Goal: Task Accomplishment & Management: Complete application form

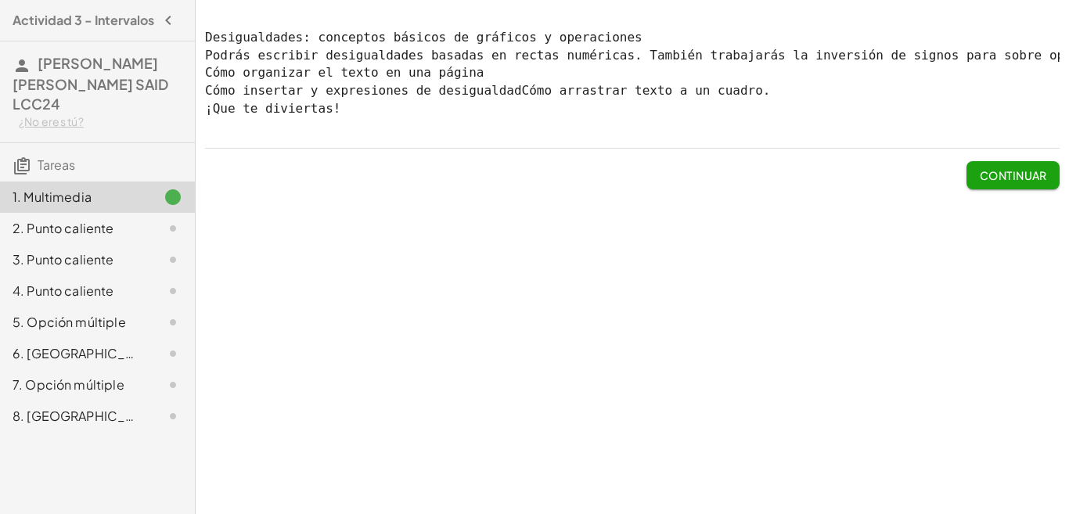
click at [1001, 182] on font "Continuar" at bounding box center [1013, 175] width 67 height 14
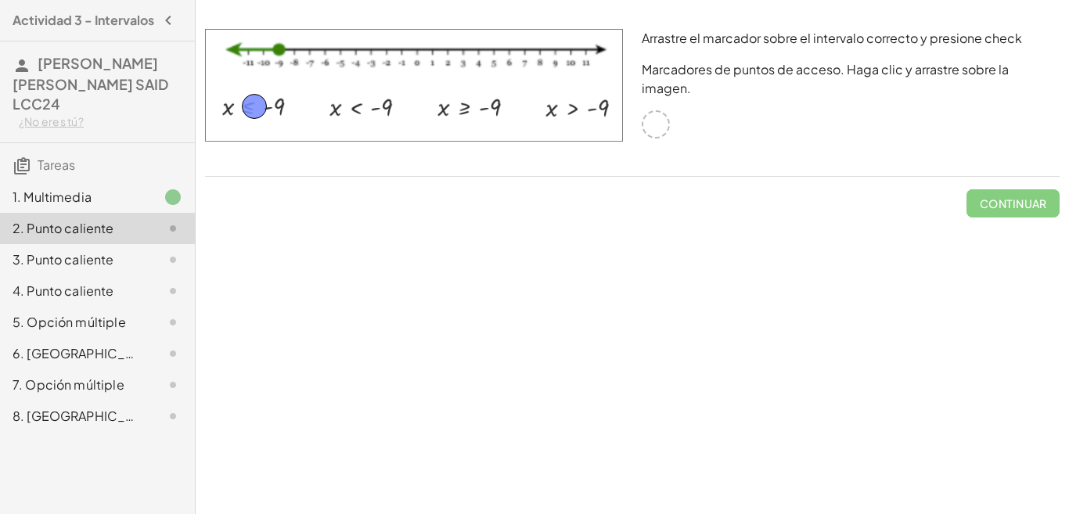
drag, startPoint x: 658, startPoint y: 125, endPoint x: 256, endPoint y: 107, distance: 402.0
click at [996, 195] on button "Continuar" at bounding box center [1013, 203] width 93 height 28
click at [994, 204] on font "Continuar" at bounding box center [1013, 204] width 67 height 14
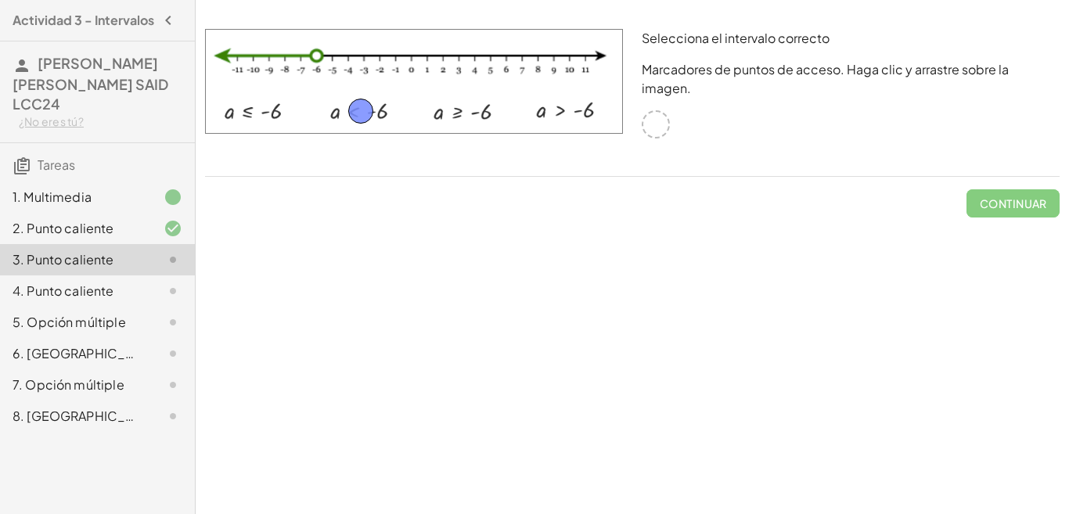
drag, startPoint x: 658, startPoint y: 124, endPoint x: 363, endPoint y: 111, distance: 295.5
click at [980, 201] on font "Continuar" at bounding box center [1013, 204] width 67 height 14
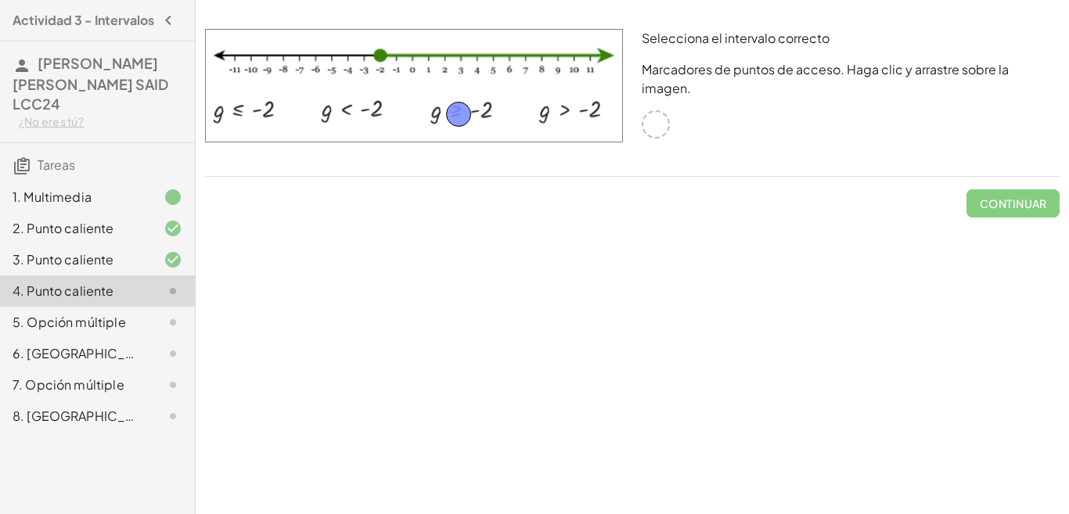
drag, startPoint x: 658, startPoint y: 121, endPoint x: 461, endPoint y: 110, distance: 197.6
click at [998, 208] on font "Continuar" at bounding box center [1013, 204] width 67 height 14
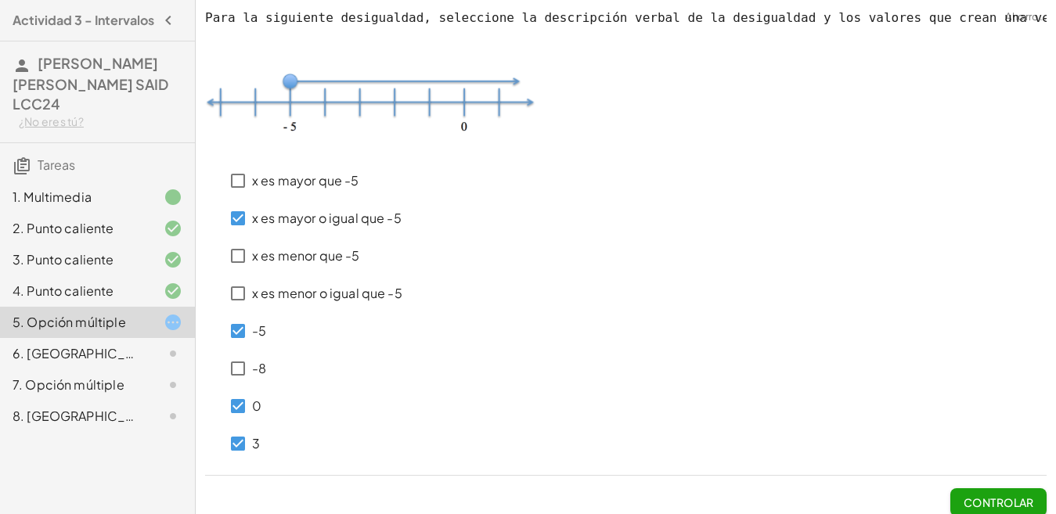
click at [961, 511] on button "Controlar" at bounding box center [998, 503] width 96 height 28
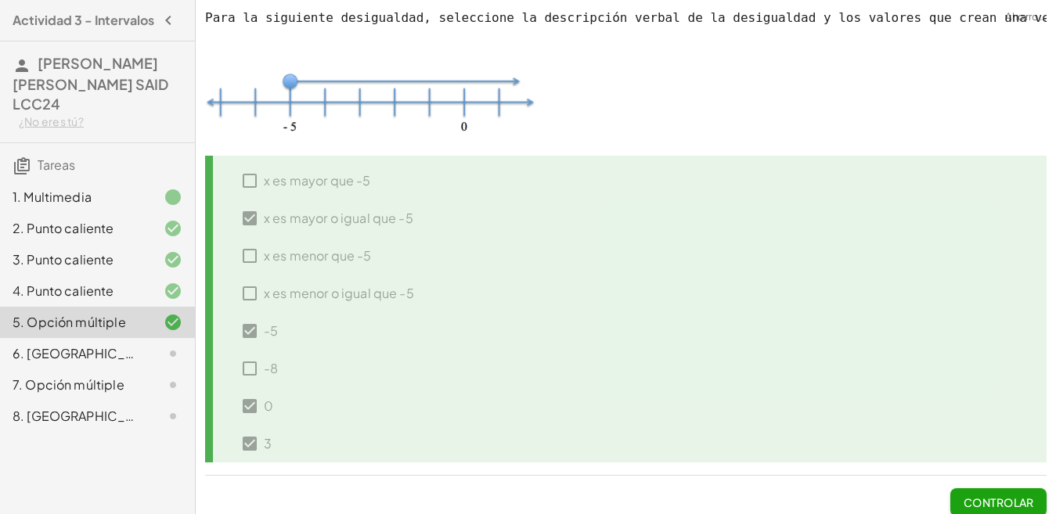
scroll to position [25, 0]
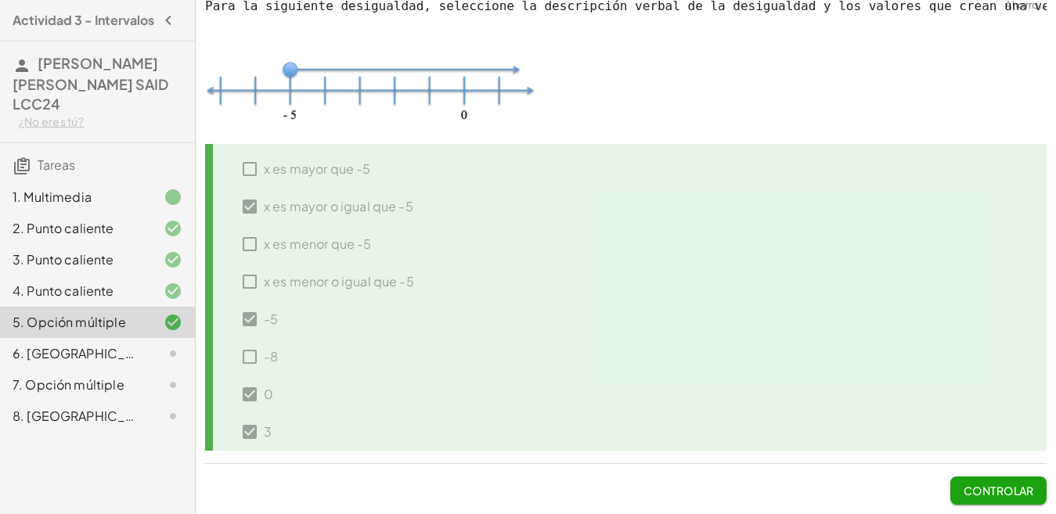
click at [979, 490] on font "Controlar" at bounding box center [999, 491] width 70 height 14
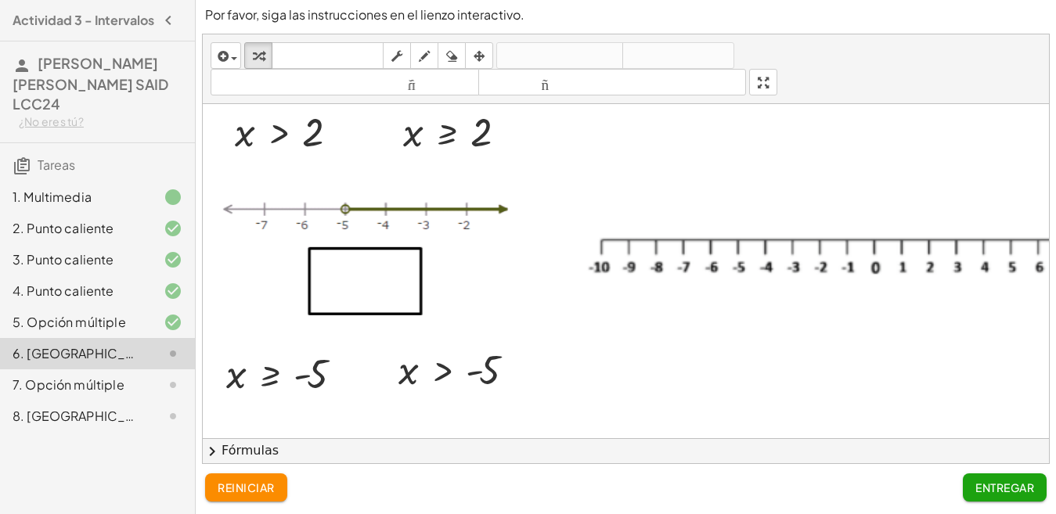
scroll to position [0, 0]
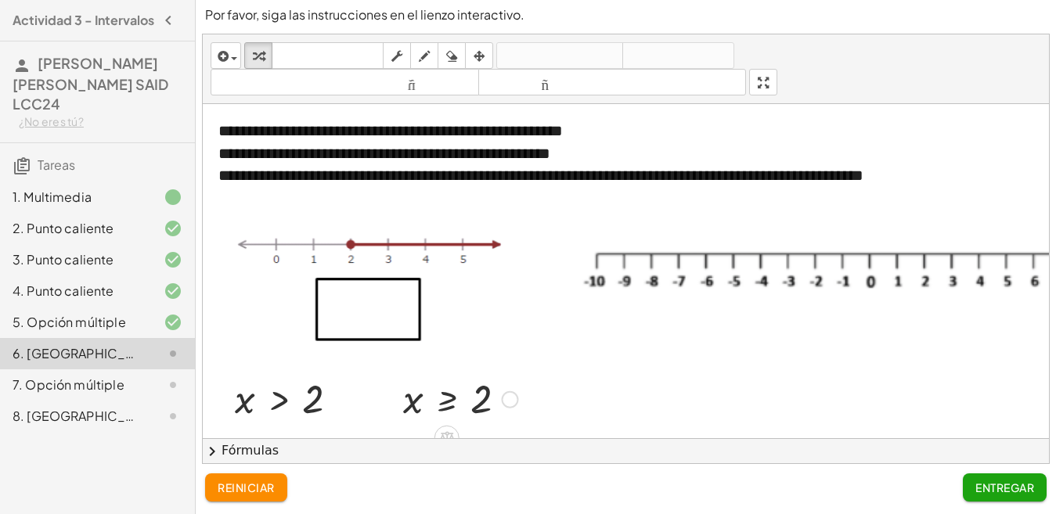
drag, startPoint x: 510, startPoint y: 401, endPoint x: 440, endPoint y: 337, distance: 94.2
drag, startPoint x: 382, startPoint y: 312, endPoint x: 409, endPoint y: 316, distance: 27.7
drag, startPoint x: 393, startPoint y: 308, endPoint x: 412, endPoint y: 315, distance: 19.8
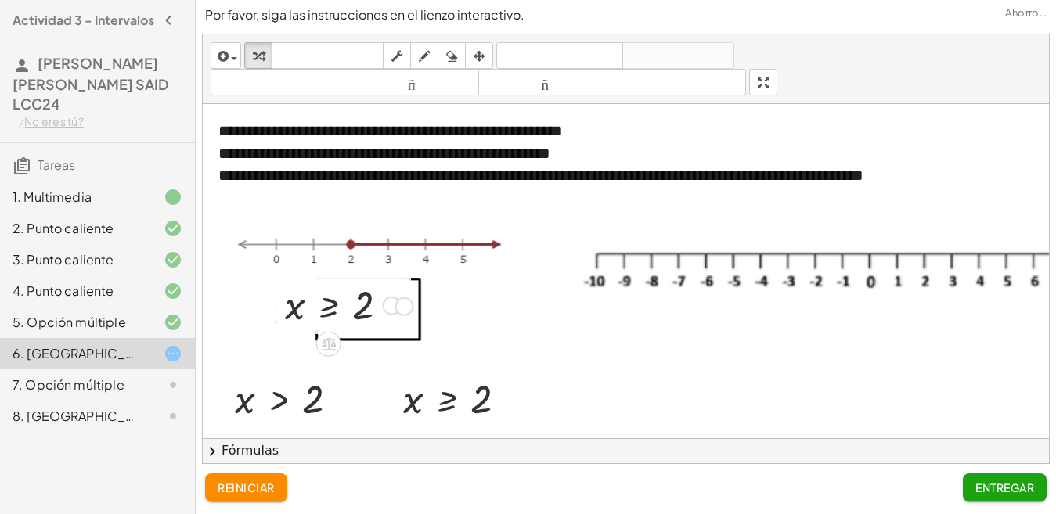
click at [864, 92] on div "insertar Seleccione uno: Expresión matemática Función Texto Vídeo de YouTube Gr…" at bounding box center [626, 69] width 846 height 70
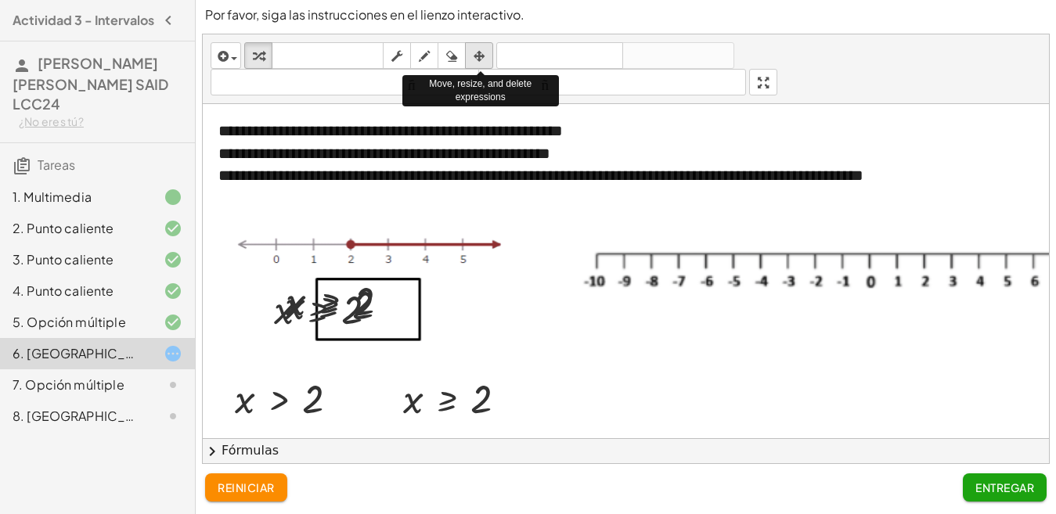
click at [485, 54] on icon "button" at bounding box center [479, 56] width 11 height 19
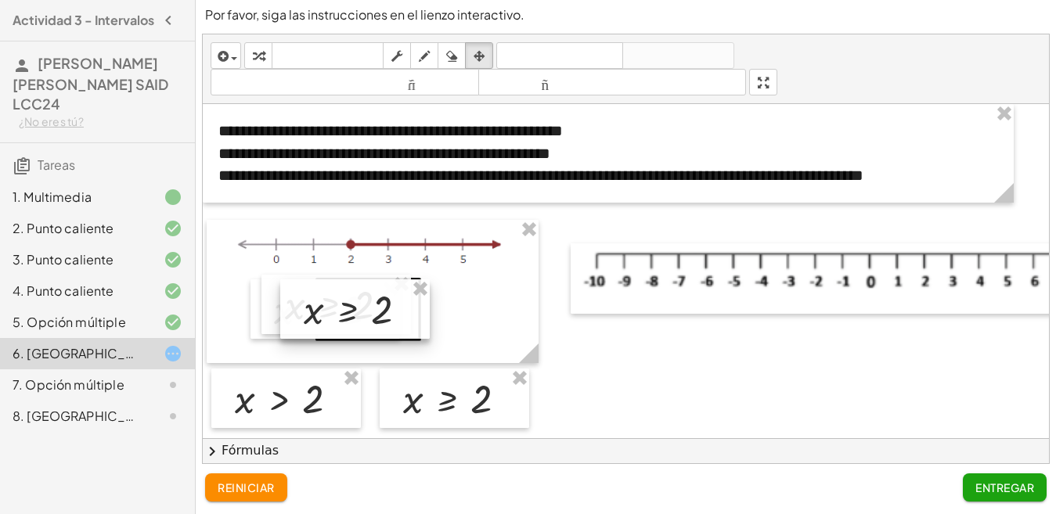
drag, startPoint x: 394, startPoint y: 303, endPoint x: 412, endPoint y: 312, distance: 20.0
click at [412, 312] on div at bounding box center [355, 310] width 150 height 60
click at [481, 54] on icon "button" at bounding box center [479, 56] width 11 height 19
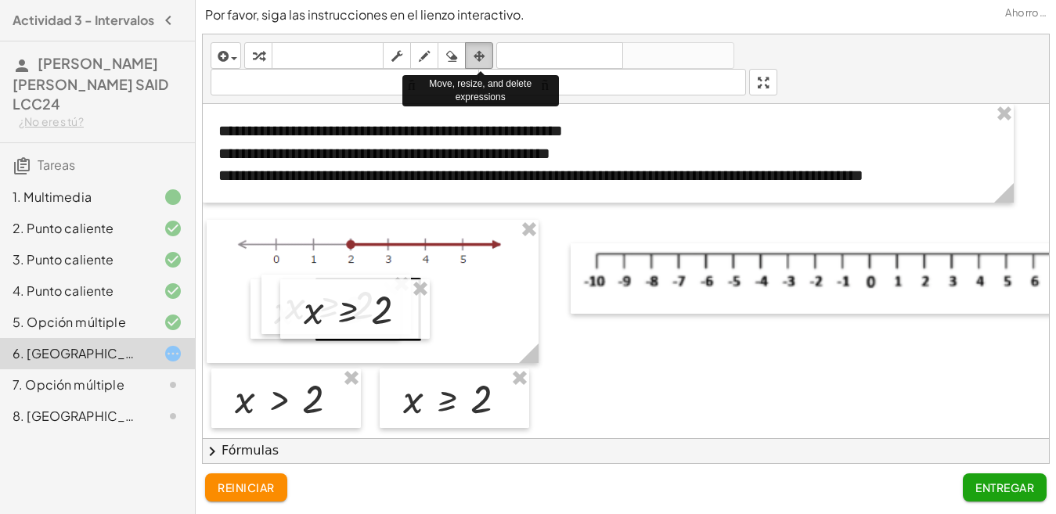
click at [481, 60] on icon "button" at bounding box center [479, 56] width 11 height 19
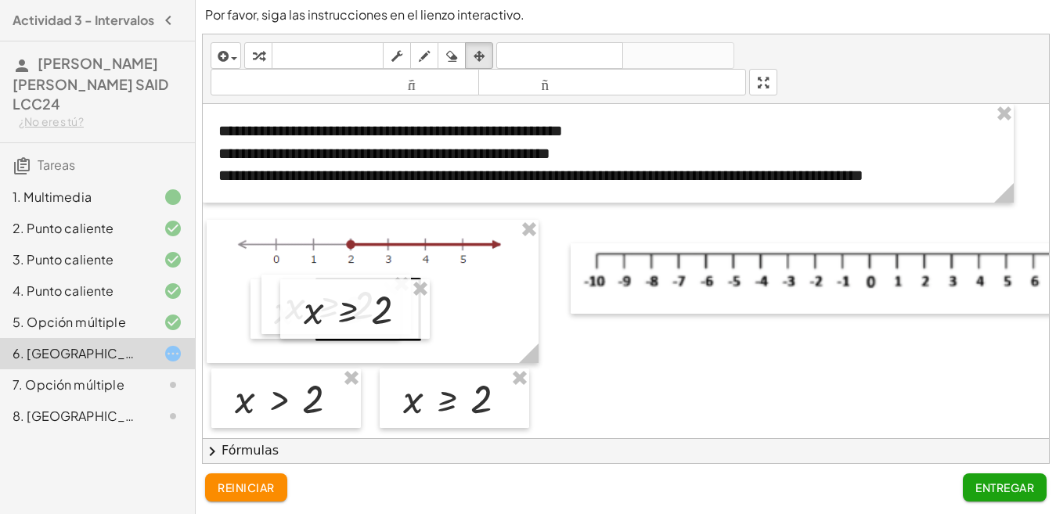
click at [769, 45] on div "insertar Seleccione uno: Expresión matemática Función Texto Vídeo de YouTube Gr…" at bounding box center [626, 69] width 846 height 70
click at [437, 498] on div "reiniciar Entregar" at bounding box center [626, 488] width 842 height 28
click at [229, 58] on span "button" at bounding box center [230, 57] width 3 height 11
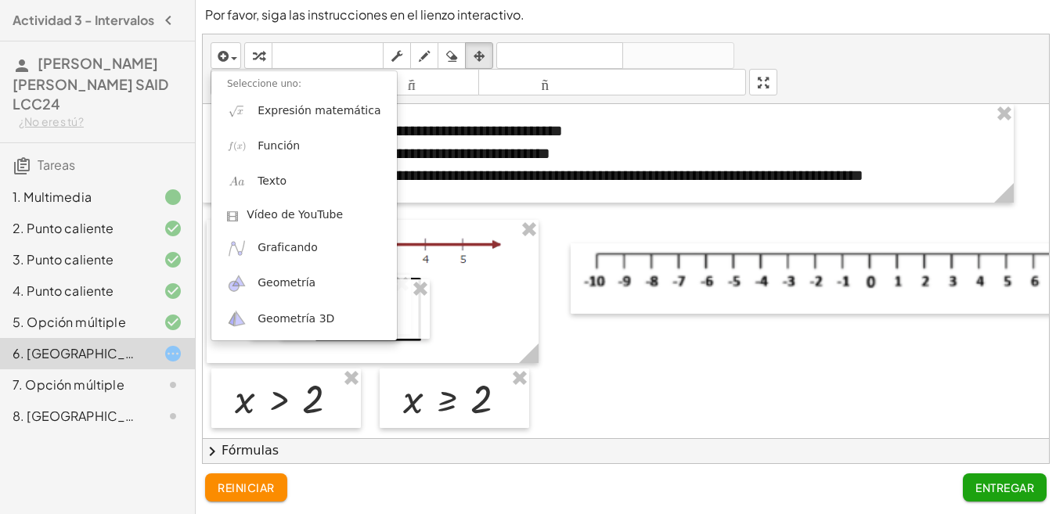
click at [256, 485] on font "reiniciar" at bounding box center [246, 488] width 56 height 14
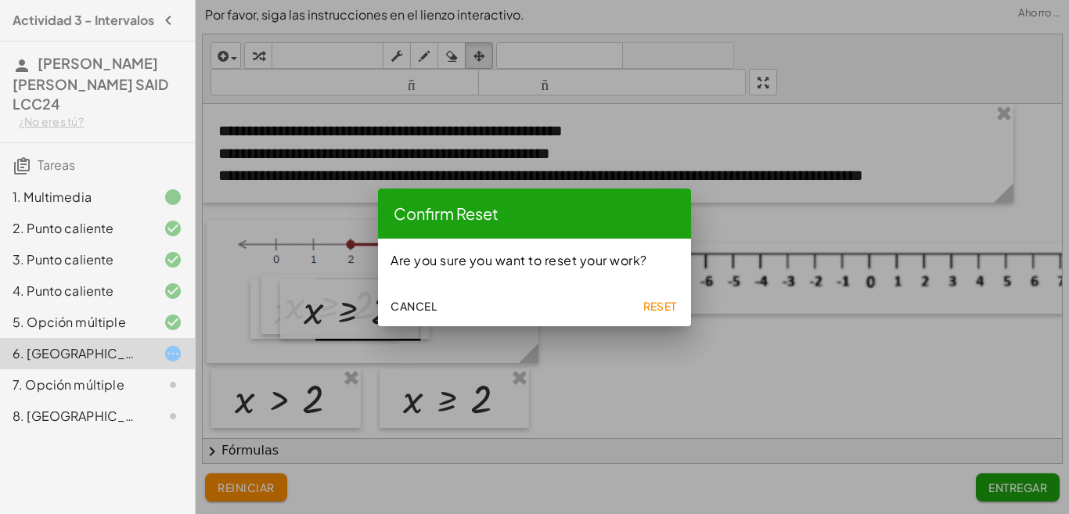
click at [420, 298] on button "Cancel" at bounding box center [413, 306] width 59 height 28
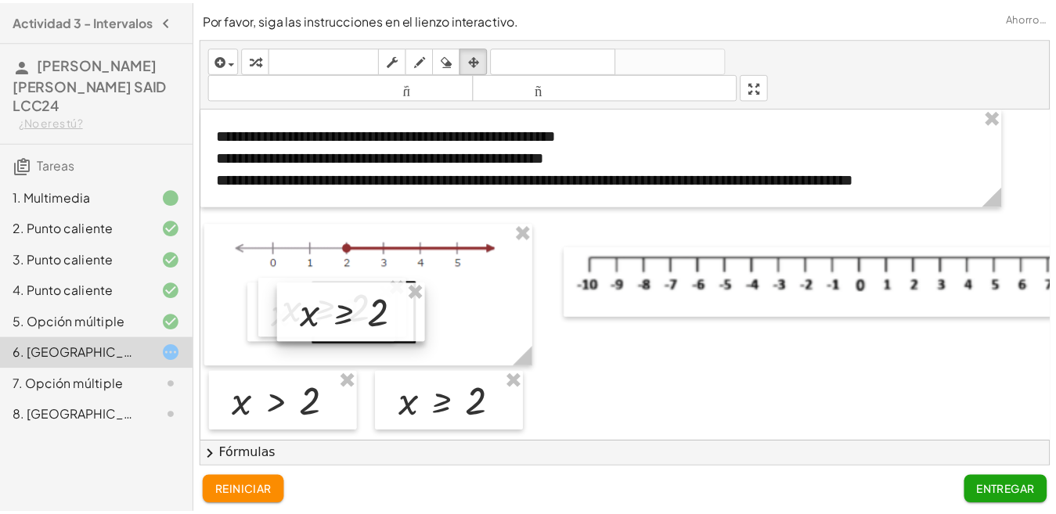
scroll to position [4, 0]
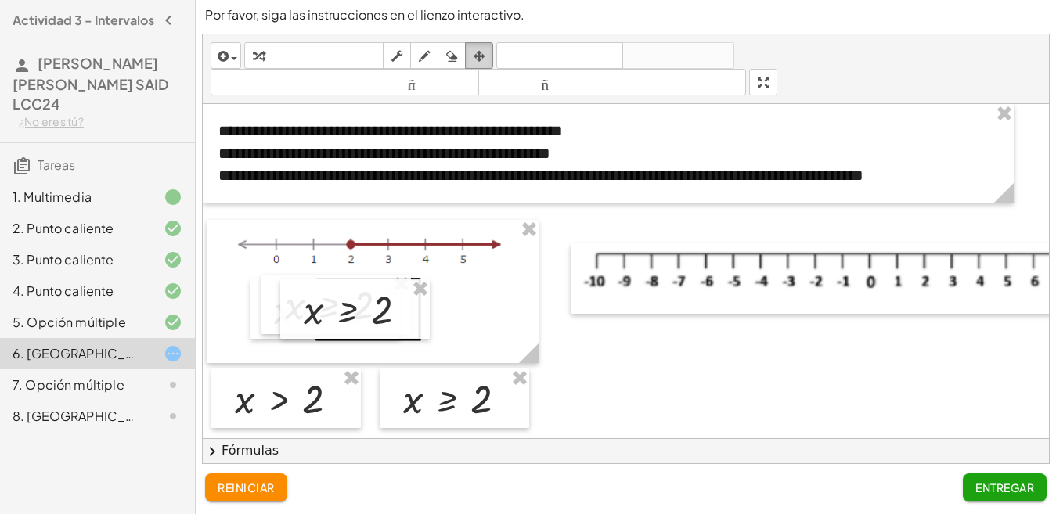
click at [487, 52] on div "button" at bounding box center [479, 55] width 20 height 19
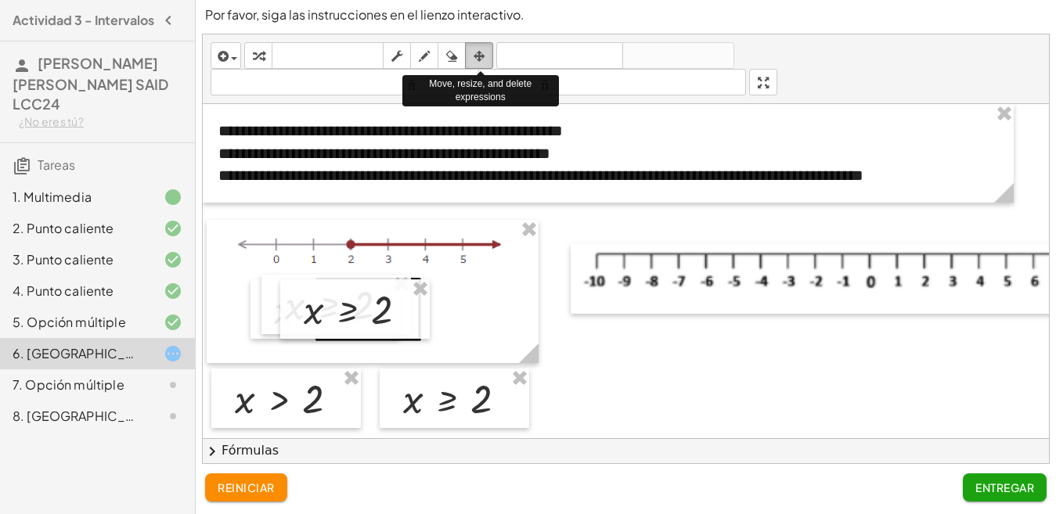
click at [484, 56] on icon "button" at bounding box center [479, 56] width 11 height 19
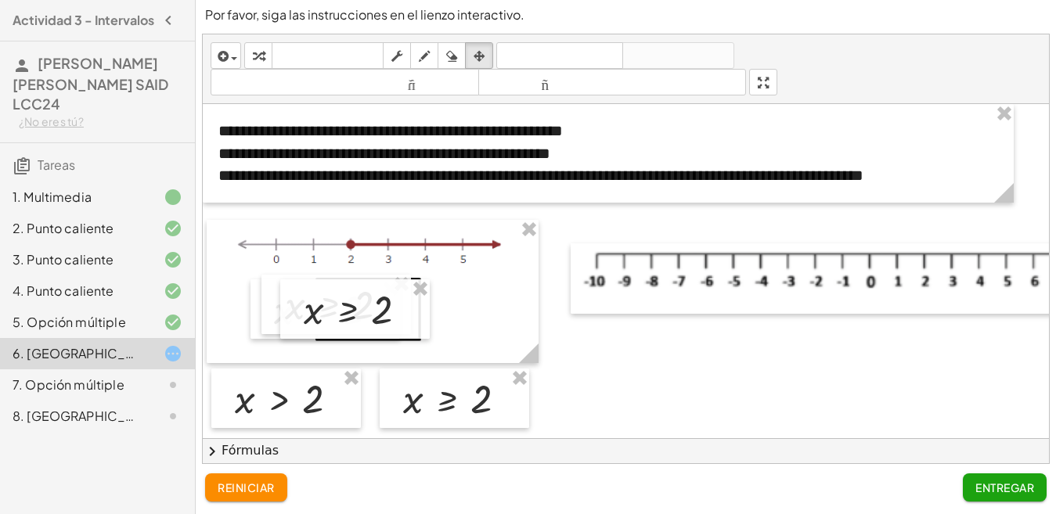
click at [503, 35] on div "insertar Seleccione uno: Expresión matemática Función Texto Vídeo de YouTube Gr…" at bounding box center [626, 69] width 846 height 70
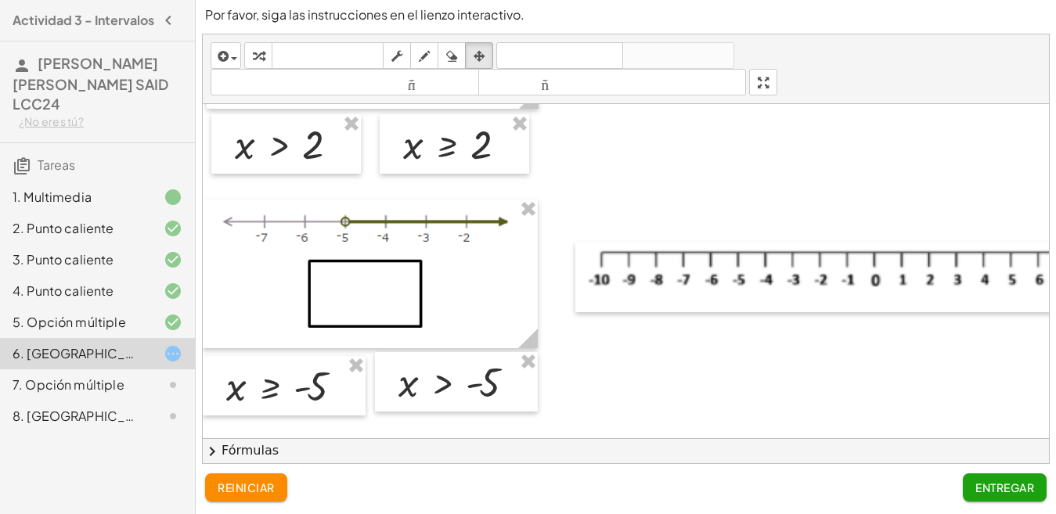
scroll to position [0, 0]
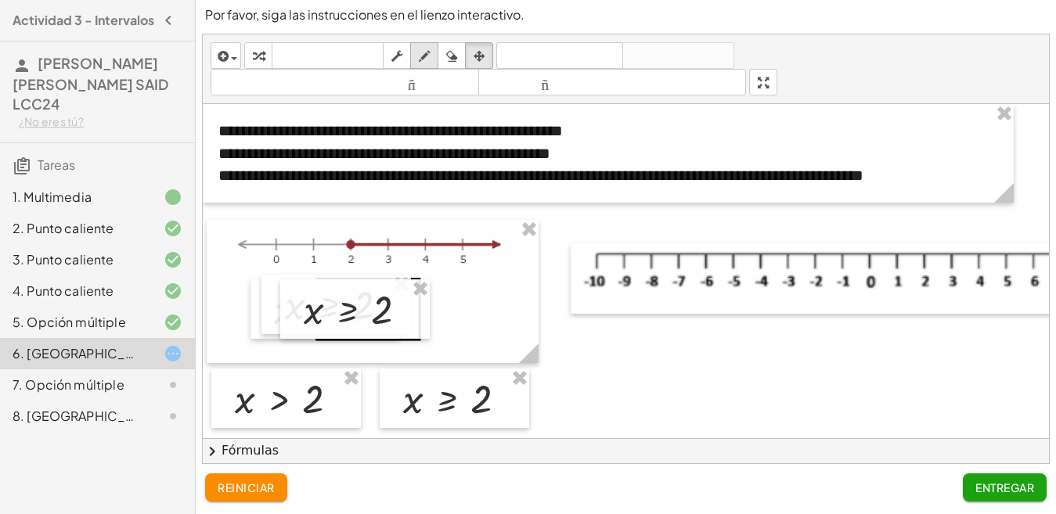
click at [427, 57] on icon "button" at bounding box center [424, 56] width 11 height 19
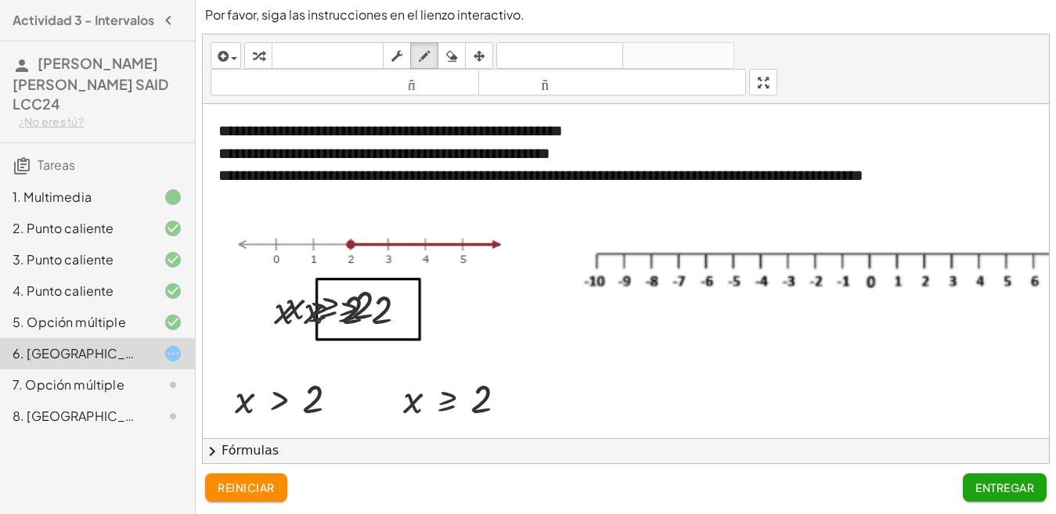
click at [462, 52] on div "button" at bounding box center [452, 55] width 20 height 19
drag, startPoint x: 454, startPoint y: 52, endPoint x: 488, endPoint y: 62, distance: 35.2
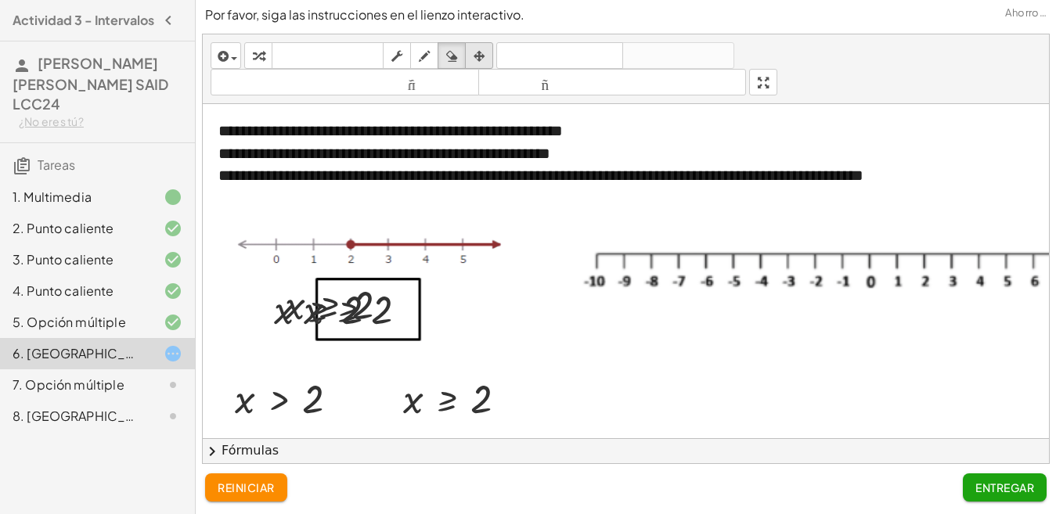
click at [454, 52] on icon "button" at bounding box center [451, 56] width 11 height 19
click at [231, 57] on span "button" at bounding box center [234, 58] width 6 height 3
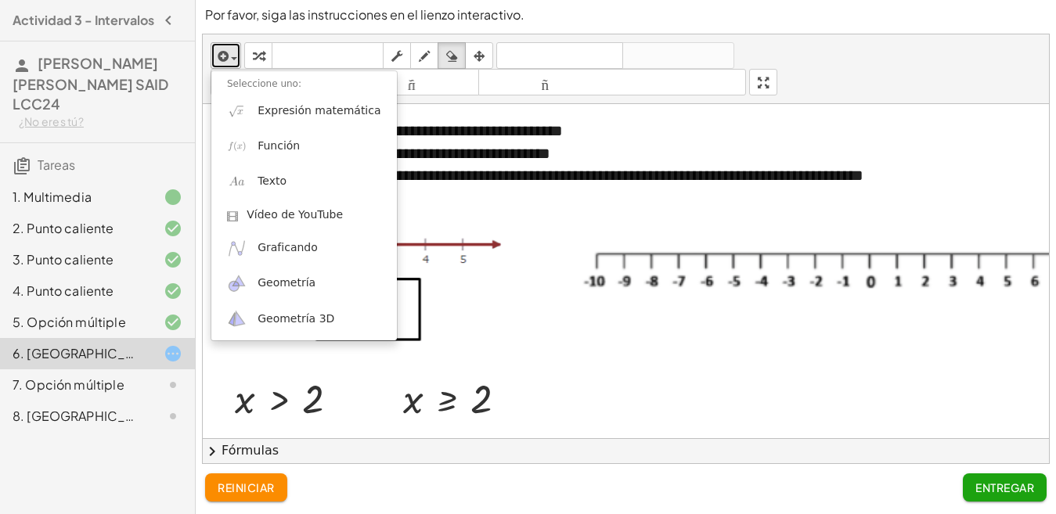
click at [233, 55] on div "button" at bounding box center [226, 55] width 23 height 19
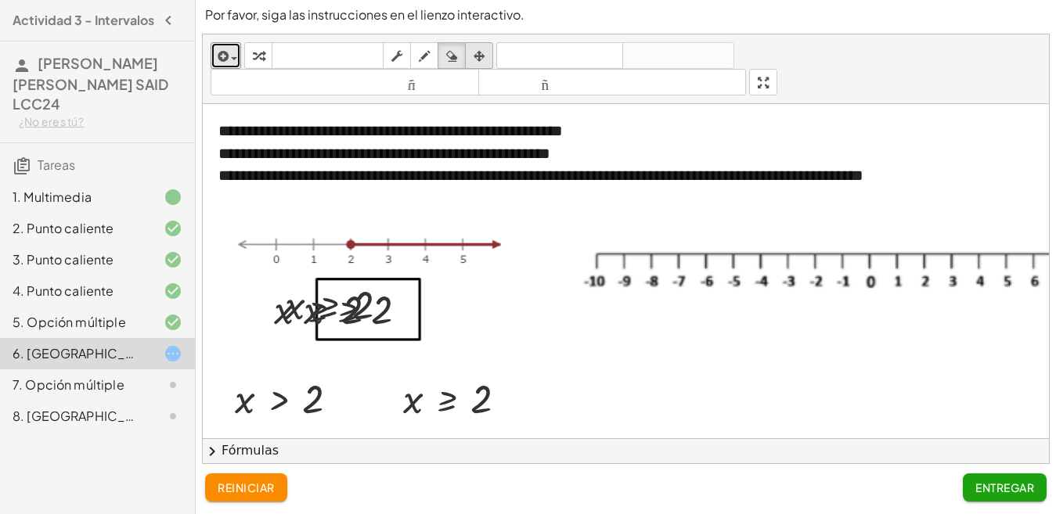
click at [489, 51] on div "button" at bounding box center [479, 55] width 20 height 19
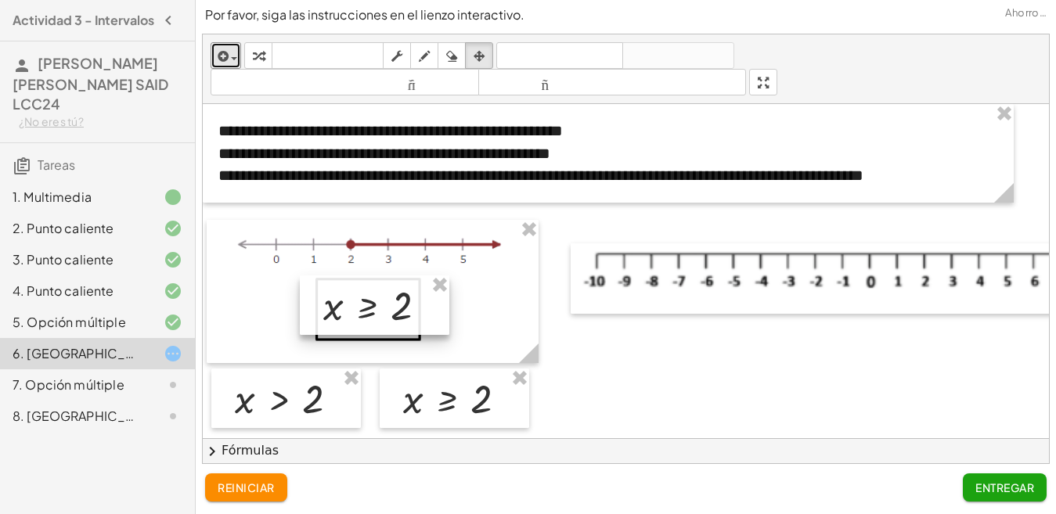
drag, startPoint x: 377, startPoint y: 310, endPoint x: 427, endPoint y: 306, distance: 49.5
click at [427, 306] on div at bounding box center [375, 306] width 150 height 60
click at [435, 60] on div "button" at bounding box center [424, 55] width 20 height 19
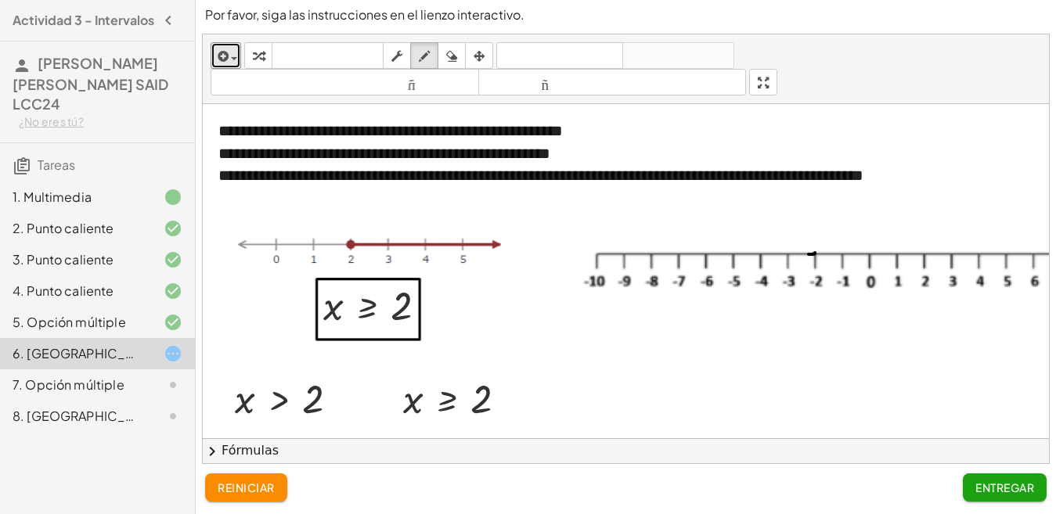
drag, startPoint x: 815, startPoint y: 253, endPoint x: 540, endPoint y: 99, distance: 314.7
click at [460, 50] on div "button" at bounding box center [452, 55] width 20 height 19
click at [423, 55] on icon "button" at bounding box center [424, 56] width 11 height 19
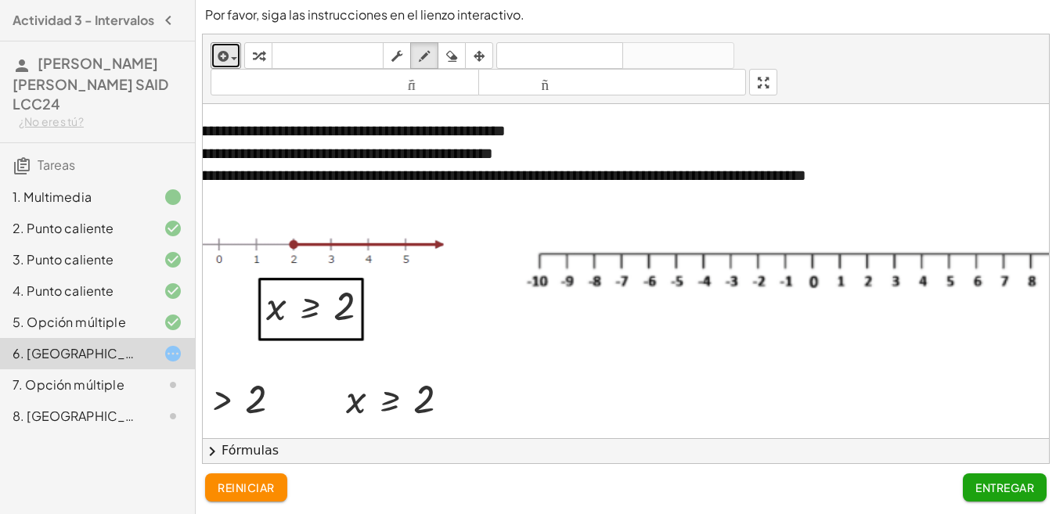
scroll to position [0, 85]
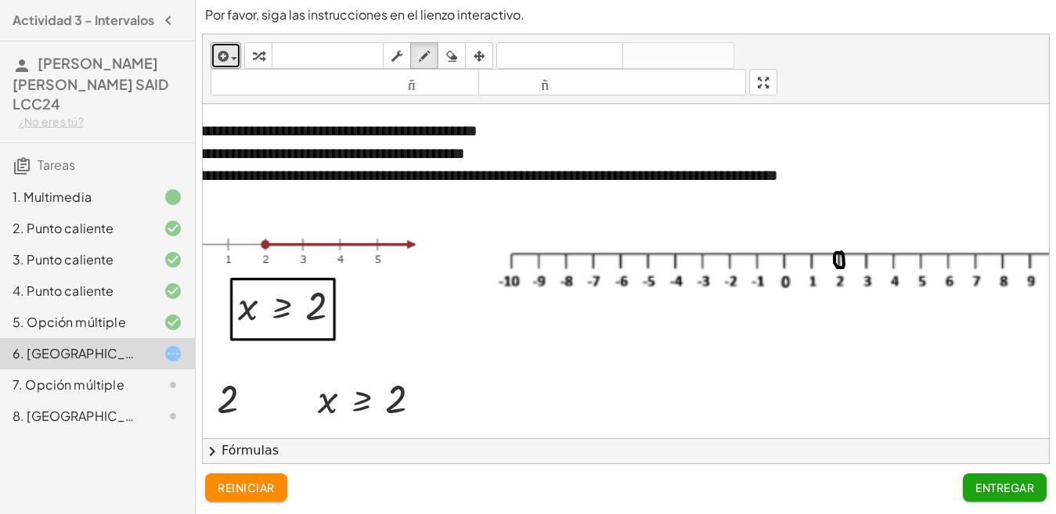
drag, startPoint x: 838, startPoint y: 252, endPoint x: 922, endPoint y: 253, distance: 83.8
drag, startPoint x: 920, startPoint y: 248, endPoint x: 925, endPoint y: 260, distance: 13.0
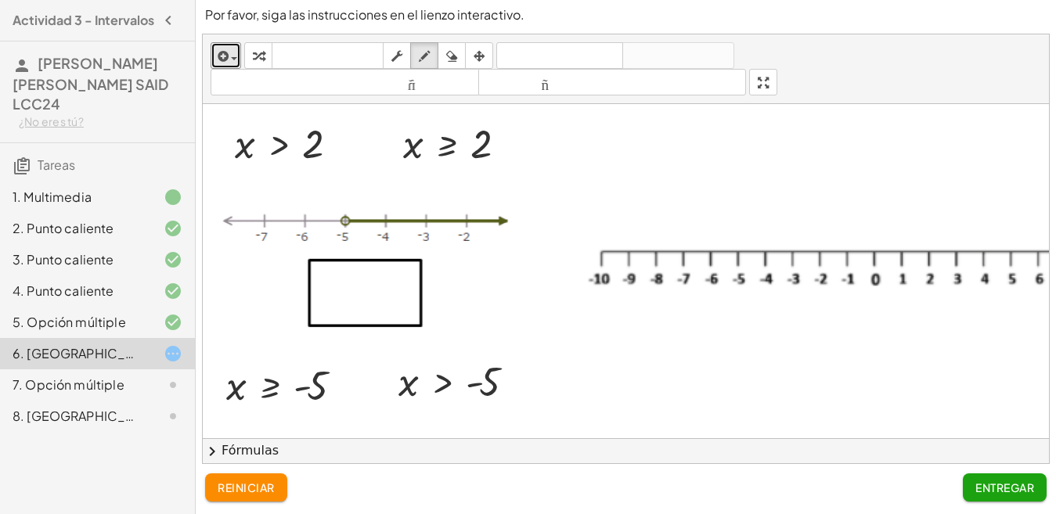
scroll to position [313, 0]
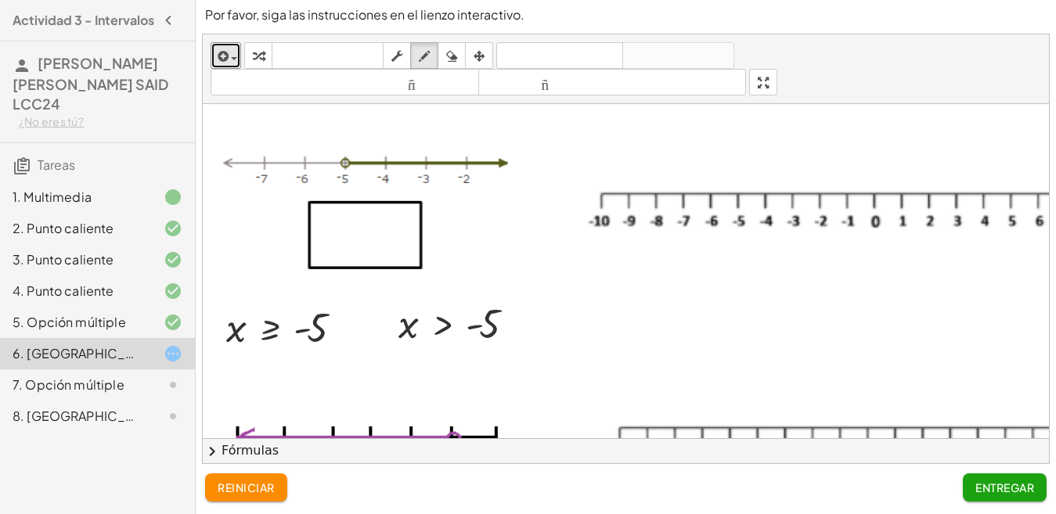
click at [474, 330] on div at bounding box center [701, 229] width 997 height 877
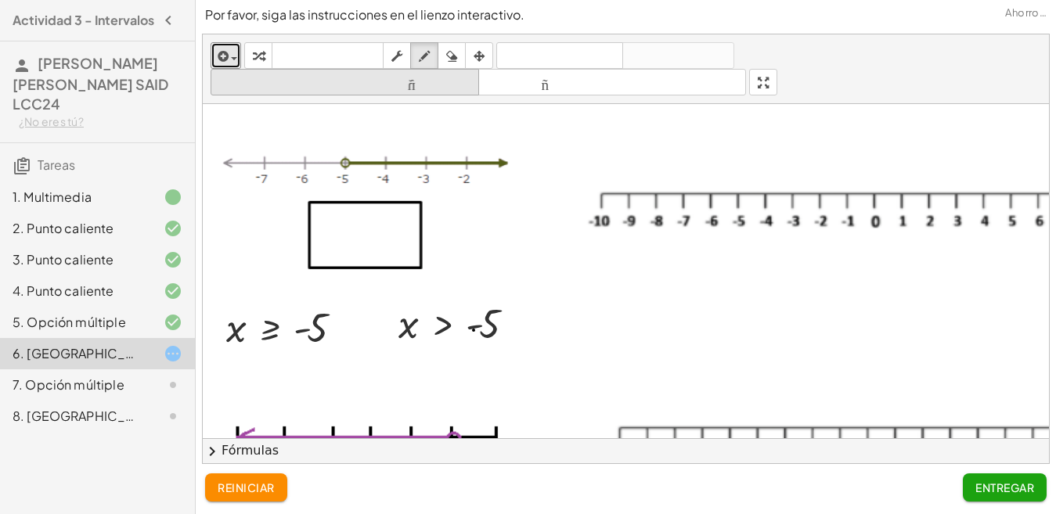
click at [453, 65] on icon "button" at bounding box center [451, 56] width 11 height 19
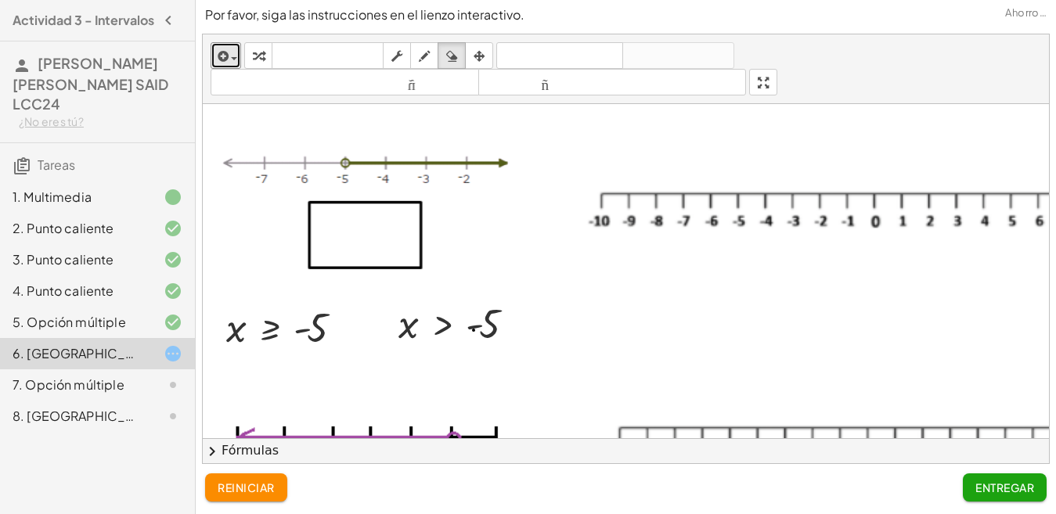
click at [474, 331] on div at bounding box center [701, 229] width 997 height 877
click at [232, 57] on span "button" at bounding box center [234, 58] width 6 height 3
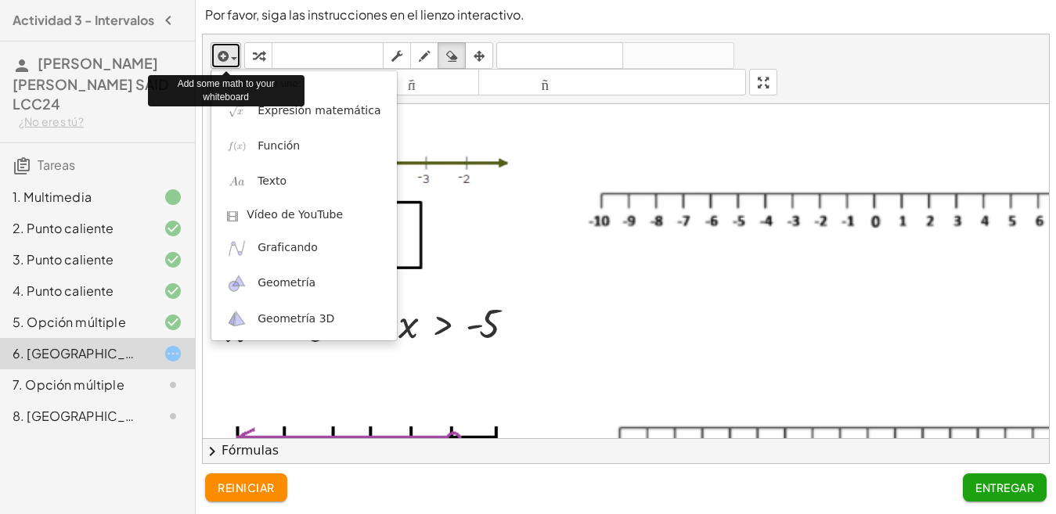
click at [232, 56] on div "button" at bounding box center [226, 55] width 23 height 19
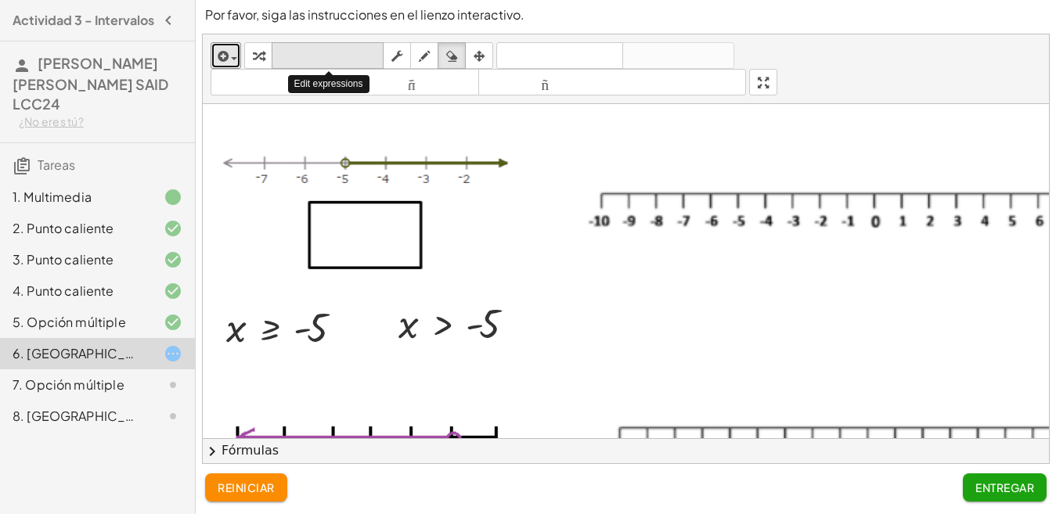
click at [375, 52] on font "teclado" at bounding box center [328, 56] width 104 height 15
click at [364, 35] on div "insertar Seleccione uno: Expresión matemática Función Texto Vídeo de YouTube Gr…" at bounding box center [626, 69] width 846 height 70
drag, startPoint x: 517, startPoint y: 328, endPoint x: 388, endPoint y: 243, distance: 153.7
click at [388, 243] on div "**********" at bounding box center [701, 229] width 997 height 877
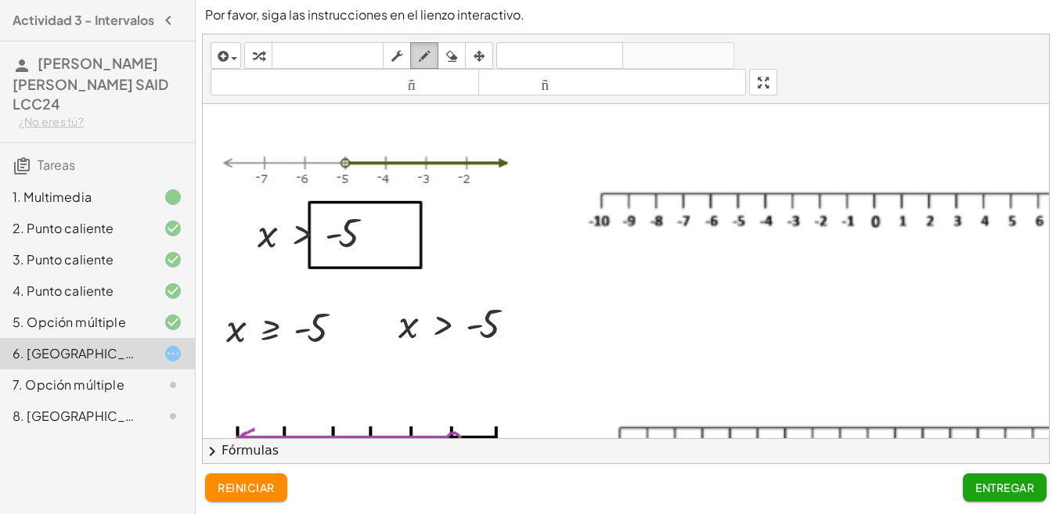
click at [433, 51] on div "button" at bounding box center [424, 55] width 20 height 19
click at [741, 192] on div at bounding box center [701, 229] width 997 height 877
drag, startPoint x: 739, startPoint y: 193, endPoint x: 867, endPoint y: 195, distance: 128.4
click at [867, 195] on div at bounding box center [701, 229] width 997 height 877
drag, startPoint x: 866, startPoint y: 187, endPoint x: 870, endPoint y: 201, distance: 14.6
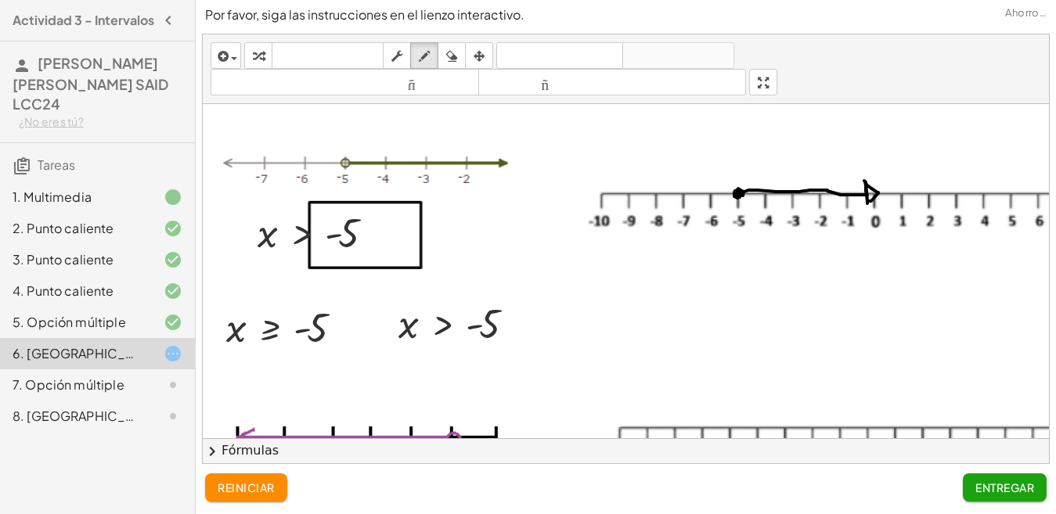
click at [870, 201] on div at bounding box center [701, 229] width 997 height 877
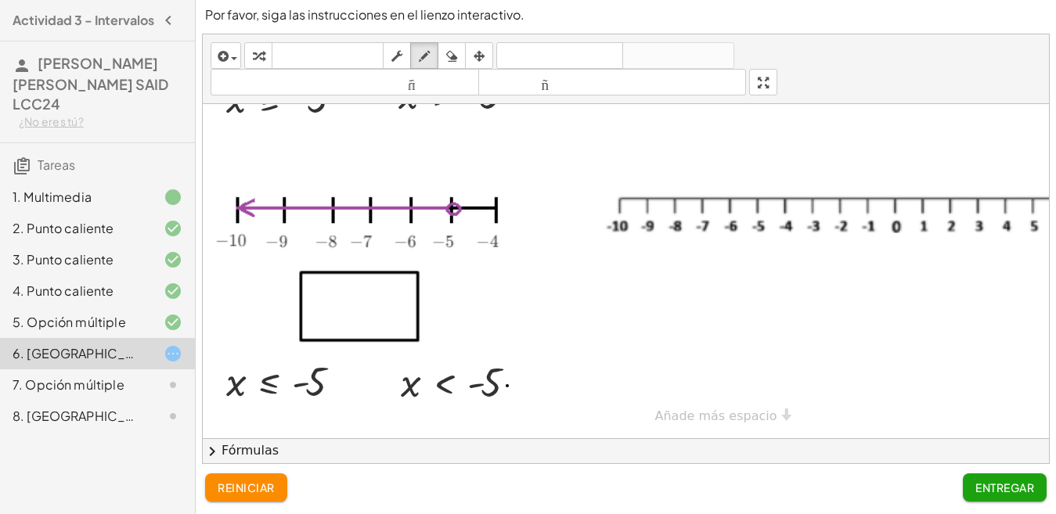
click at [507, 373] on div at bounding box center [701, 0] width 997 height 877
click at [449, 51] on icon "button" at bounding box center [451, 56] width 11 height 19
click at [505, 373] on div at bounding box center [701, 0] width 997 height 877
click at [358, 53] on font "teclado" at bounding box center [328, 56] width 104 height 15
drag, startPoint x: 518, startPoint y: 373, endPoint x: 399, endPoint y: 302, distance: 139.4
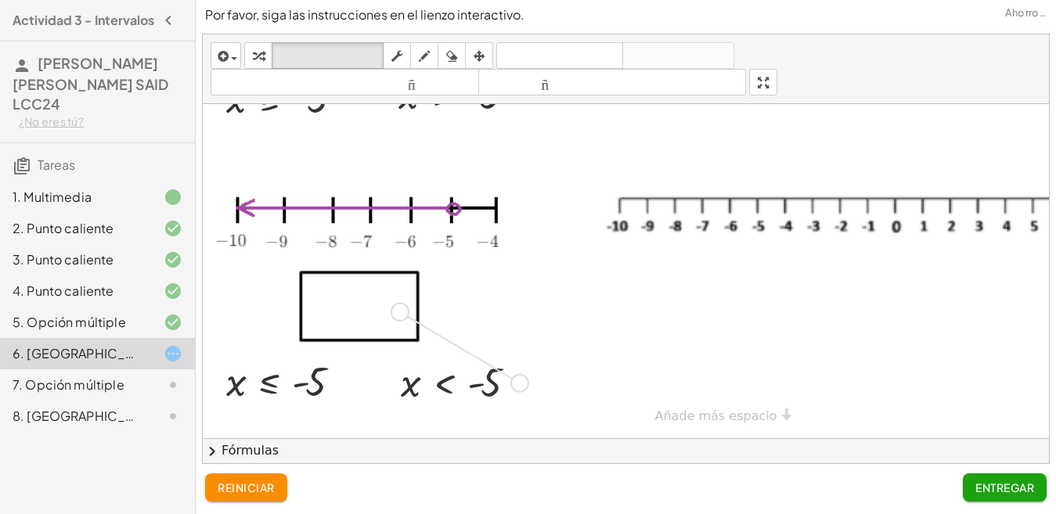
click at [399, 302] on div "**********" at bounding box center [701, 0] width 997 height 877
click at [427, 57] on icon "button" at bounding box center [424, 56] width 11 height 19
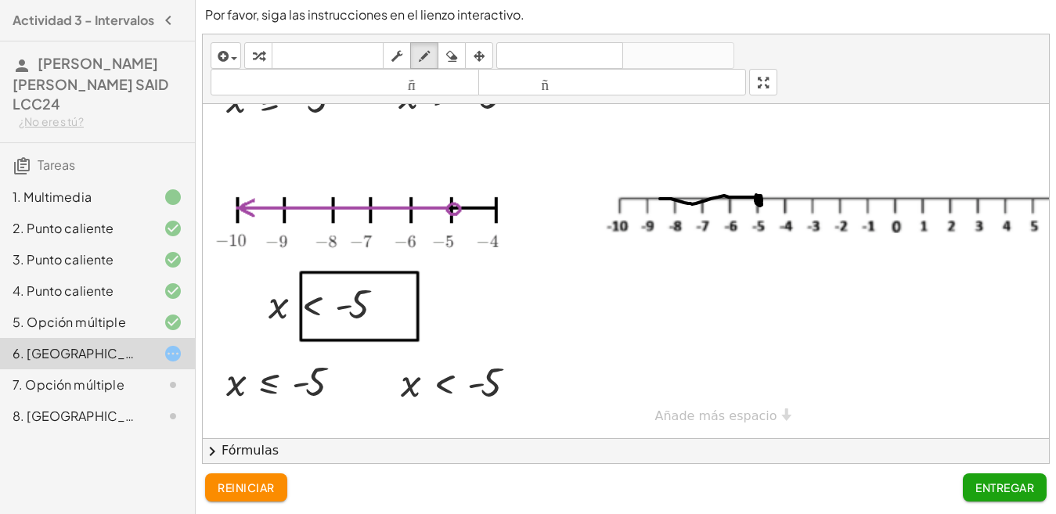
drag, startPoint x: 757, startPoint y: 185, endPoint x: 658, endPoint y: 185, distance: 99.4
click at [658, 185] on div at bounding box center [701, 0] width 997 height 877
click at [648, 179] on div at bounding box center [701, 0] width 997 height 877
click at [1014, 488] on font "Entregar" at bounding box center [1005, 488] width 59 height 14
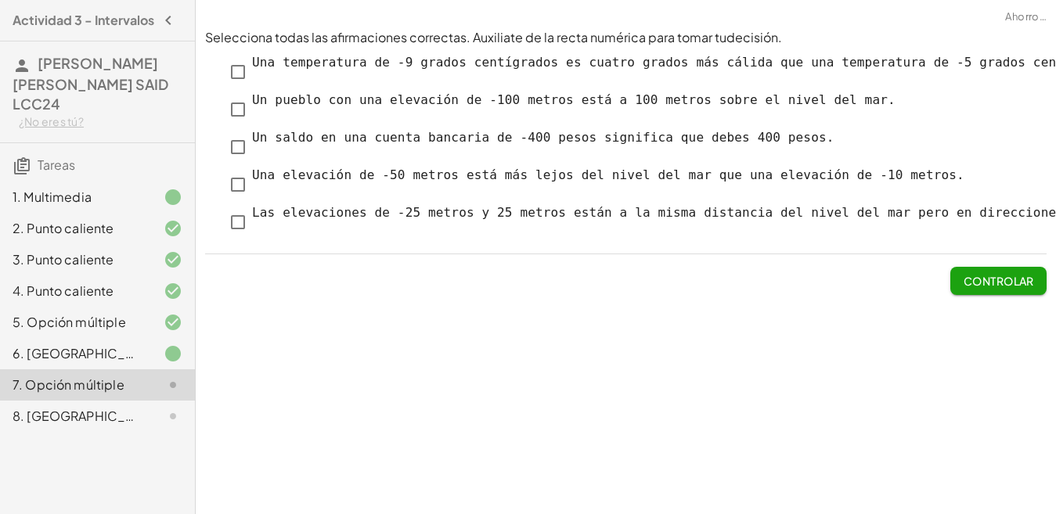
scroll to position [0, 0]
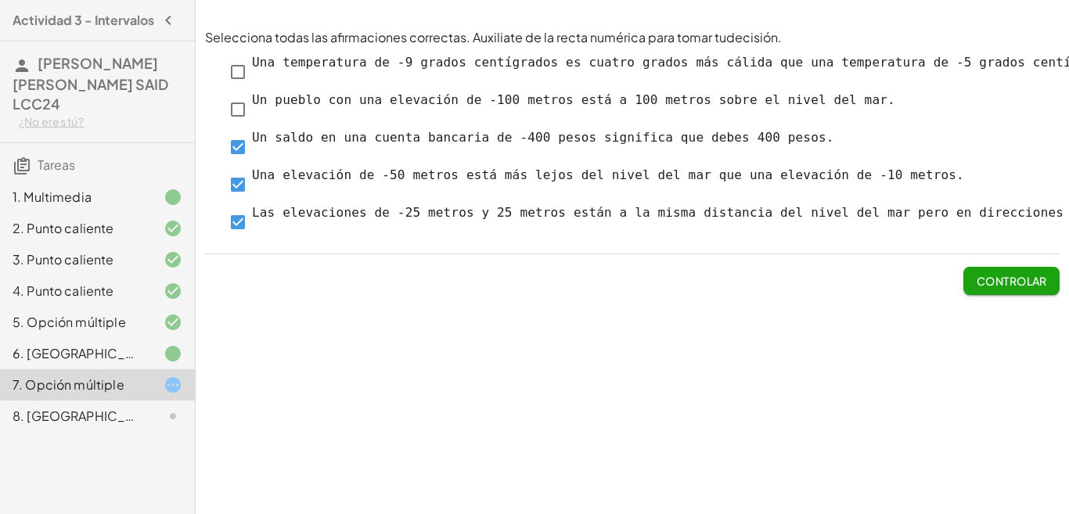
click at [999, 279] on font "Controlar" at bounding box center [1012, 281] width 70 height 14
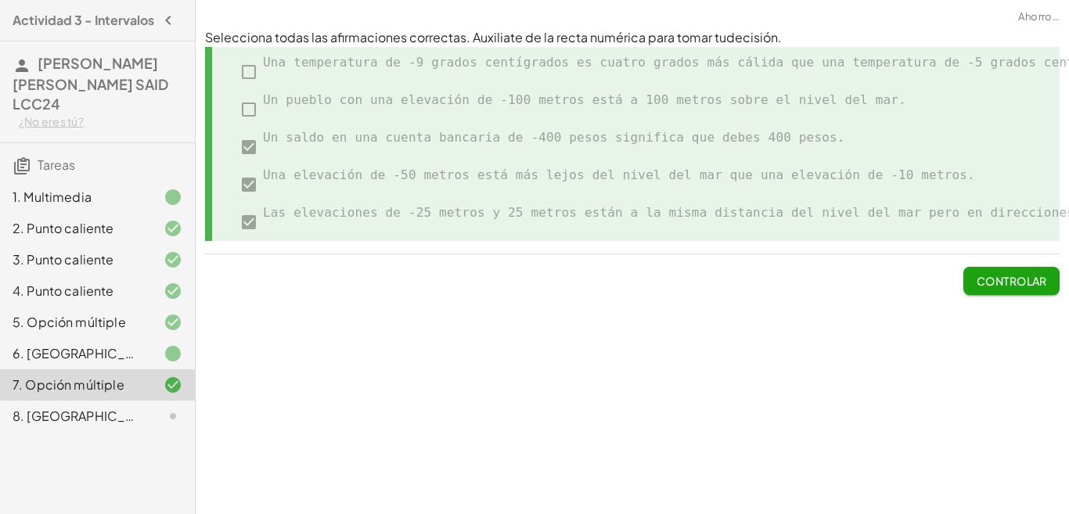
click at [997, 283] on font "Controlar" at bounding box center [1012, 281] width 70 height 14
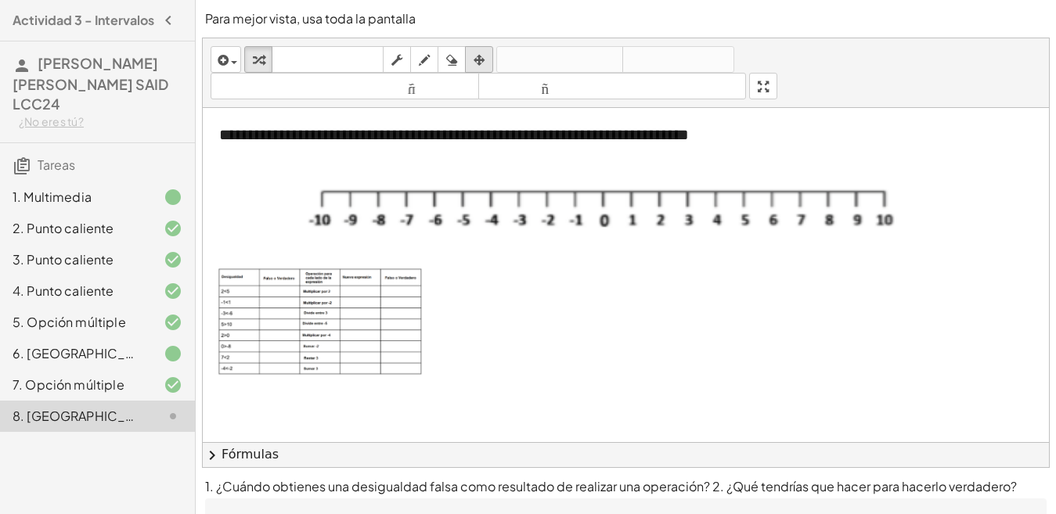
click at [482, 62] on icon "button" at bounding box center [479, 60] width 11 height 19
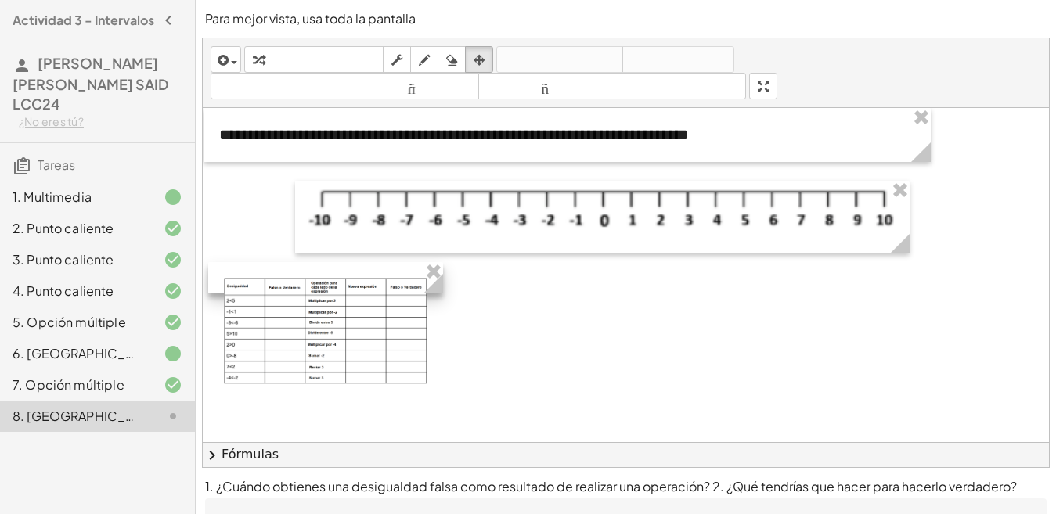
drag, startPoint x: 402, startPoint y: 259, endPoint x: 432, endPoint y: 370, distance: 114.5
click at [407, 268] on div at bounding box center [325, 277] width 235 height 31
click at [358, 68] on icon "teclado" at bounding box center [328, 60] width 104 height 19
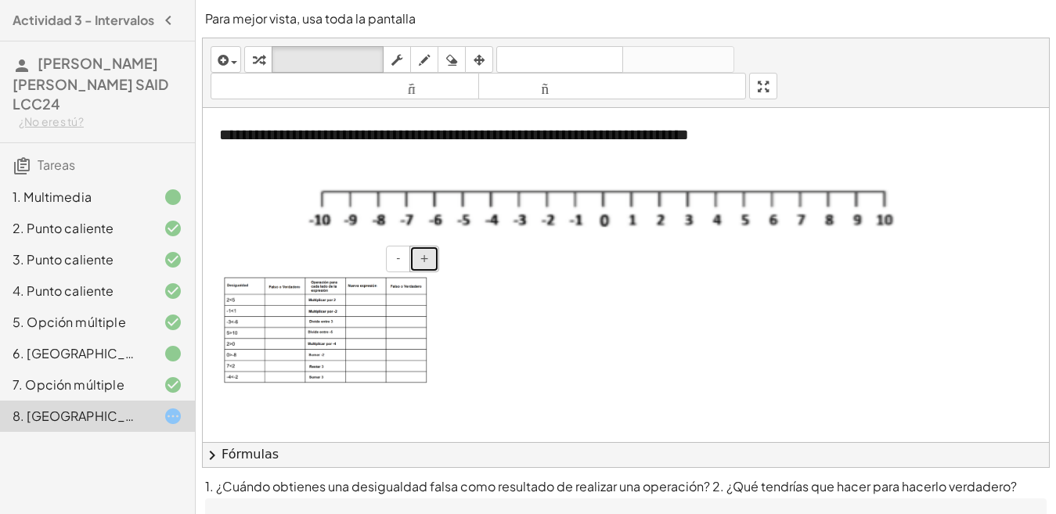
click at [423, 263] on span "+" at bounding box center [424, 258] width 9 height 13
click at [427, 261] on span "+" at bounding box center [424, 258] width 9 height 13
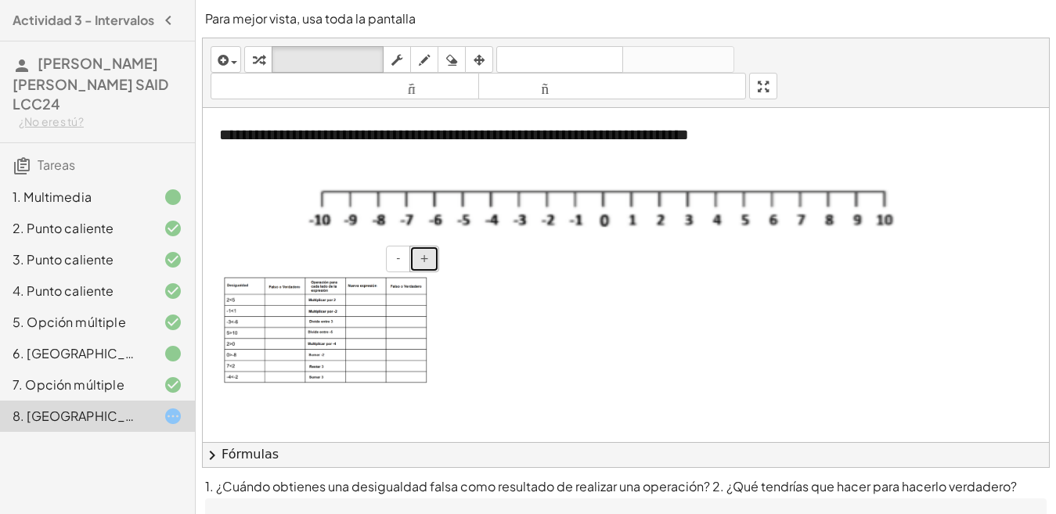
click at [426, 267] on button "+" at bounding box center [424, 259] width 30 height 27
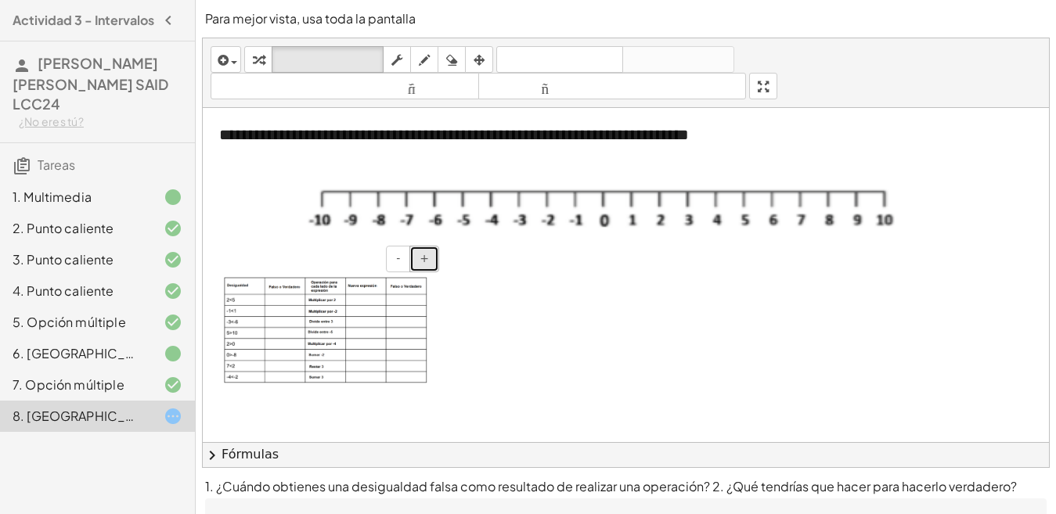
click at [426, 267] on button "+" at bounding box center [424, 259] width 30 height 27
click at [400, 265] on span "-" at bounding box center [398, 258] width 4 height 13
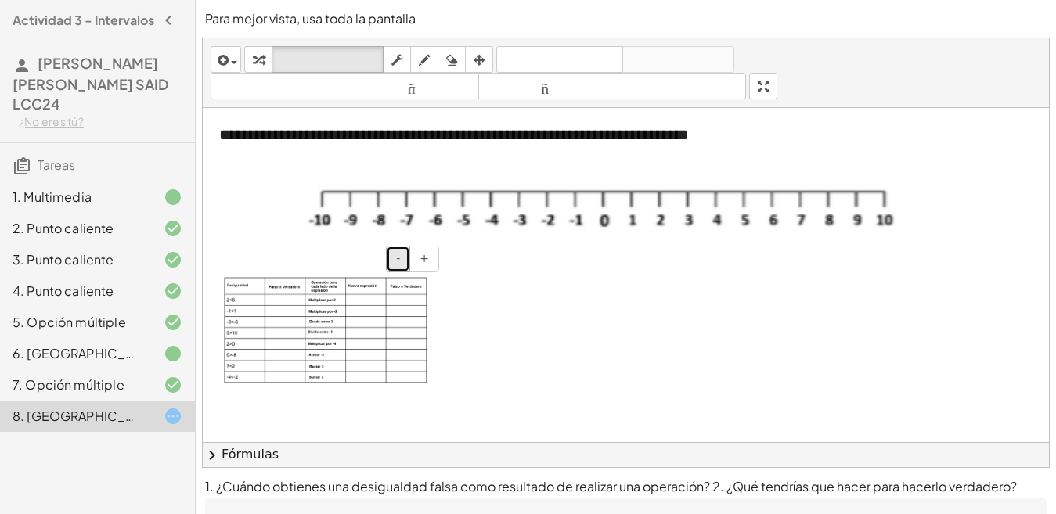
click at [400, 265] on span "-" at bounding box center [398, 258] width 4 height 13
click at [432, 267] on button "+" at bounding box center [424, 259] width 30 height 27
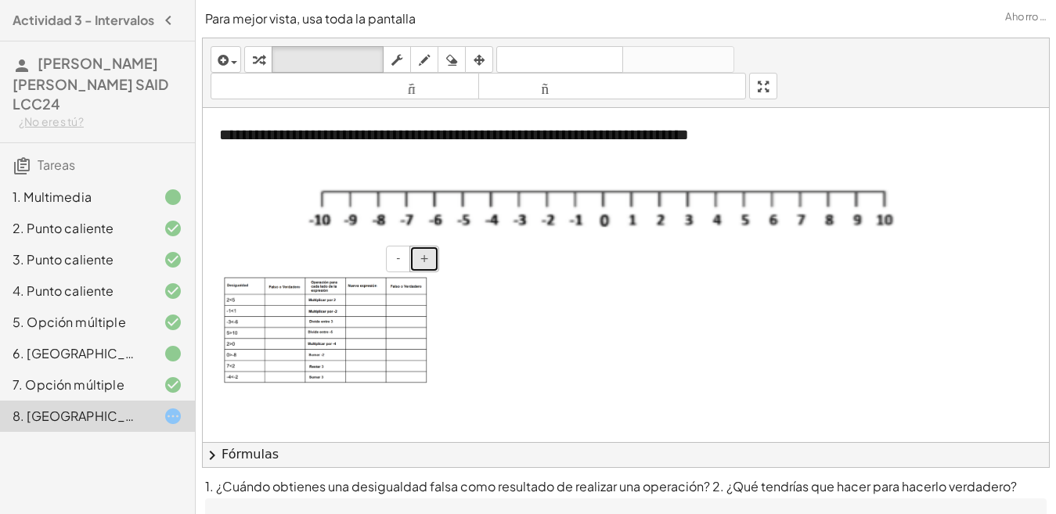
click at [432, 267] on button "+" at bounding box center [424, 259] width 30 height 27
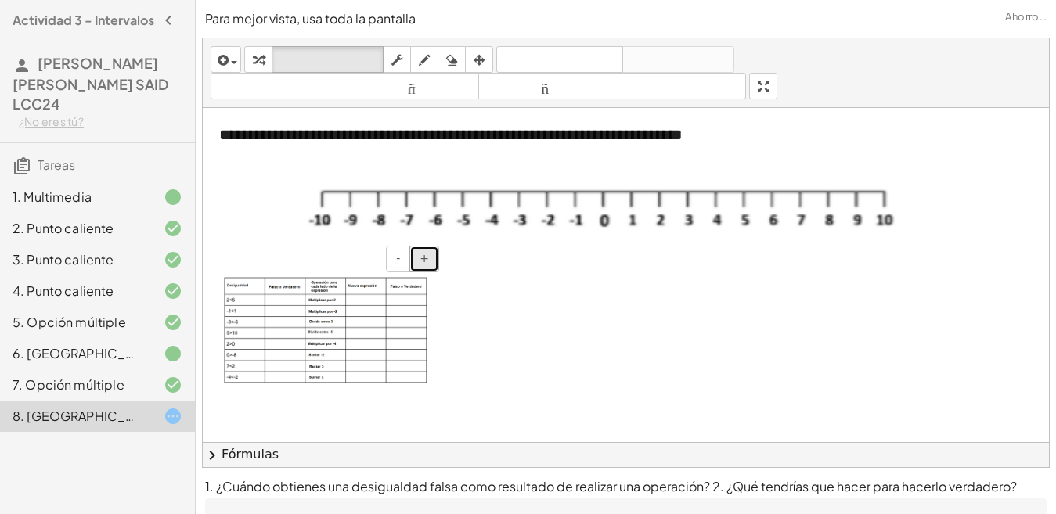
click at [427, 265] on font "+" at bounding box center [424, 258] width 9 height 13
click at [427, 264] on font "+" at bounding box center [424, 258] width 9 height 13
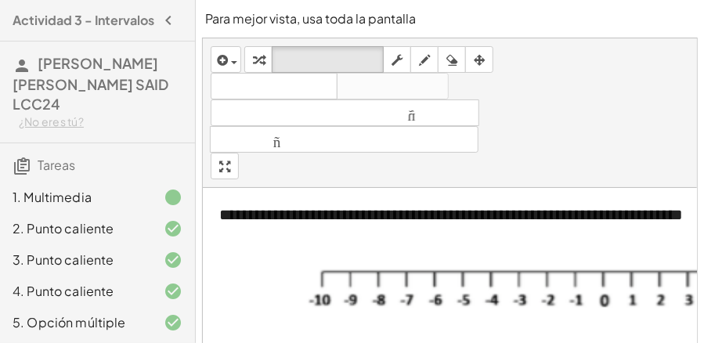
drag, startPoint x: 1053, startPoint y: 4, endPoint x: 487, endPoint y: 191, distance: 596.2
click at [487, 191] on div "**********" at bounding box center [567, 215] width 727 height 54
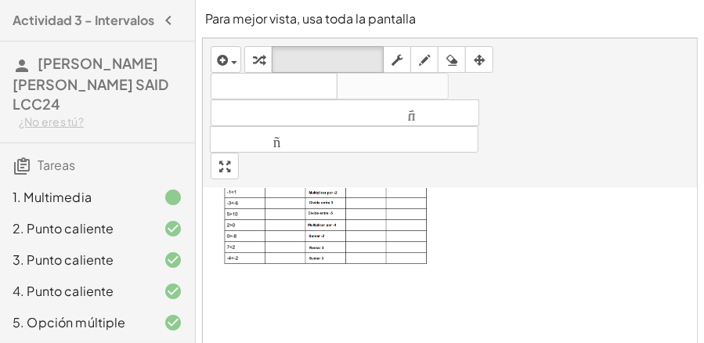
scroll to position [146, 0]
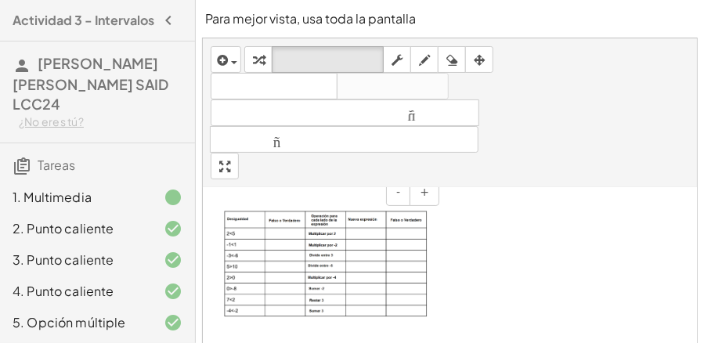
click at [442, 243] on div at bounding box center [325, 264] width 235 height 138
click at [431, 200] on button "+" at bounding box center [424, 192] width 30 height 27
click at [274, 229] on img at bounding box center [326, 264] width 204 height 106
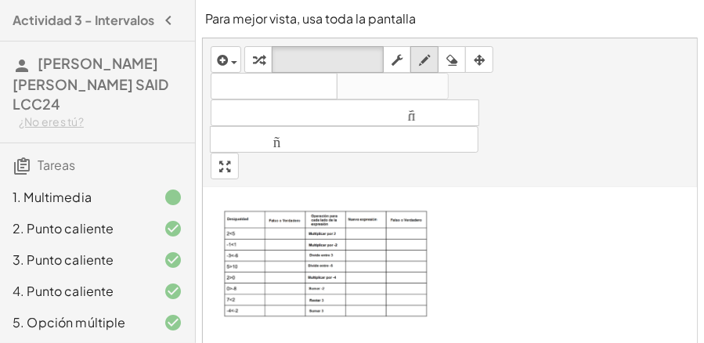
click at [423, 66] on icon "button" at bounding box center [424, 60] width 11 height 19
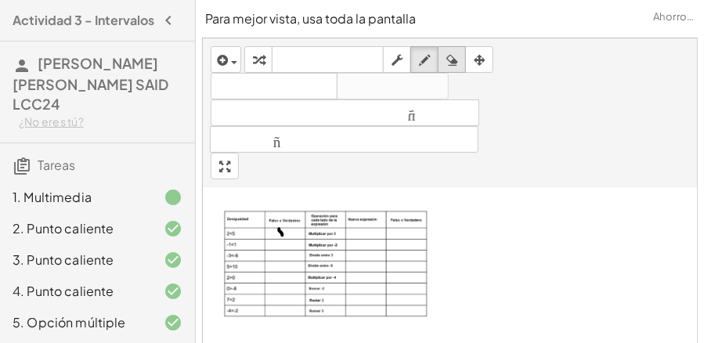
click at [453, 60] on icon "button" at bounding box center [451, 60] width 11 height 19
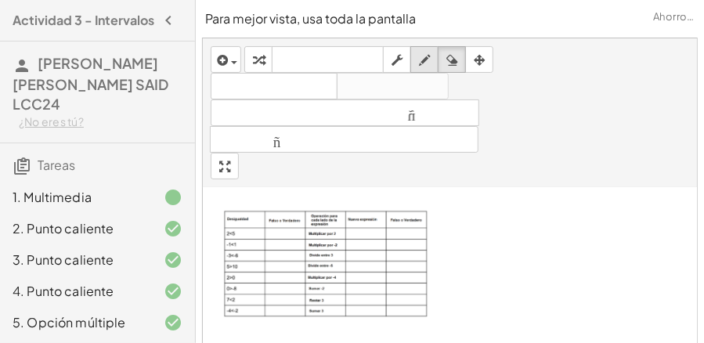
click at [428, 60] on icon "button" at bounding box center [424, 60] width 11 height 19
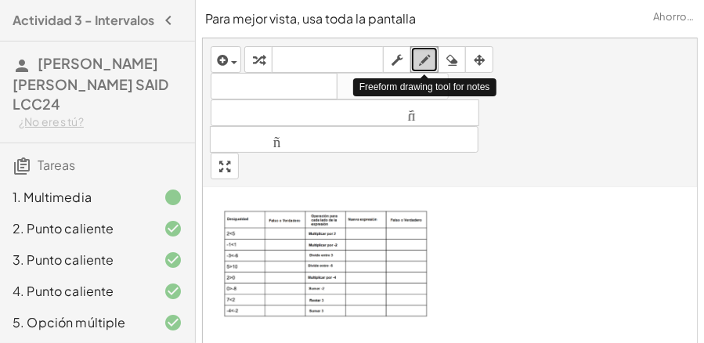
click at [427, 61] on icon "button" at bounding box center [424, 60] width 11 height 19
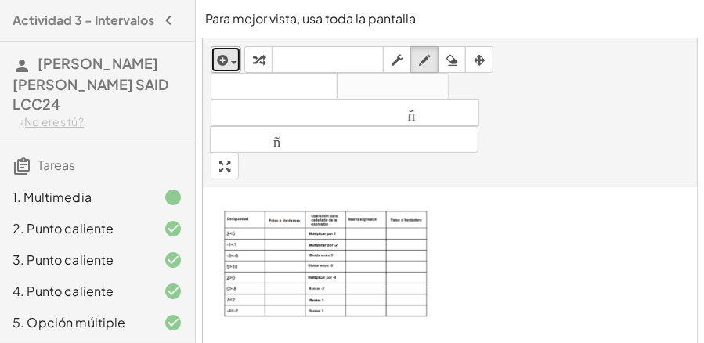
click at [227, 63] on icon "button" at bounding box center [222, 60] width 14 height 19
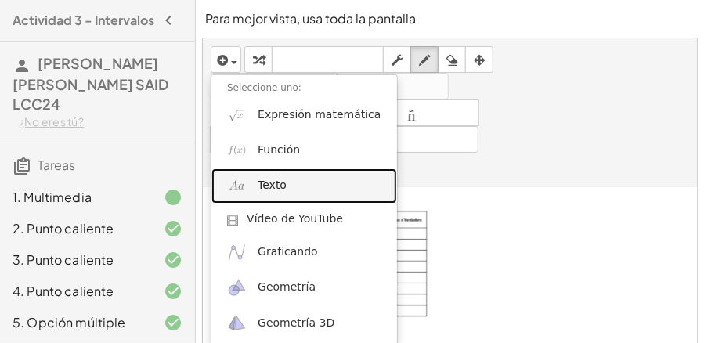
click at [277, 188] on font "Texto" at bounding box center [272, 185] width 29 height 13
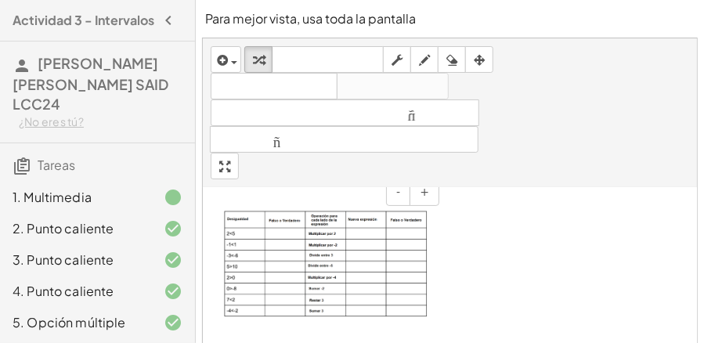
scroll to position [303, 0]
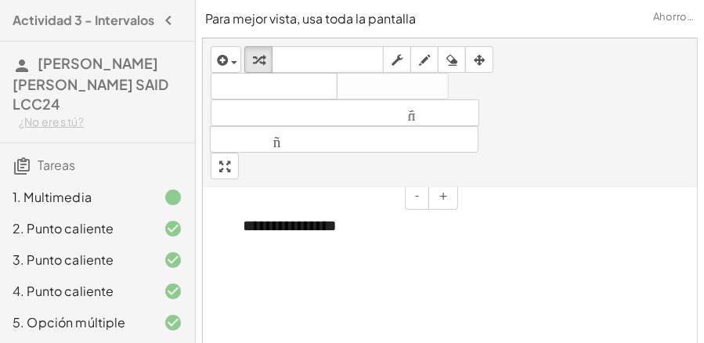
click at [324, 207] on div "**********" at bounding box center [344, 226] width 235 height 54
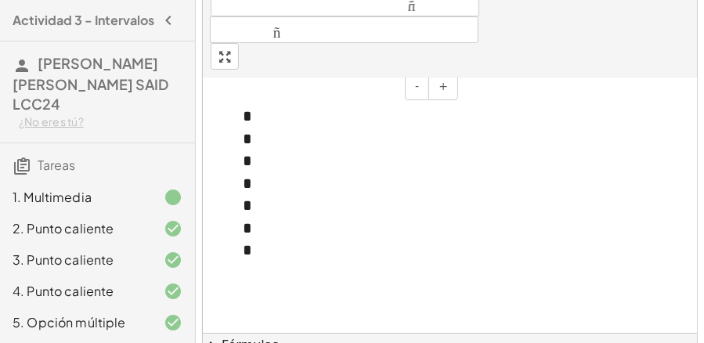
scroll to position [70, 0]
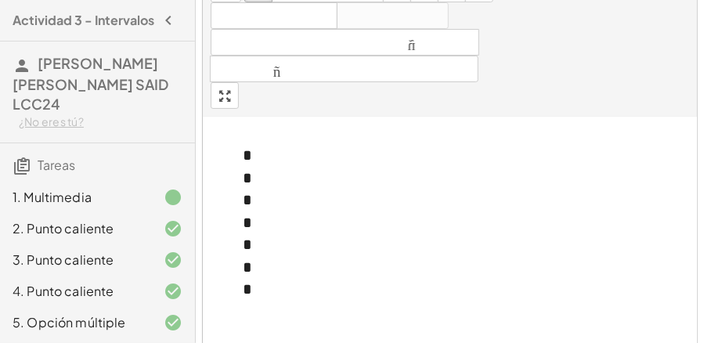
click at [289, 219] on div "*" at bounding box center [345, 222] width 204 height 23
click at [417, 127] on button "-" at bounding box center [417, 126] width 24 height 27
click at [417, 125] on button "-" at bounding box center [417, 126] width 24 height 27
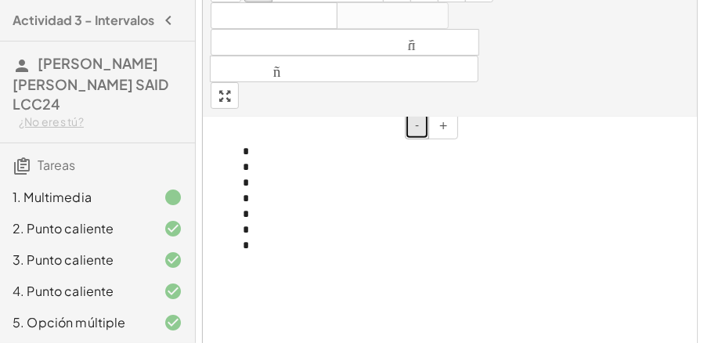
click at [417, 125] on button "-" at bounding box center [417, 126] width 24 height 27
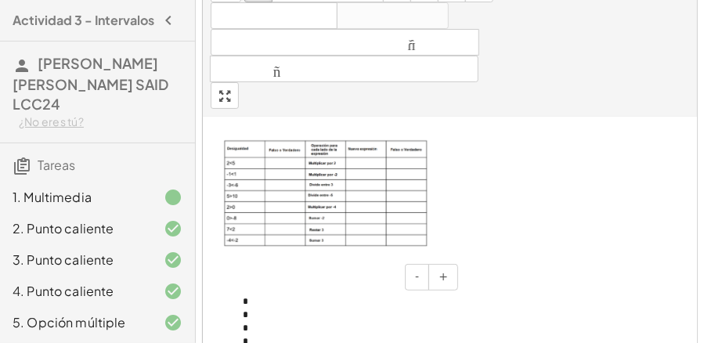
click at [287, 302] on div "* * * * * * *" at bounding box center [344, 342] width 235 height 125
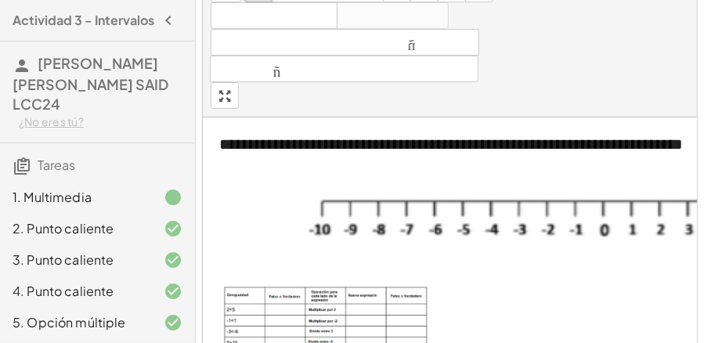
scroll to position [0, 0]
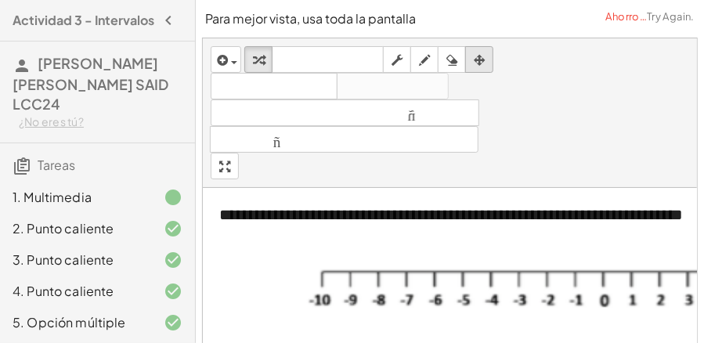
click at [479, 63] on icon "button" at bounding box center [479, 60] width 11 height 19
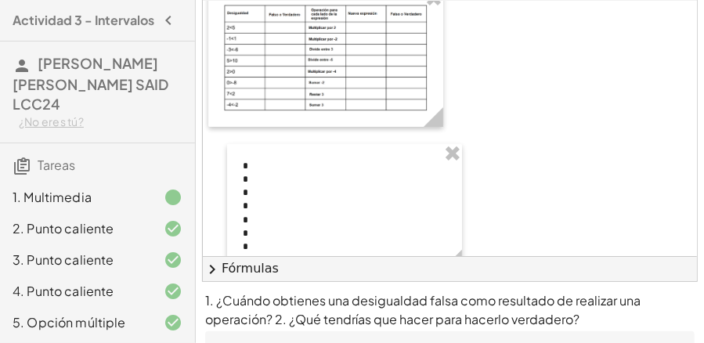
scroll to position [219, 0]
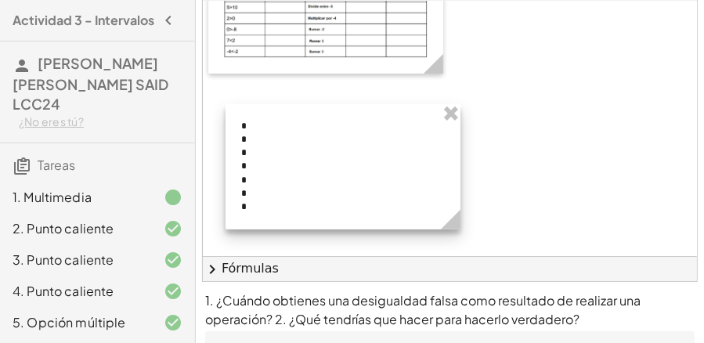
drag, startPoint x: 460, startPoint y: 147, endPoint x: 459, endPoint y: 160, distance: 13.4
click at [459, 160] on div at bounding box center [342, 166] width 235 height 125
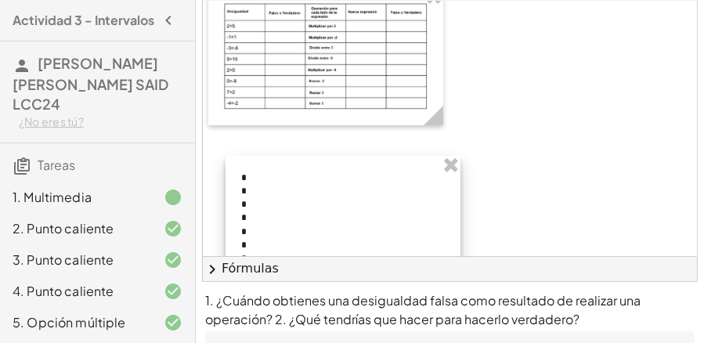
drag, startPoint x: 376, startPoint y: 160, endPoint x: 692, endPoint y: 131, distance: 317.6
click at [407, 156] on div at bounding box center [342, 218] width 235 height 125
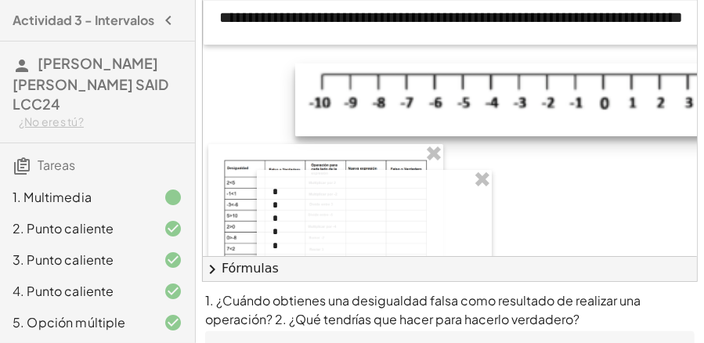
scroll to position [115, 0]
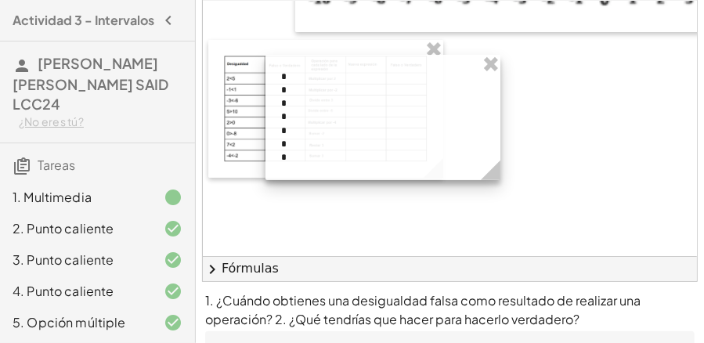
drag, startPoint x: 384, startPoint y: 106, endPoint x: 392, endPoint y: 96, distance: 13.9
click at [392, 96] on div at bounding box center [382, 117] width 235 height 125
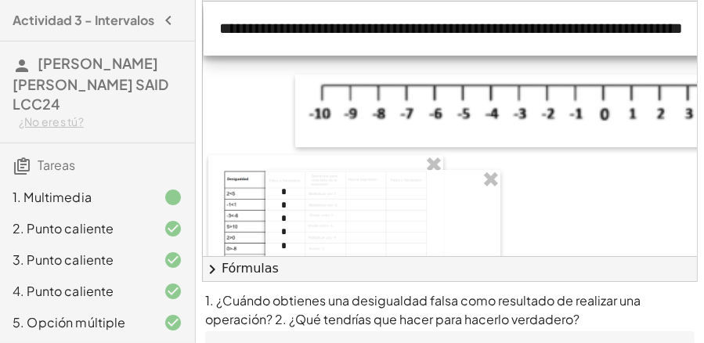
scroll to position [0, 0]
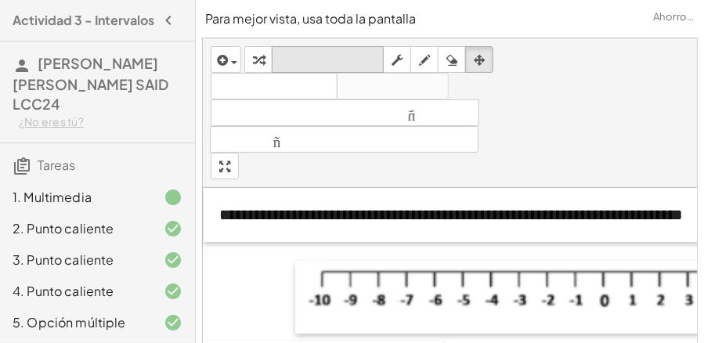
click at [327, 67] on icon "teclado" at bounding box center [328, 60] width 104 height 19
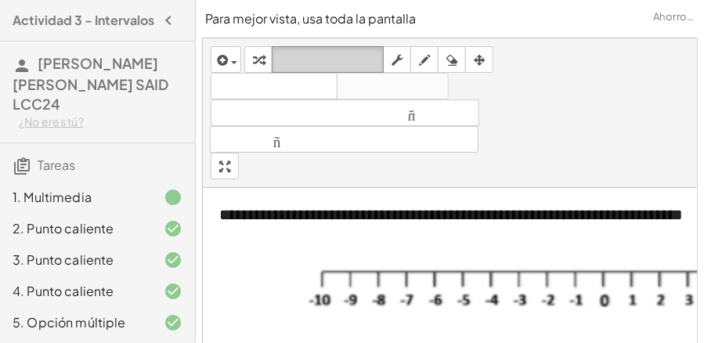
scroll to position [290, 0]
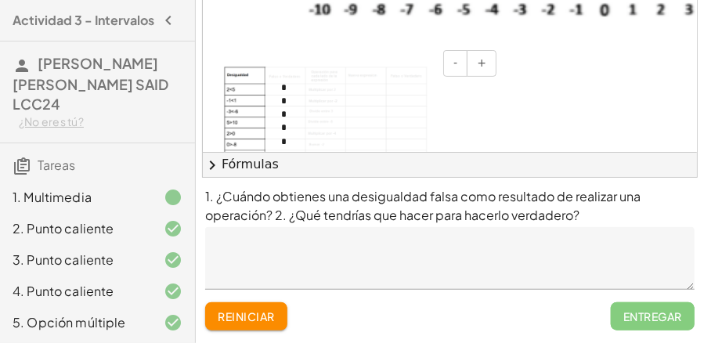
click at [388, 114] on div "*" at bounding box center [383, 114] width 204 height 13
click at [482, 60] on span "+" at bounding box center [481, 62] width 9 height 13
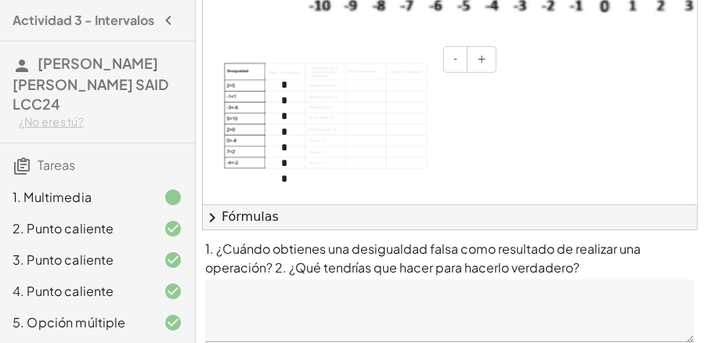
scroll to position [53, 0]
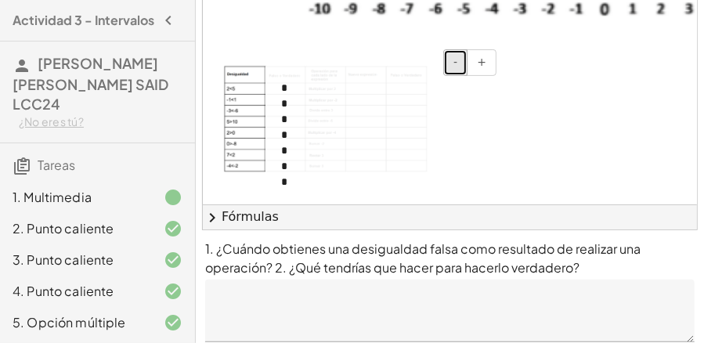
click at [457, 61] on span "-" at bounding box center [455, 62] width 4 height 13
click at [344, 141] on div "*" at bounding box center [383, 141] width 204 height 13
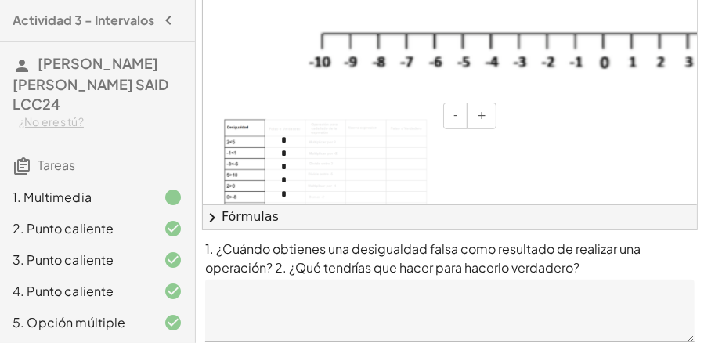
scroll to position [0, 0]
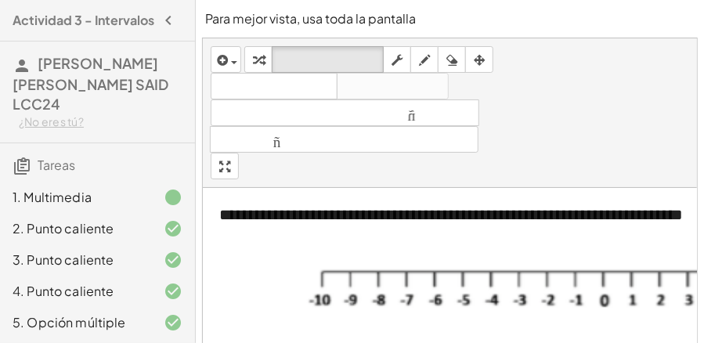
click at [485, 56] on div "button" at bounding box center [479, 59] width 20 height 19
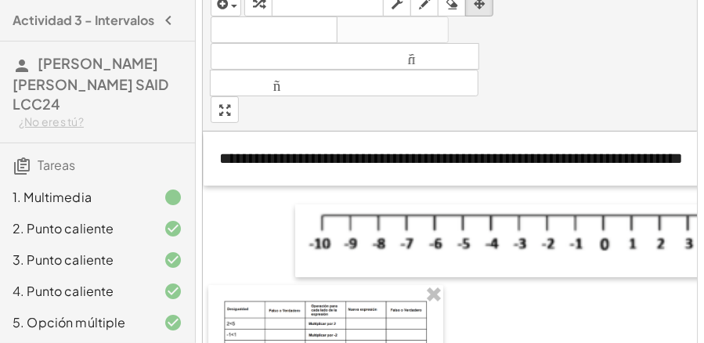
scroll to position [30, 0]
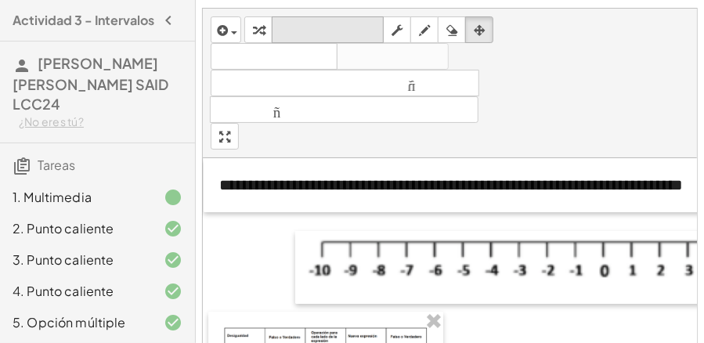
click at [293, 31] on font "teclado" at bounding box center [328, 30] width 104 height 15
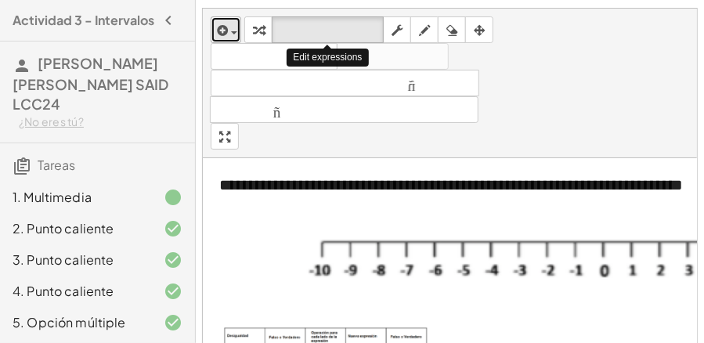
click at [230, 23] on div "button" at bounding box center [226, 29] width 23 height 19
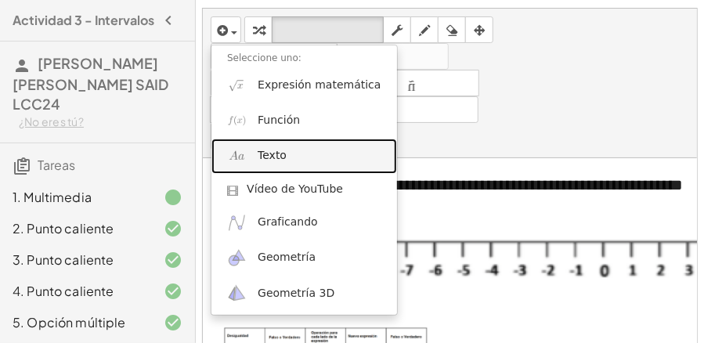
click at [283, 157] on link "Texto" at bounding box center [304, 156] width 186 height 35
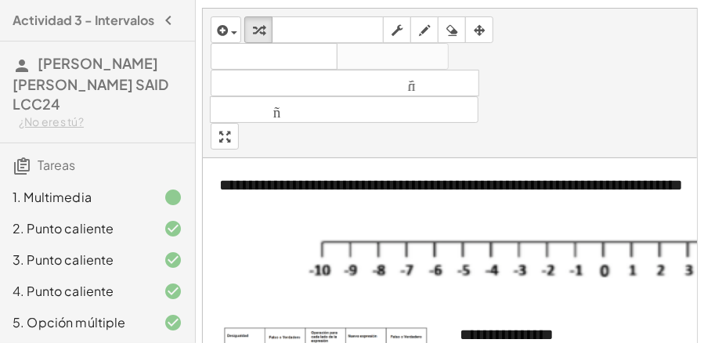
click at [287, 161] on div "- +" at bounding box center [563, 155] width 727 height 27
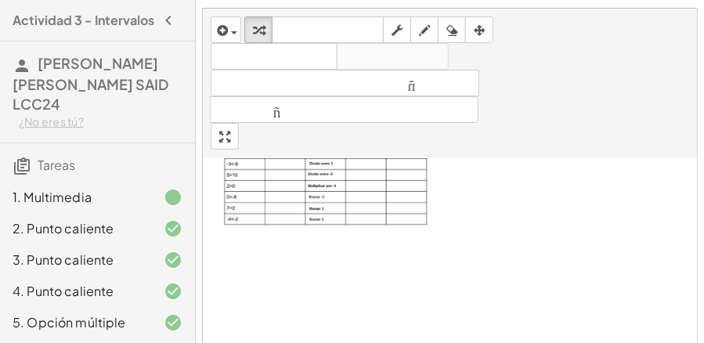
scroll to position [157, 0]
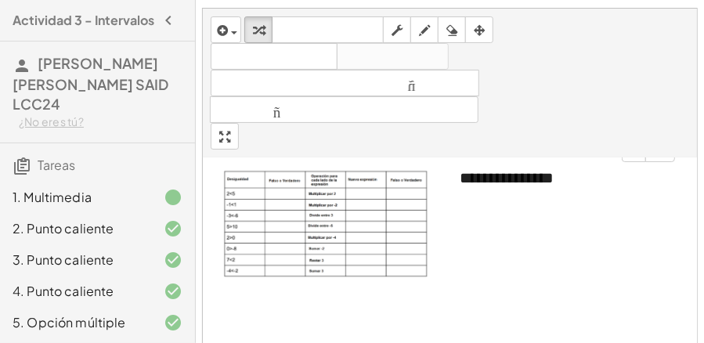
click at [553, 177] on div "**********" at bounding box center [561, 178] width 235 height 54
click at [493, 196] on div "*" at bounding box center [562, 200] width 204 height 23
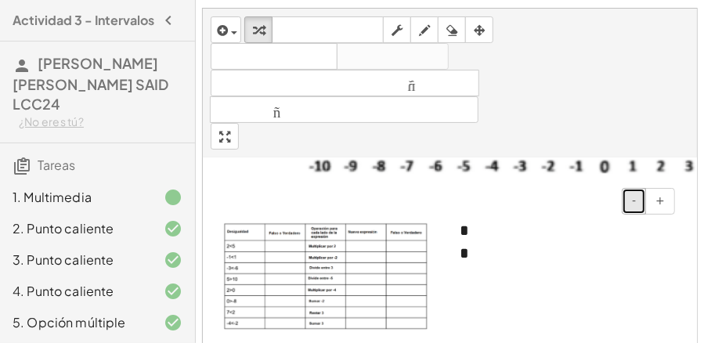
click at [636, 202] on span "-" at bounding box center [634, 200] width 4 height 13
click at [478, 34] on icon "button" at bounding box center [479, 30] width 11 height 19
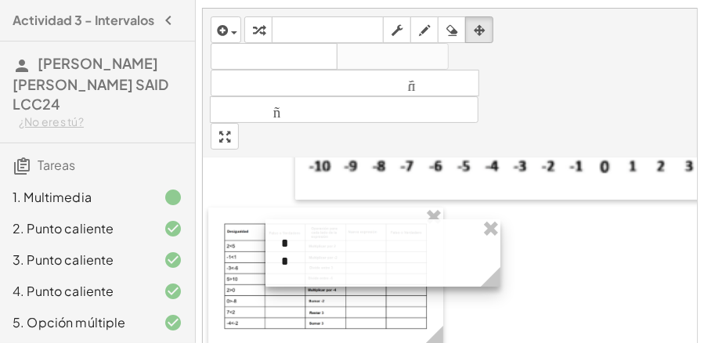
drag, startPoint x: 510, startPoint y: 229, endPoint x: 332, endPoint y: 243, distance: 179.1
click at [332, 243] on div at bounding box center [382, 252] width 235 height 67
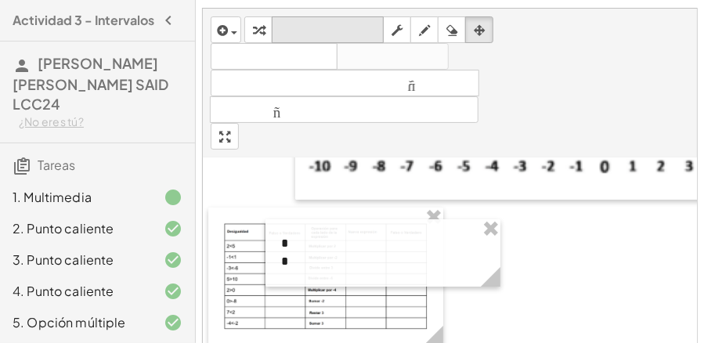
drag, startPoint x: 317, startPoint y: 23, endPoint x: 319, endPoint y: 31, distance: 8.2
click at [317, 23] on font "teclado" at bounding box center [328, 30] width 104 height 15
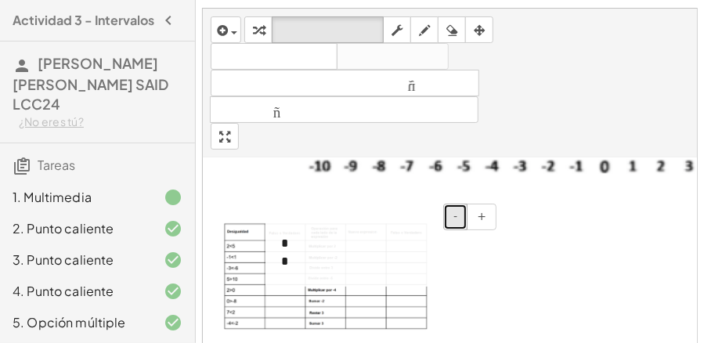
click at [463, 211] on button "-" at bounding box center [455, 217] width 24 height 27
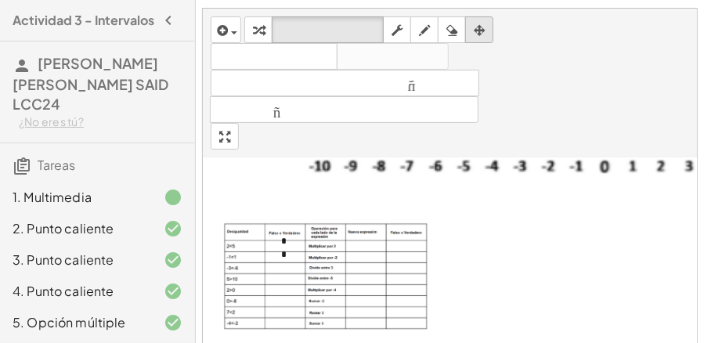
click at [479, 29] on icon "button" at bounding box center [479, 30] width 11 height 19
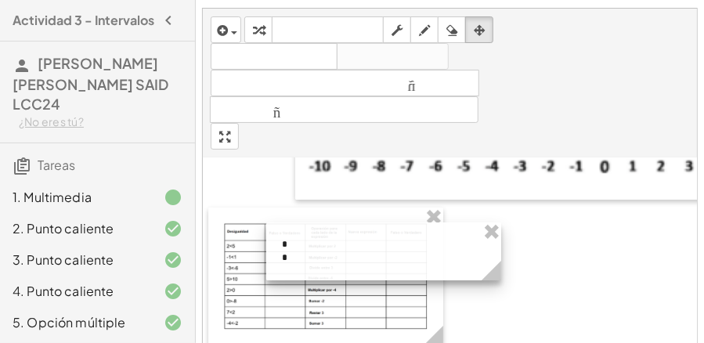
click at [310, 246] on div at bounding box center [383, 251] width 235 height 58
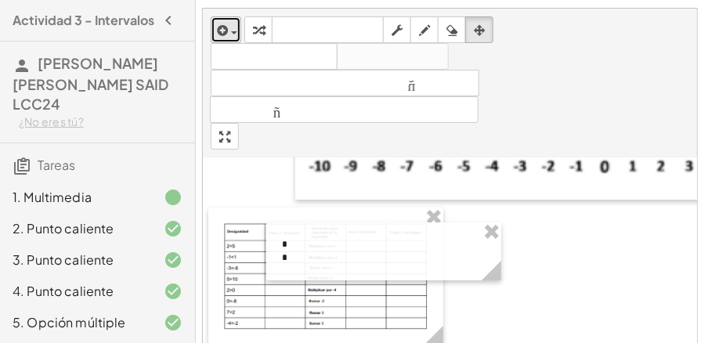
click at [225, 28] on icon "button" at bounding box center [222, 30] width 14 height 19
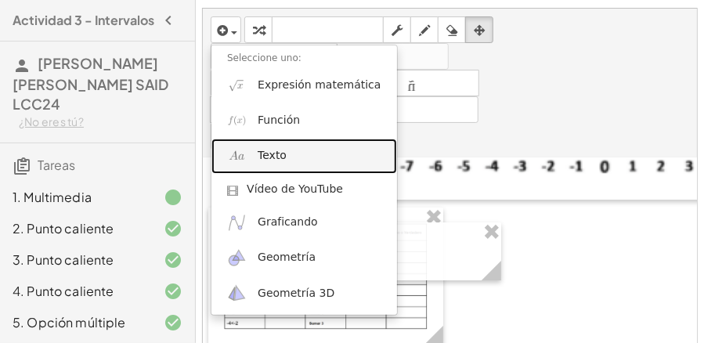
click at [276, 157] on font "Texto" at bounding box center [272, 155] width 29 height 13
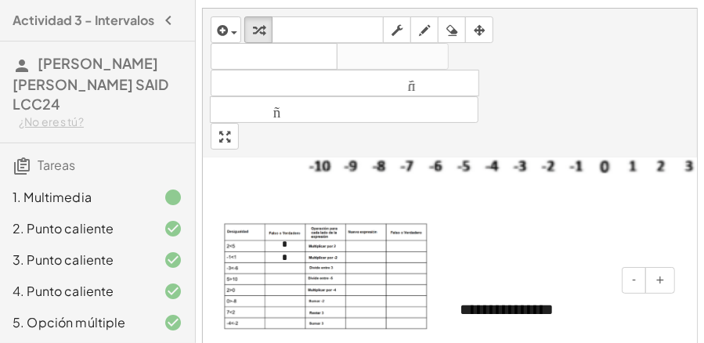
click at [546, 313] on div "**********" at bounding box center [561, 310] width 235 height 54
click at [639, 280] on button "-" at bounding box center [634, 280] width 24 height 27
click at [478, 30] on icon "button" at bounding box center [479, 30] width 11 height 19
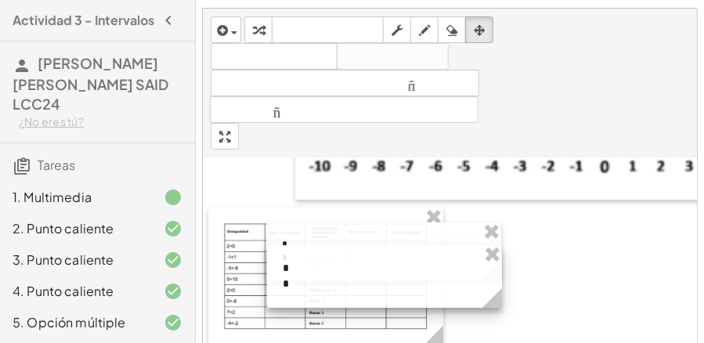
drag, startPoint x: 509, startPoint y: 307, endPoint x: 332, endPoint y: 269, distance: 180.9
click at [332, 269] on div at bounding box center [384, 276] width 235 height 63
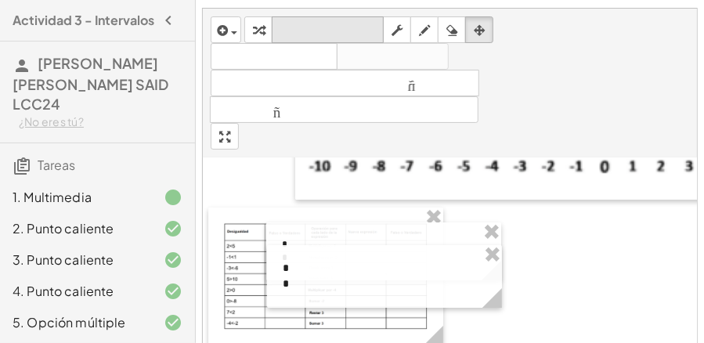
click at [294, 28] on font "teclado" at bounding box center [328, 30] width 104 height 15
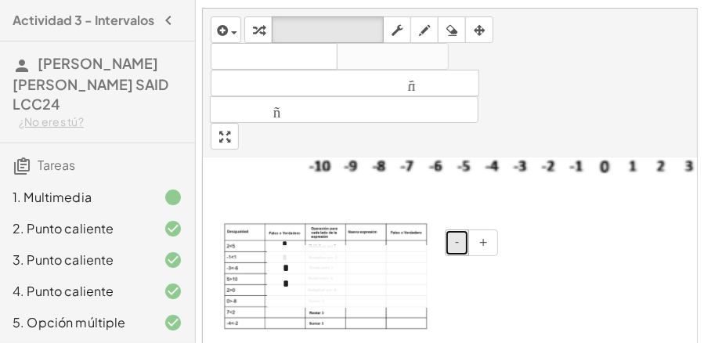
click at [458, 243] on span "-" at bounding box center [457, 242] width 4 height 13
click at [479, 243] on button "+" at bounding box center [483, 242] width 30 height 27
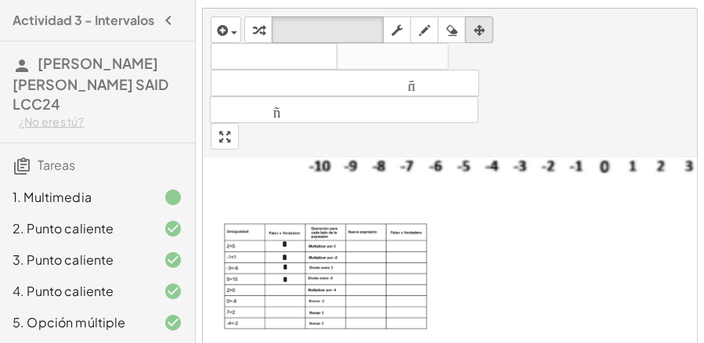
click at [474, 31] on icon "button" at bounding box center [479, 30] width 11 height 19
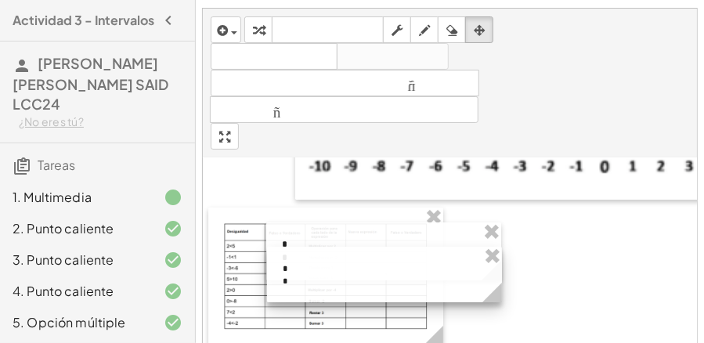
click at [370, 274] on div at bounding box center [384, 275] width 235 height 56
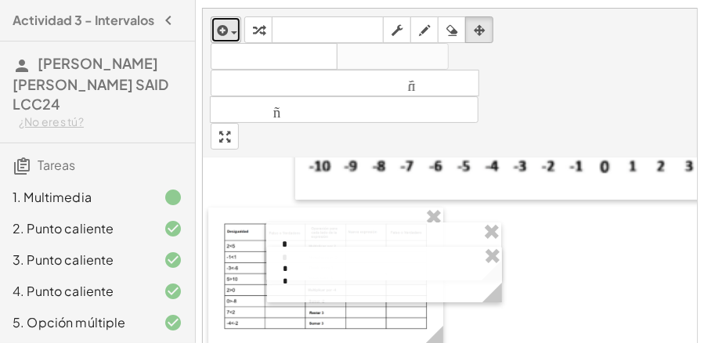
click at [236, 41] on button "insertar" at bounding box center [226, 29] width 31 height 27
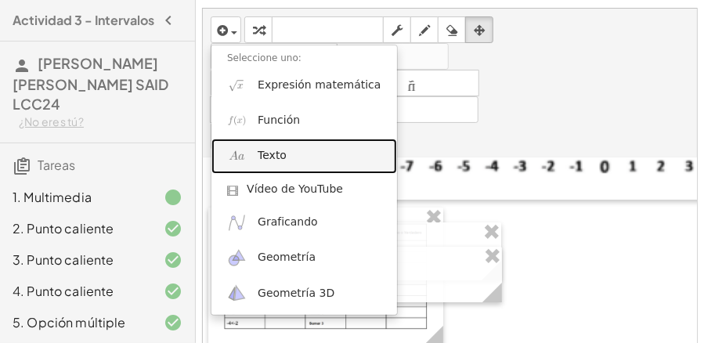
click at [266, 157] on font "Texto" at bounding box center [272, 155] width 29 height 13
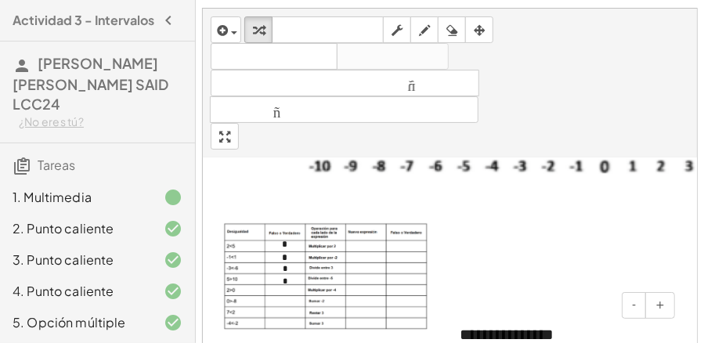
click at [553, 326] on div "**********" at bounding box center [561, 335] width 235 height 54
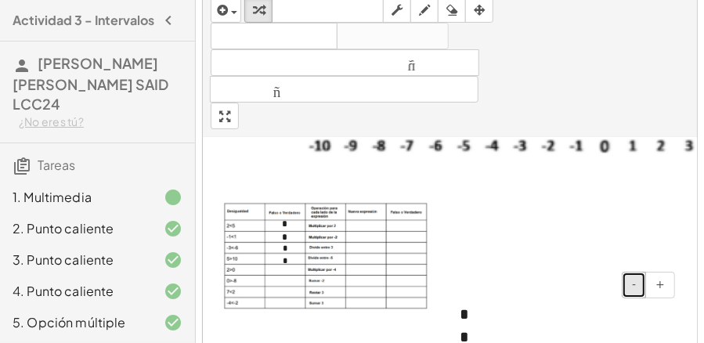
click at [643, 287] on button "-" at bounding box center [634, 285] width 24 height 27
click at [643, 286] on button "-" at bounding box center [634, 285] width 24 height 27
click at [481, 9] on icon "button" at bounding box center [479, 10] width 11 height 19
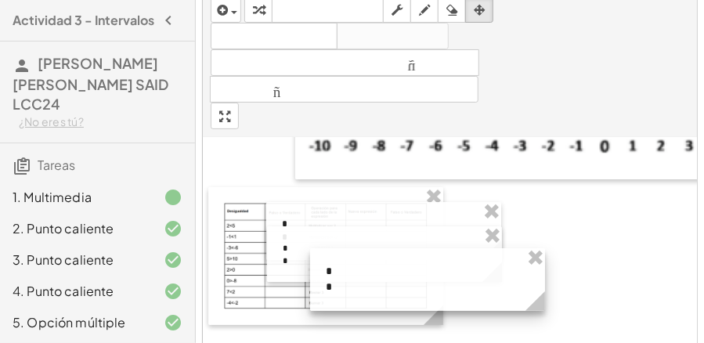
drag, startPoint x: 497, startPoint y: 315, endPoint x: 361, endPoint y: 273, distance: 142.4
click at [310, 275] on div at bounding box center [427, 279] width 235 height 63
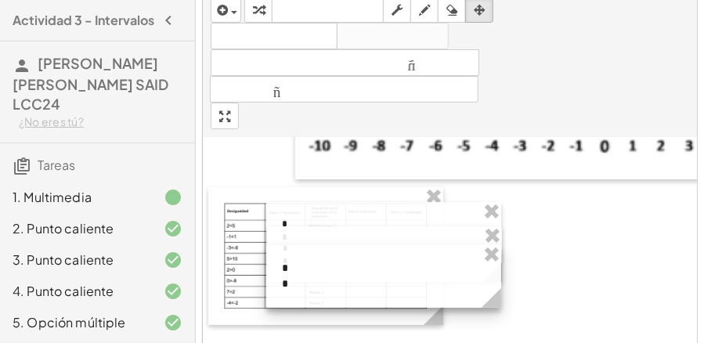
drag, startPoint x: 362, startPoint y: 272, endPoint x: 381, endPoint y: 269, distance: 18.9
click at [381, 269] on div at bounding box center [383, 276] width 235 height 63
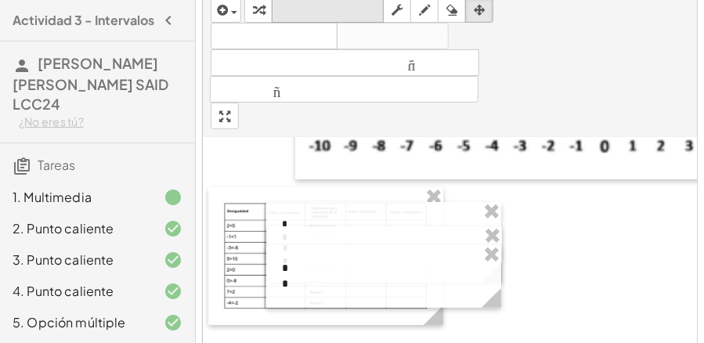
click at [302, 14] on font "teclado" at bounding box center [328, 9] width 104 height 15
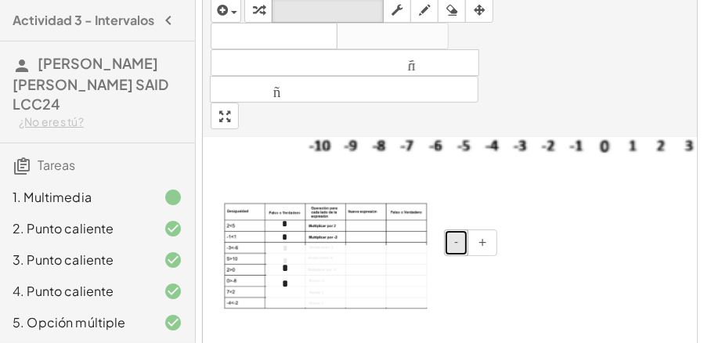
click at [459, 246] on button "-" at bounding box center [456, 242] width 24 height 27
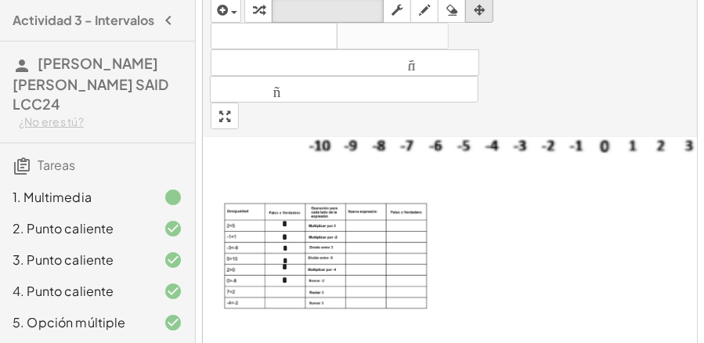
click at [479, 9] on icon "button" at bounding box center [479, 10] width 11 height 19
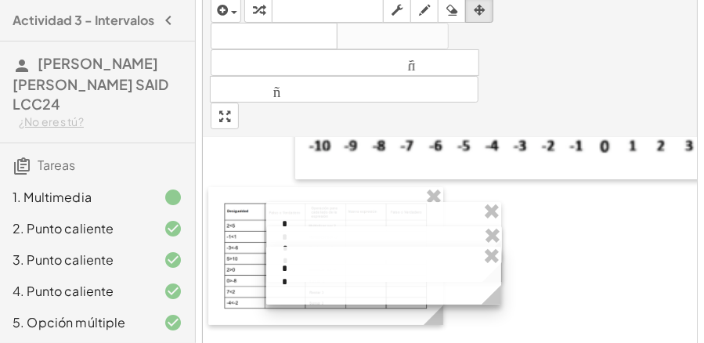
click at [376, 251] on div at bounding box center [383, 276] width 235 height 58
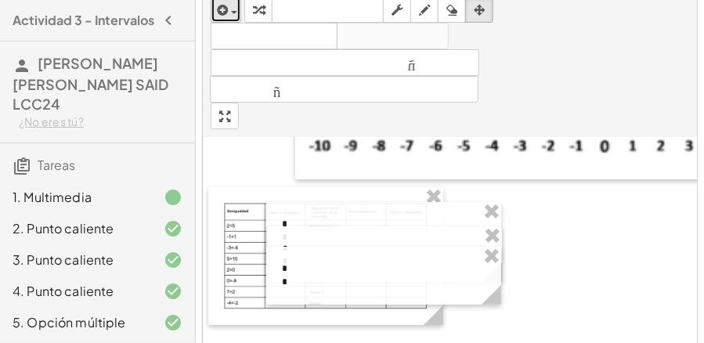
click at [229, 16] on span "button" at bounding box center [230, 11] width 3 height 11
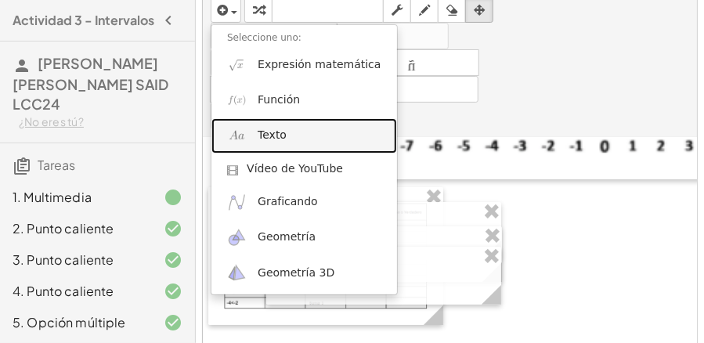
click at [270, 135] on font "Texto" at bounding box center [272, 134] width 29 height 13
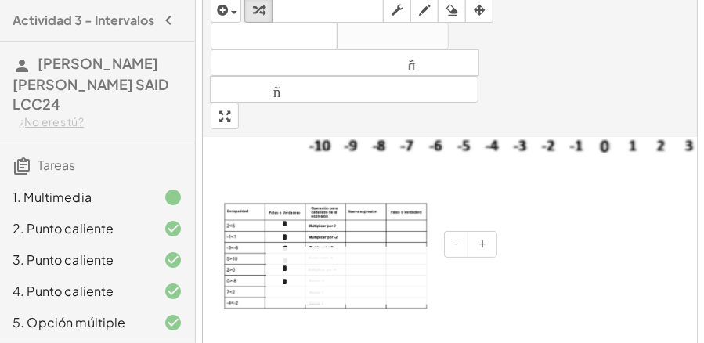
scroll to position [53, 0]
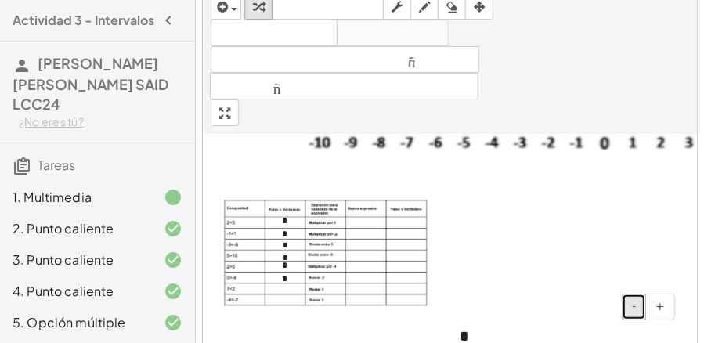
click at [636, 304] on span "-" at bounding box center [634, 306] width 4 height 13
click at [478, 9] on icon "button" at bounding box center [479, 7] width 11 height 19
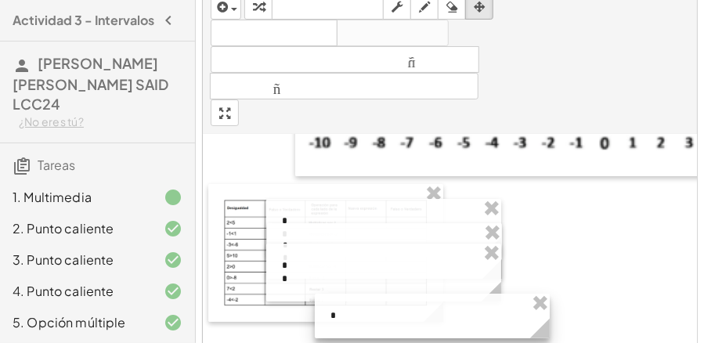
drag, startPoint x: 493, startPoint y: 321, endPoint x: 364, endPoint y: 305, distance: 130.1
click at [364, 305] on div at bounding box center [432, 316] width 235 height 45
click at [355, 318] on div at bounding box center [432, 316] width 235 height 45
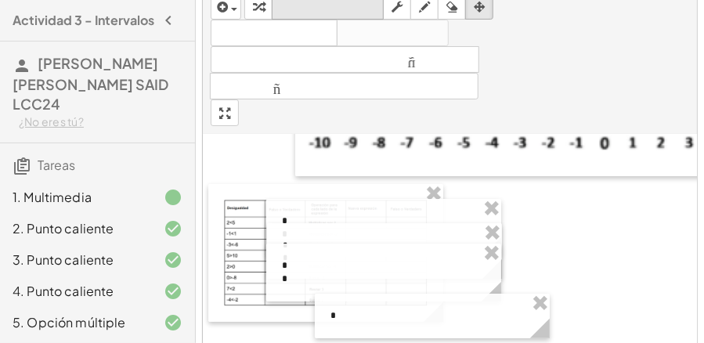
click at [373, 4] on font "teclado" at bounding box center [328, 6] width 104 height 15
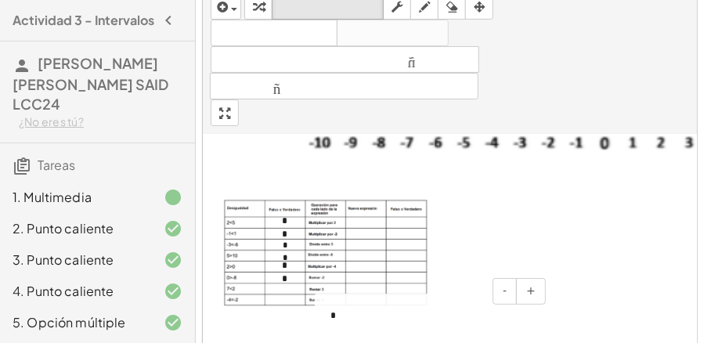
click at [339, 325] on div "*" at bounding box center [432, 316] width 235 height 45
click at [471, 6] on div "button" at bounding box center [479, 6] width 20 height 19
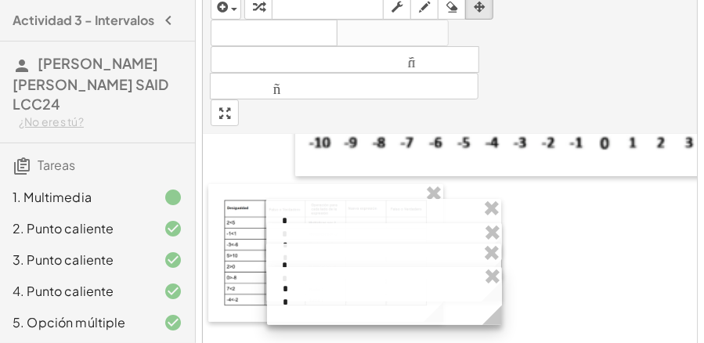
drag, startPoint x: 403, startPoint y: 308, endPoint x: 355, endPoint y: 282, distance: 54.7
click at [355, 282] on div at bounding box center [384, 296] width 235 height 58
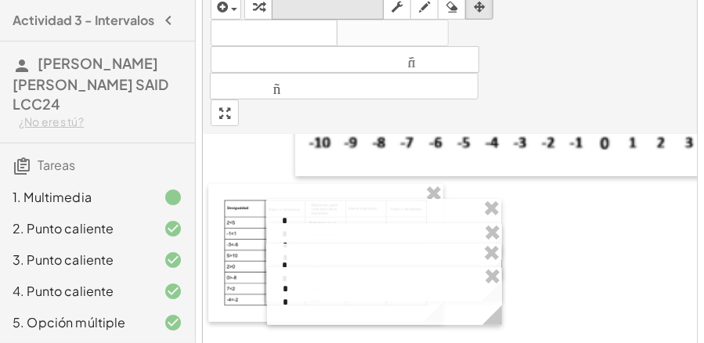
click at [305, 6] on font "teclado" at bounding box center [328, 6] width 104 height 15
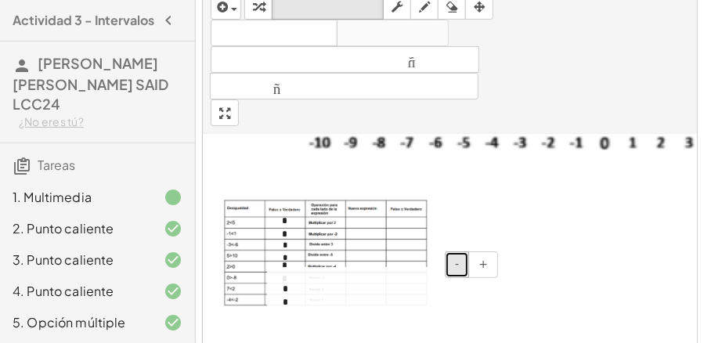
click at [459, 265] on span "-" at bounding box center [457, 264] width 4 height 13
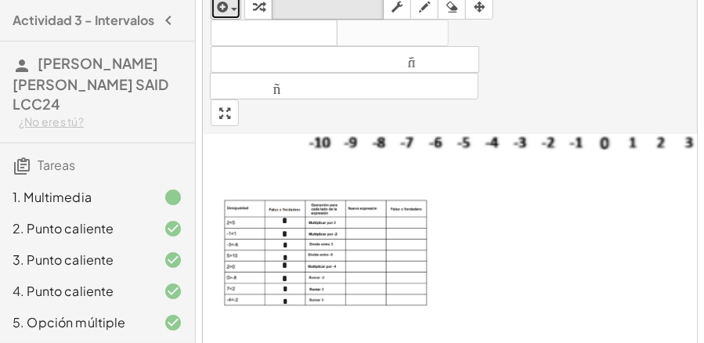
click at [225, 9] on icon "button" at bounding box center [222, 7] width 14 height 19
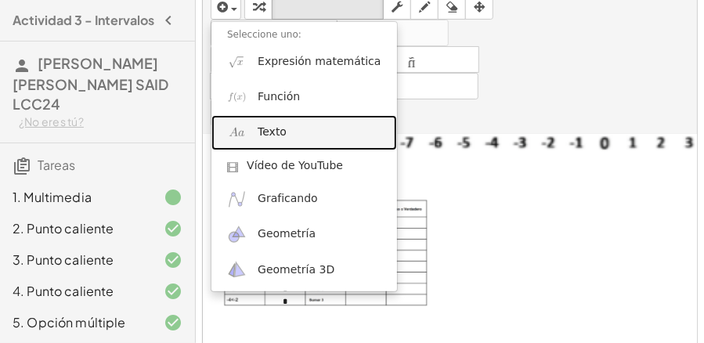
click at [277, 138] on font "Texto" at bounding box center [272, 131] width 29 height 13
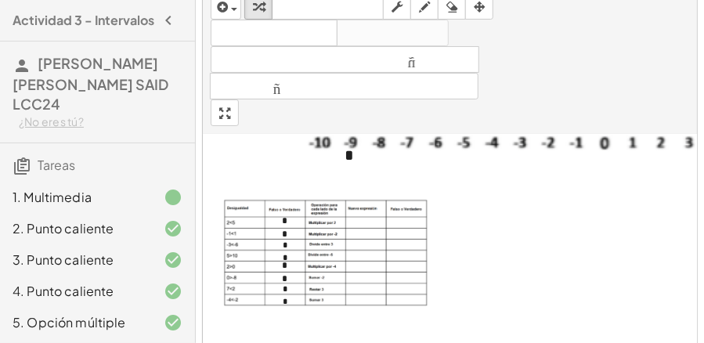
click at [355, 147] on div "*" at bounding box center [446, 155] width 235 height 54
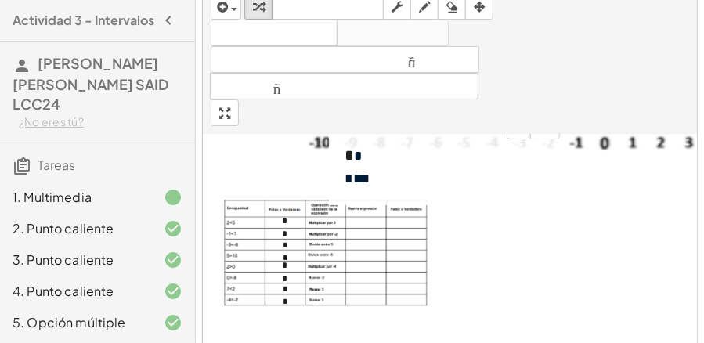
click at [370, 153] on div "* * * ***" at bounding box center [446, 166] width 235 height 77
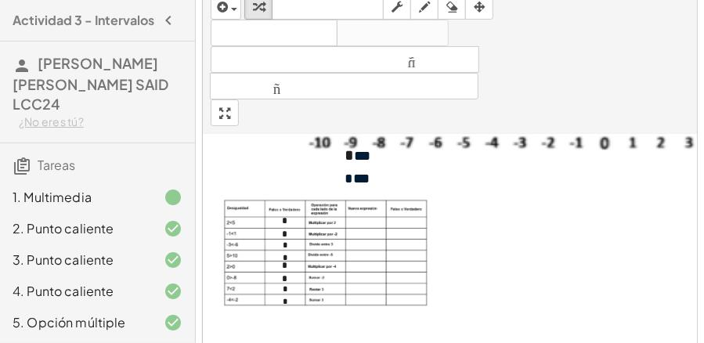
scroll to position [0, 0]
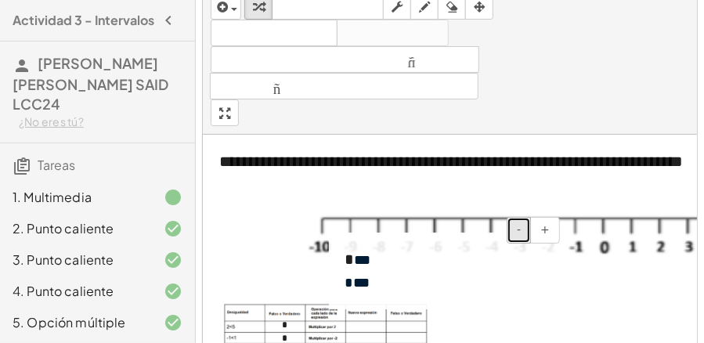
click at [524, 229] on button "-" at bounding box center [519, 230] width 24 height 27
click at [442, 259] on div "* *** * ***" at bounding box center [446, 268] width 235 height 71
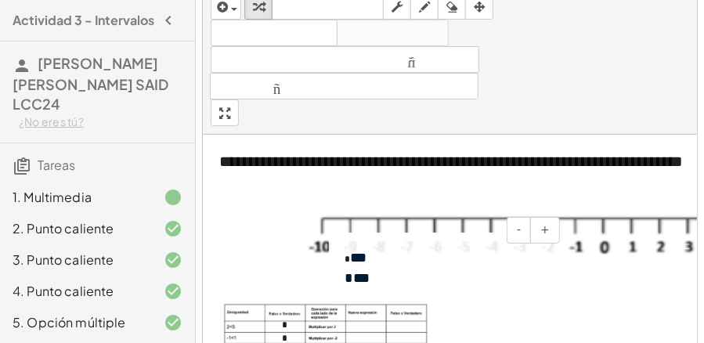
click at [427, 273] on div "* ***" at bounding box center [446, 279] width 204 height 20
click at [521, 229] on font "-" at bounding box center [519, 229] width 4 height 13
drag, startPoint x: 376, startPoint y: 283, endPoint x: 341, endPoint y: 256, distance: 44.0
click at [341, 256] on div "- + * *** * ***" at bounding box center [446, 268] width 235 height 71
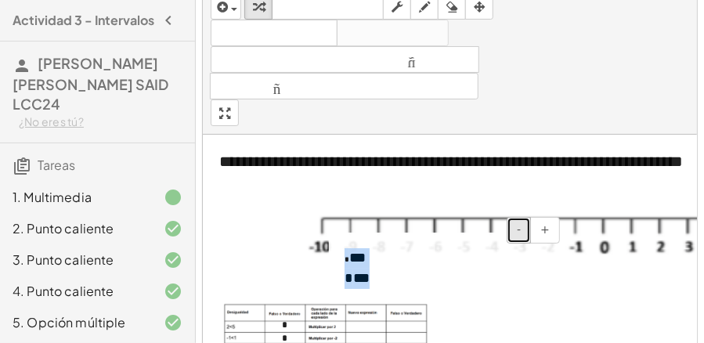
click at [519, 229] on font "-" at bounding box center [519, 229] width 4 height 13
click at [520, 229] on font "-" at bounding box center [519, 229] width 4 height 13
click at [468, 261] on div "* *** * ***" at bounding box center [446, 268] width 235 height 71
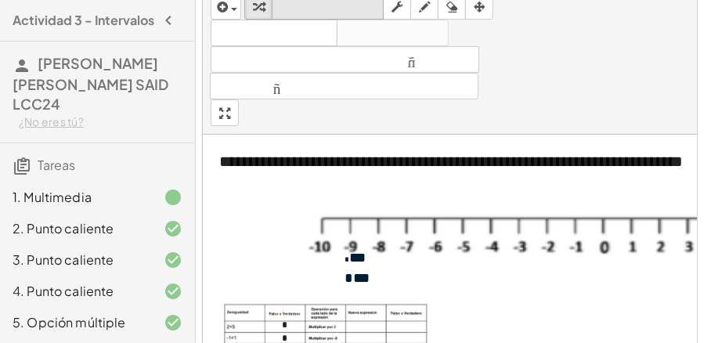
click at [328, 13] on icon "teclado" at bounding box center [328, 7] width 104 height 19
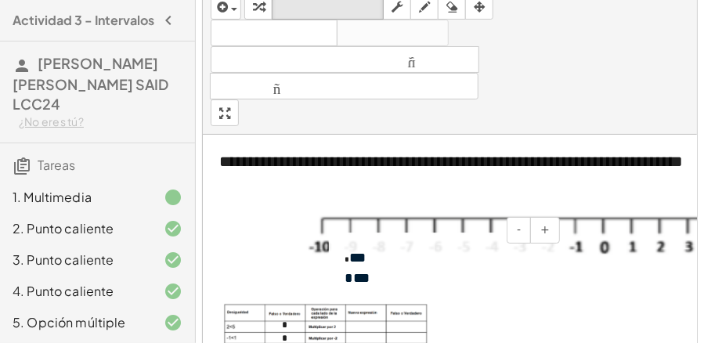
click at [407, 247] on div "* *** * ***" at bounding box center [446, 268] width 235 height 71
click at [521, 229] on font "-" at bounding box center [519, 229] width 4 height 13
click at [546, 230] on font "+" at bounding box center [544, 229] width 9 height 13
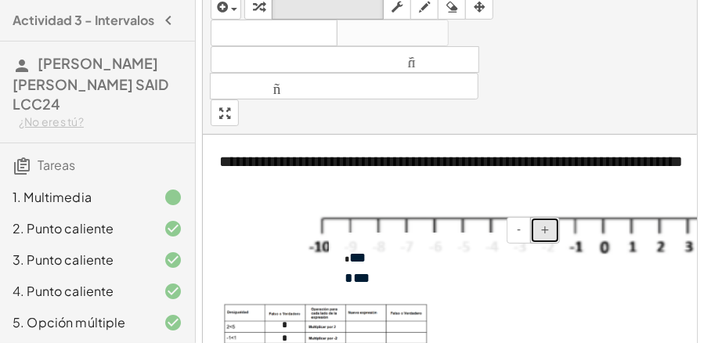
click at [546, 230] on font "+" at bounding box center [544, 229] width 9 height 13
click at [517, 222] on button "-" at bounding box center [519, 230] width 24 height 27
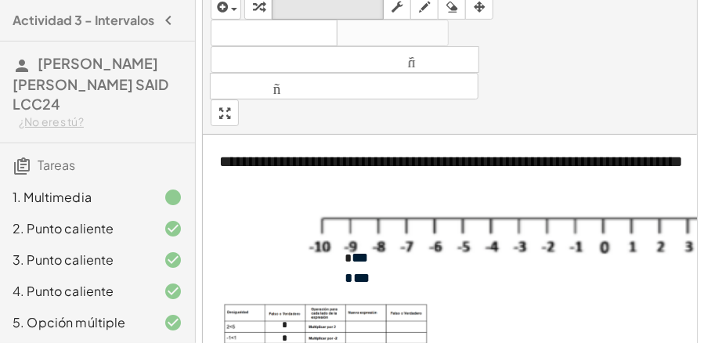
click at [471, 157] on font "**********" at bounding box center [450, 161] width 463 height 16
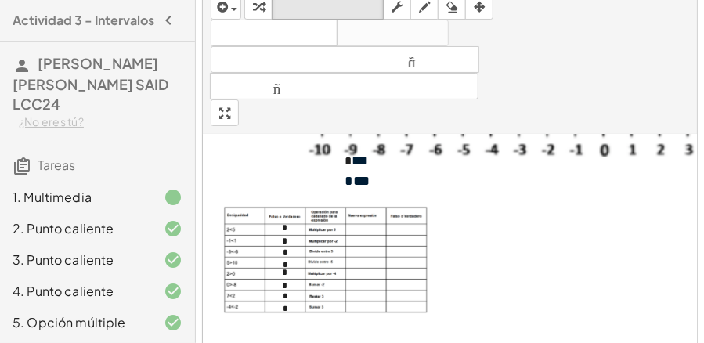
scroll to position [52, 0]
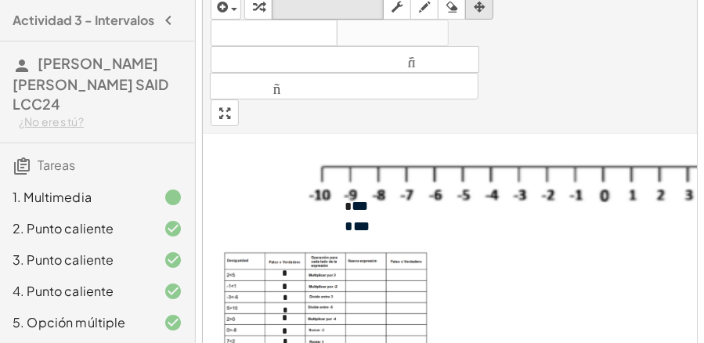
click at [478, 11] on icon "button" at bounding box center [479, 7] width 11 height 19
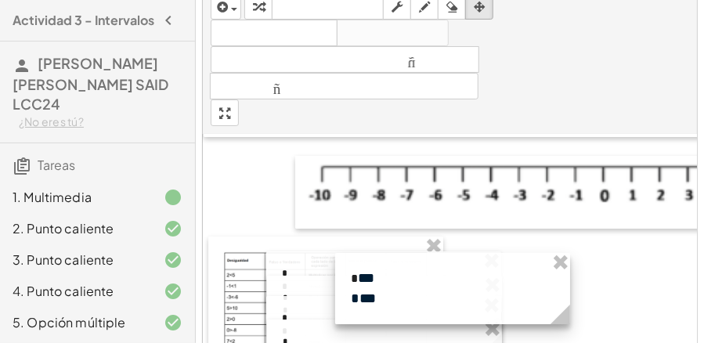
drag, startPoint x: 420, startPoint y: 218, endPoint x: 426, endPoint y: 290, distance: 71.5
click at [426, 290] on div at bounding box center [452, 288] width 235 height 71
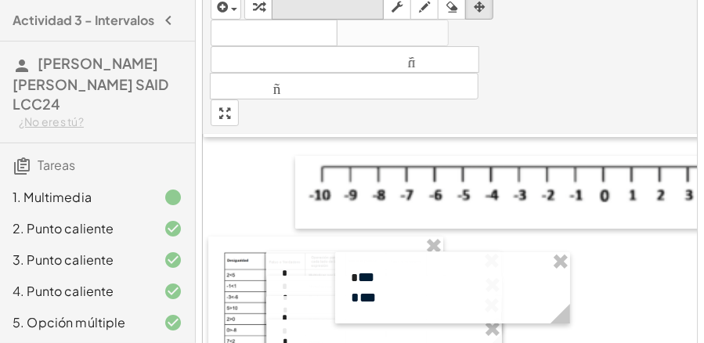
click at [321, 3] on font "teclado" at bounding box center [328, 6] width 104 height 15
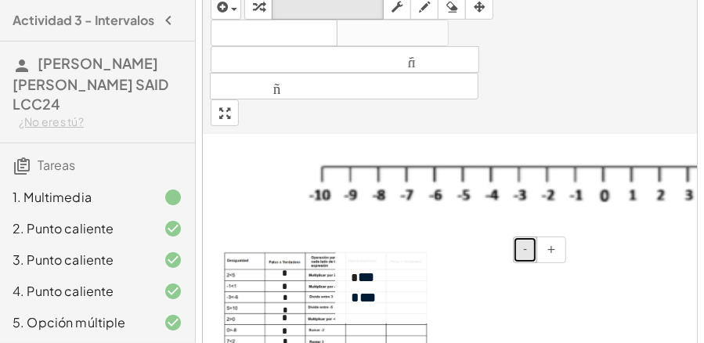
click at [525, 243] on font "-" at bounding box center [525, 249] width 4 height 13
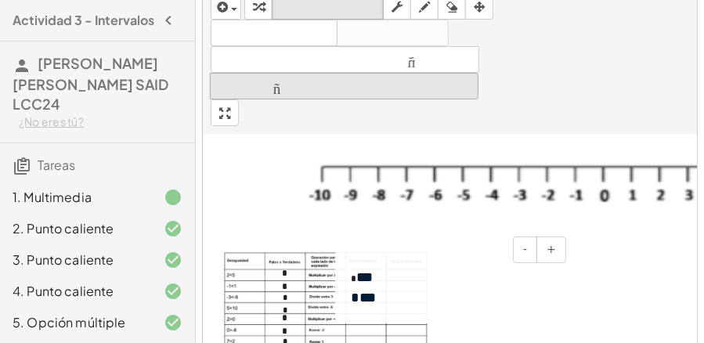
click at [489, 210] on div at bounding box center [602, 192] width 615 height 73
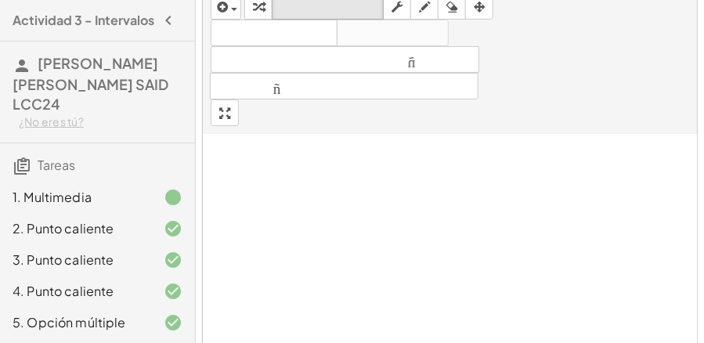
scroll to position [94, 0]
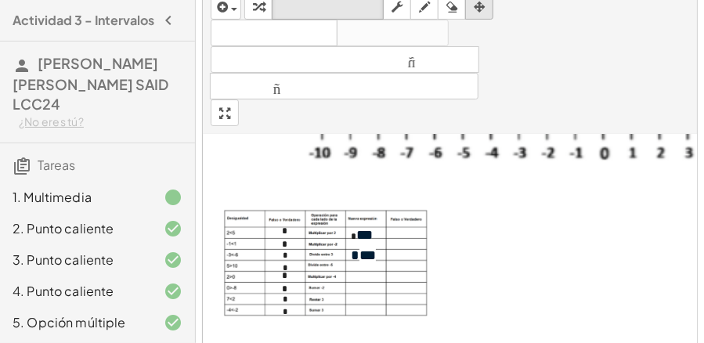
click at [485, 6] on div "button" at bounding box center [479, 6] width 20 height 19
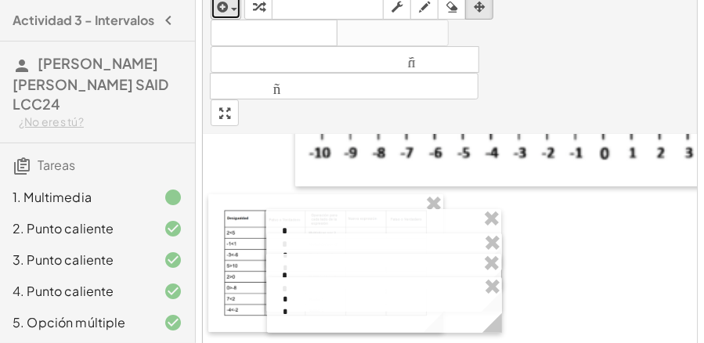
click at [231, 8] on span "button" at bounding box center [234, 9] width 6 height 3
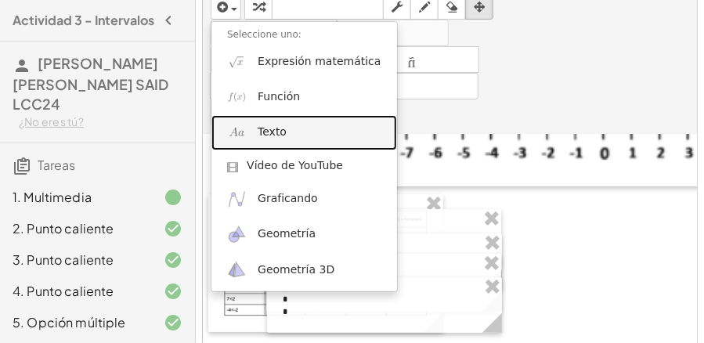
click at [275, 132] on font "Texto" at bounding box center [272, 131] width 29 height 13
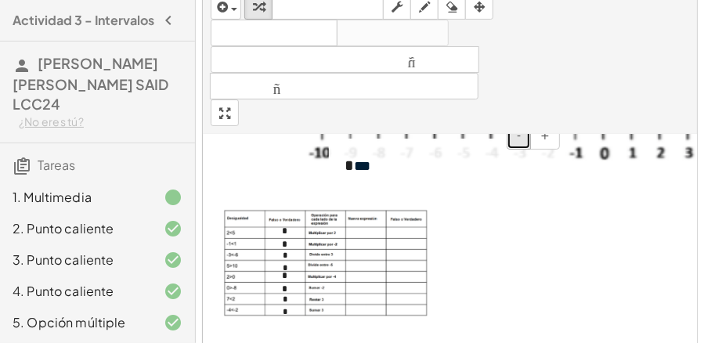
click at [521, 139] on font "-" at bounding box center [519, 135] width 4 height 13
click at [545, 139] on button "+" at bounding box center [545, 136] width 30 height 27
click at [541, 139] on button "+" at bounding box center [545, 136] width 30 height 27
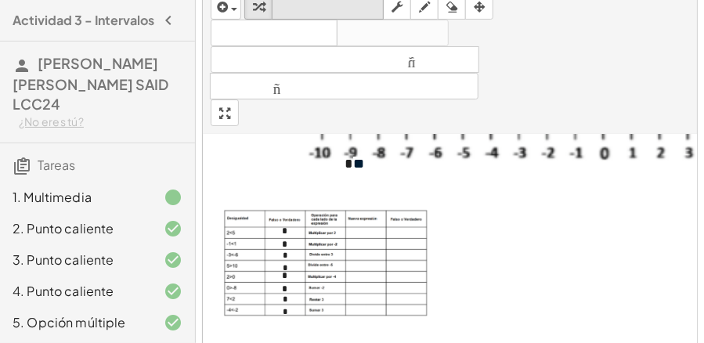
click at [340, 14] on icon "teclado" at bounding box center [328, 7] width 104 height 19
click at [376, 164] on div "* *" at bounding box center [446, 165] width 235 height 52
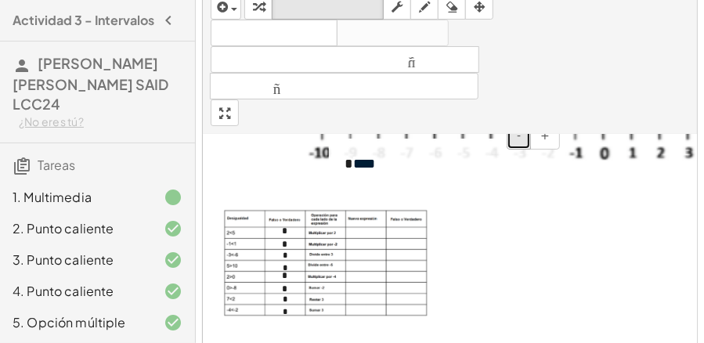
click at [523, 135] on button "-" at bounding box center [519, 136] width 24 height 27
click at [384, 160] on div "* ***" at bounding box center [446, 165] width 235 height 52
drag, startPoint x: 537, startPoint y: 135, endPoint x: 525, endPoint y: 135, distance: 11.8
click at [526, 135] on div "- +" at bounding box center [533, 136] width 53 height 27
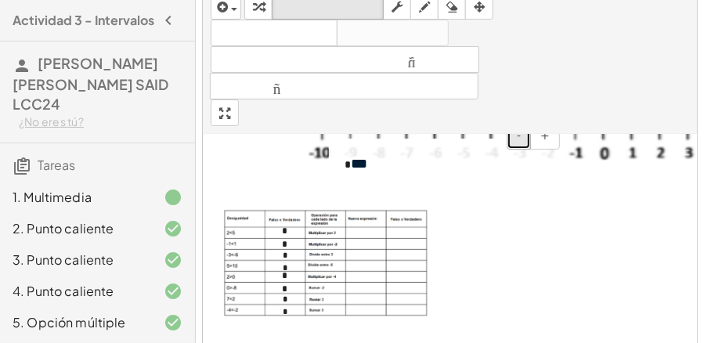
click at [524, 136] on button "-" at bounding box center [519, 136] width 24 height 27
click at [521, 136] on font "-" at bounding box center [519, 135] width 4 height 13
click at [348, 162] on font "*" at bounding box center [346, 164] width 5 height 9
click at [359, 161] on div "*** *" at bounding box center [446, 165] width 235 height 52
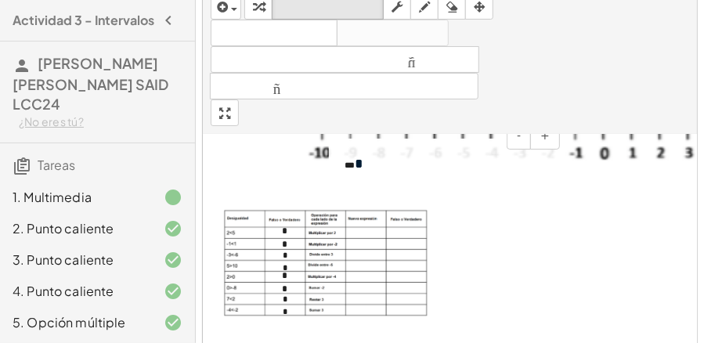
click at [369, 161] on div "*** *" at bounding box center [446, 165] width 235 height 52
click at [348, 156] on font "***" at bounding box center [349, 160] width 10 height 9
click at [348, 176] on font "***" at bounding box center [349, 180] width 10 height 9
drag, startPoint x: 370, startPoint y: 179, endPoint x: 355, endPoint y: 160, distance: 23.5
click at [355, 160] on div "* * * **" at bounding box center [446, 170] width 235 height 63
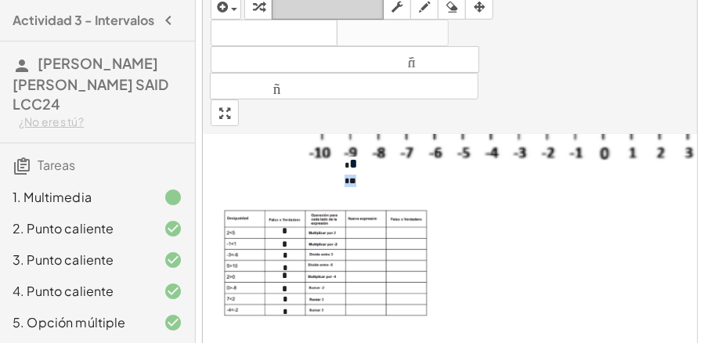
click at [331, 9] on font "teclado" at bounding box center [328, 6] width 104 height 15
click at [480, 8] on icon "button" at bounding box center [479, 7] width 11 height 19
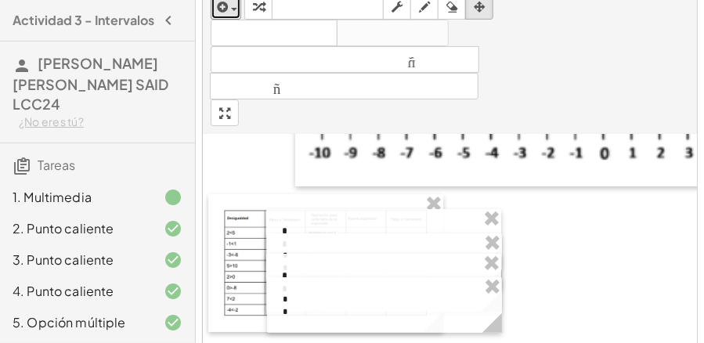
click at [231, 10] on div "button" at bounding box center [226, 6] width 23 height 19
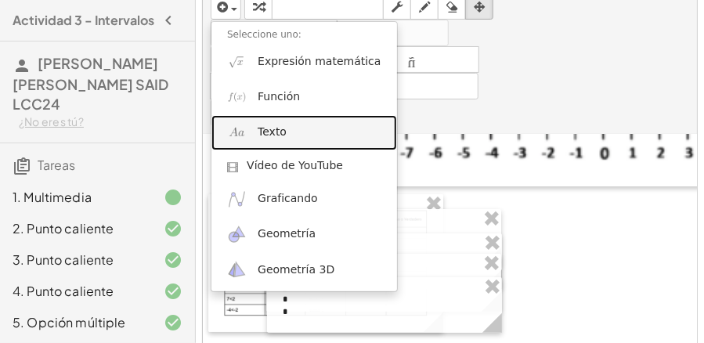
click at [273, 133] on font "Texto" at bounding box center [272, 131] width 29 height 13
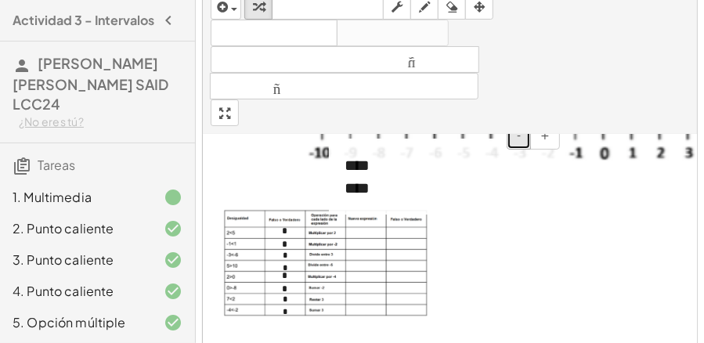
click at [517, 141] on button "-" at bounding box center [519, 136] width 24 height 27
click at [517, 140] on button "-" at bounding box center [519, 136] width 24 height 27
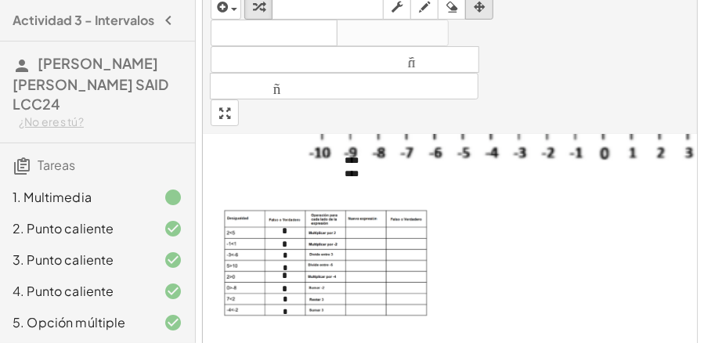
click at [487, 9] on div "button" at bounding box center [479, 6] width 20 height 19
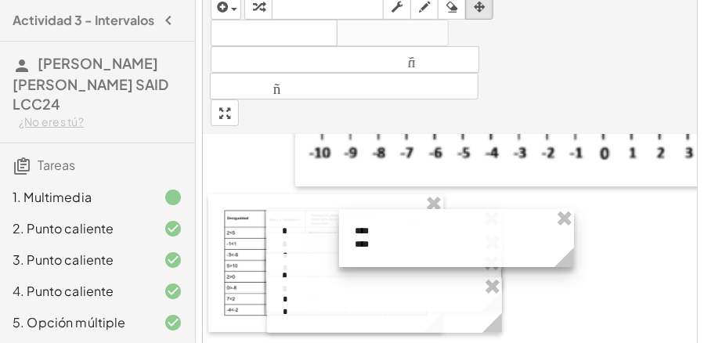
drag, startPoint x: 407, startPoint y: 149, endPoint x: 417, endPoint y: 219, distance: 71.2
click at [417, 219] on div at bounding box center [456, 238] width 235 height 58
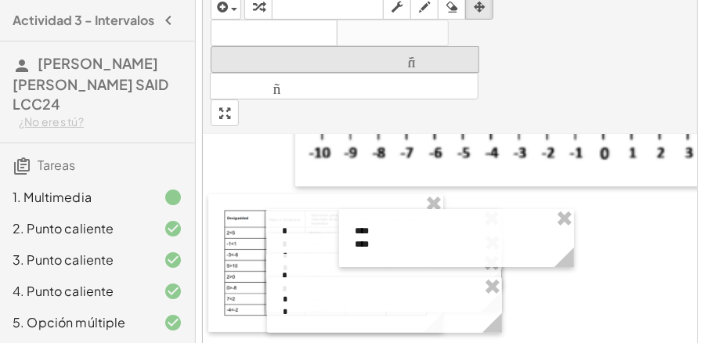
click at [351, 8] on font "teclado" at bounding box center [328, 6] width 104 height 15
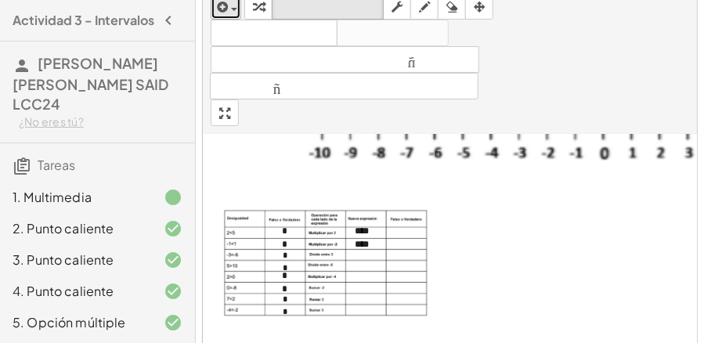
click at [235, 12] on div "button" at bounding box center [226, 6] width 23 height 19
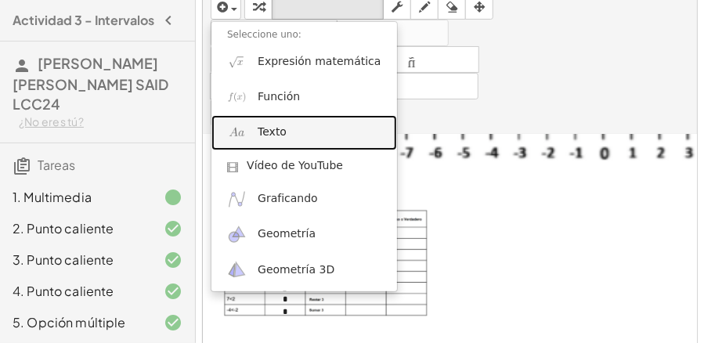
click at [274, 142] on link "Texto" at bounding box center [304, 132] width 186 height 35
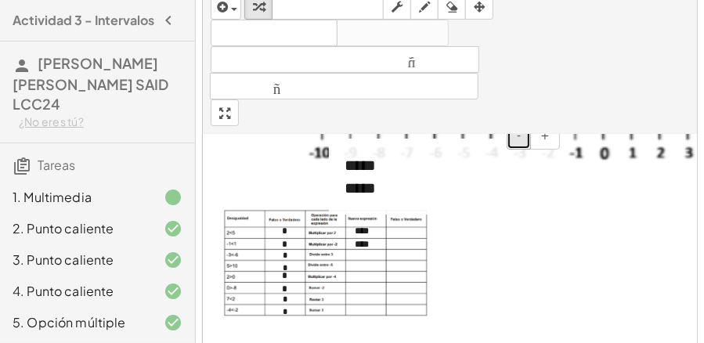
click at [518, 141] on button "-" at bounding box center [519, 136] width 24 height 27
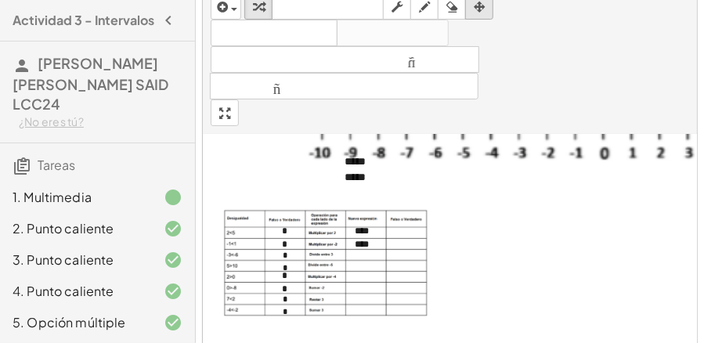
click at [481, 8] on icon "button" at bounding box center [479, 7] width 11 height 19
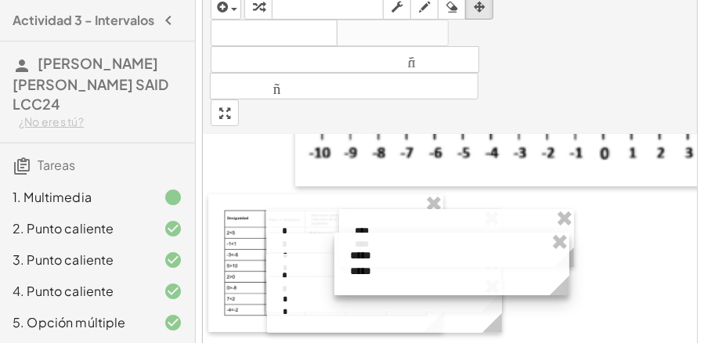
drag, startPoint x: 435, startPoint y: 172, endPoint x: 441, endPoint y: 266, distance: 94.1
click at [441, 266] on div at bounding box center [451, 264] width 235 height 63
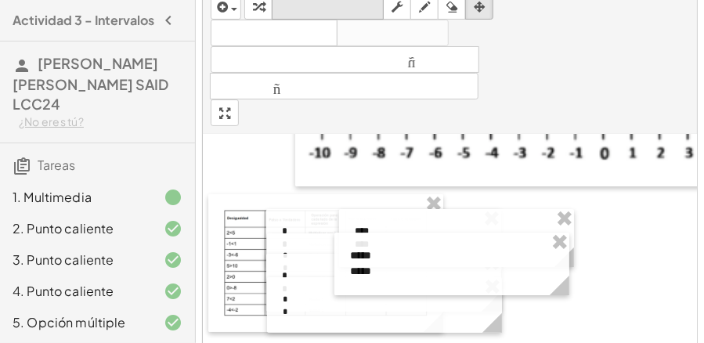
click at [312, 6] on font "teclado" at bounding box center [328, 6] width 104 height 15
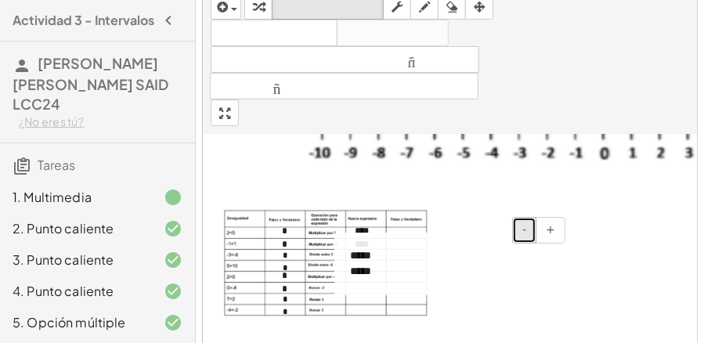
click at [521, 222] on button "-" at bounding box center [524, 230] width 24 height 27
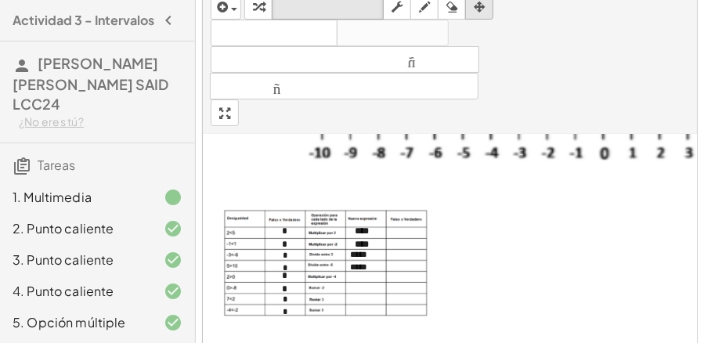
click at [471, 9] on div "button" at bounding box center [479, 6] width 20 height 19
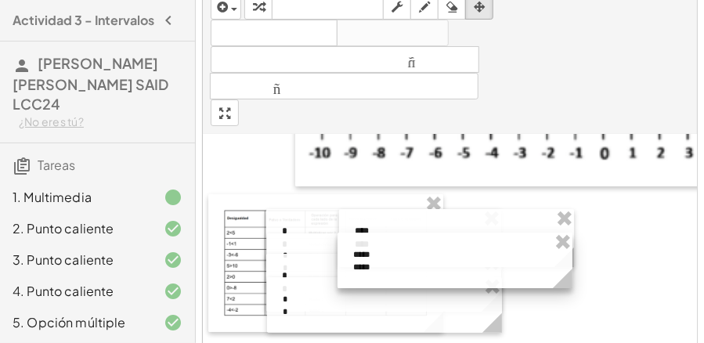
click at [420, 258] on div at bounding box center [454, 261] width 235 height 56
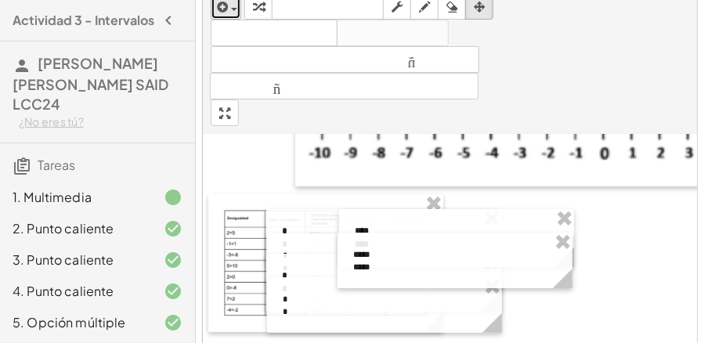
click at [226, 11] on icon "button" at bounding box center [222, 7] width 14 height 19
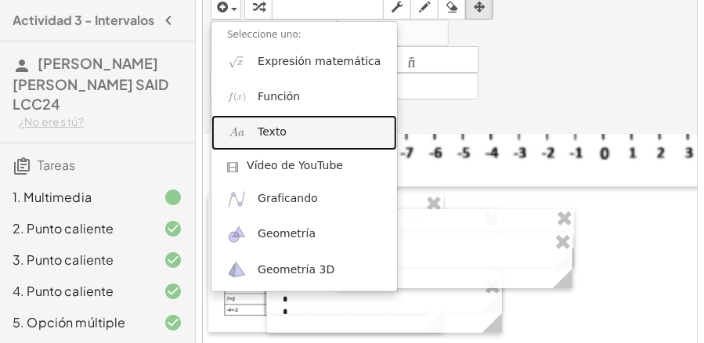
click at [268, 136] on font "Texto" at bounding box center [272, 131] width 29 height 13
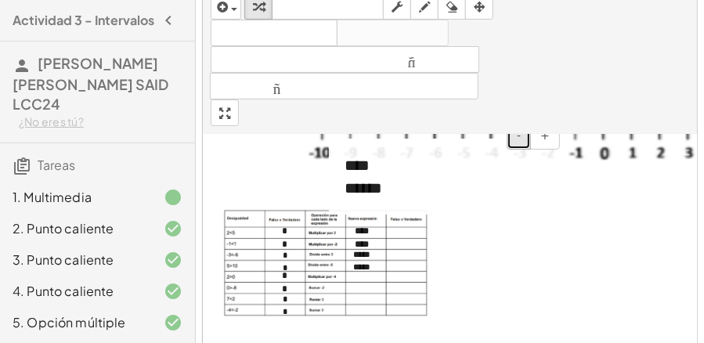
click at [525, 138] on button "-" at bounding box center [519, 136] width 24 height 27
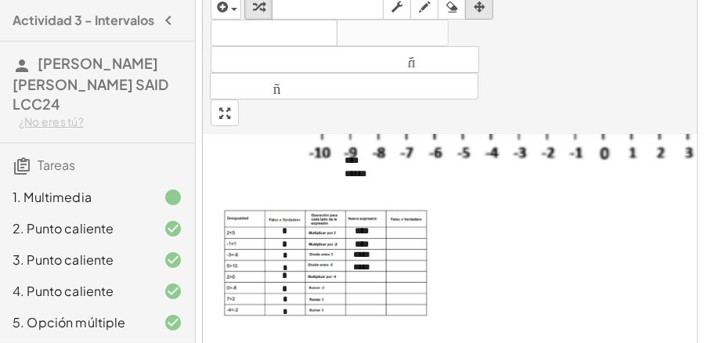
click at [482, 11] on icon "button" at bounding box center [479, 7] width 11 height 19
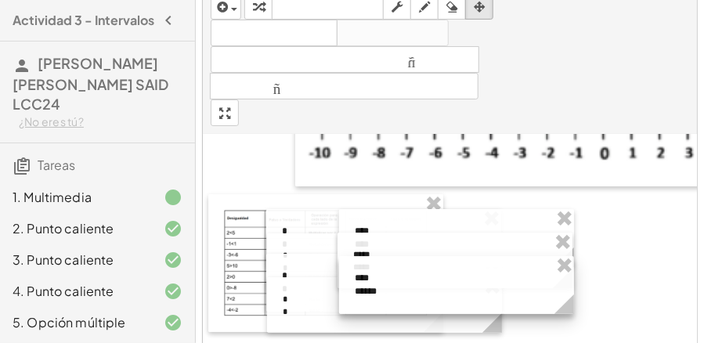
drag, startPoint x: 410, startPoint y: 163, endPoint x: 420, endPoint y: 280, distance: 117.9
click at [420, 280] on div at bounding box center [456, 285] width 235 height 58
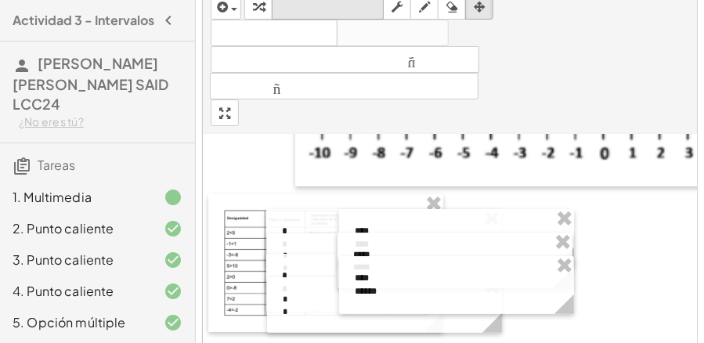
click at [340, 15] on button "teclado teclado" at bounding box center [328, 6] width 112 height 27
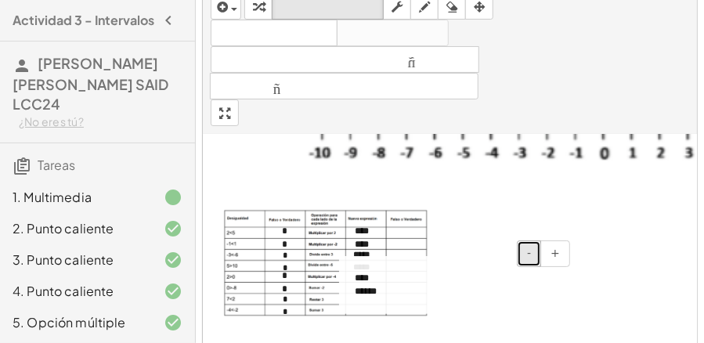
click at [535, 254] on button "-" at bounding box center [529, 253] width 24 height 27
click at [529, 252] on span "-" at bounding box center [529, 253] width 4 height 13
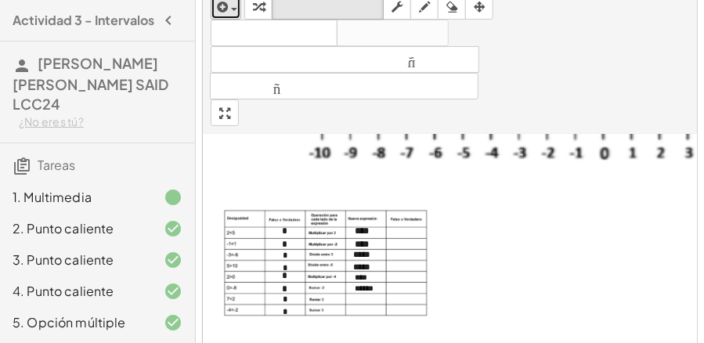
click at [225, 6] on icon "button" at bounding box center [222, 7] width 14 height 19
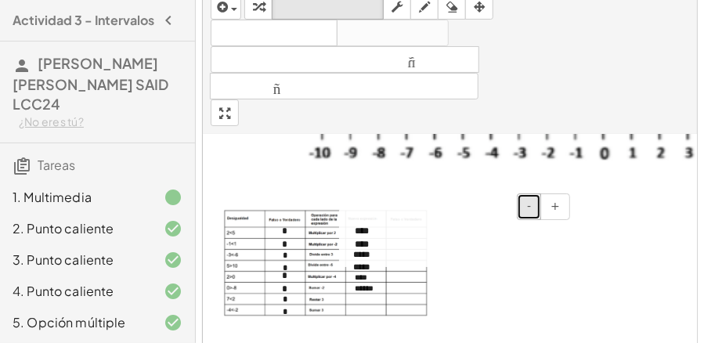
click at [526, 204] on button "-" at bounding box center [529, 206] width 24 height 27
click at [526, 203] on button "-" at bounding box center [529, 206] width 24 height 27
click at [556, 205] on span "+" at bounding box center [554, 206] width 9 height 13
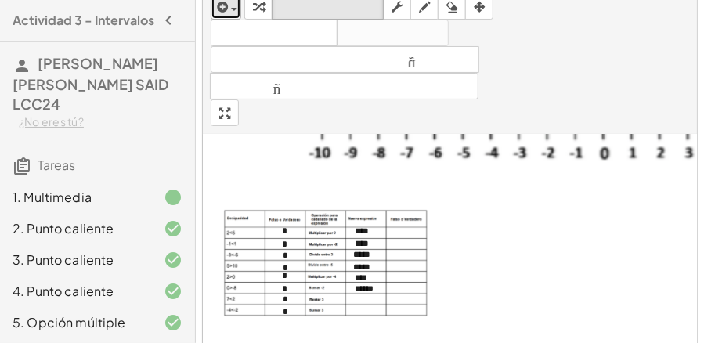
click at [230, 3] on span "button" at bounding box center [230, 8] width 3 height 11
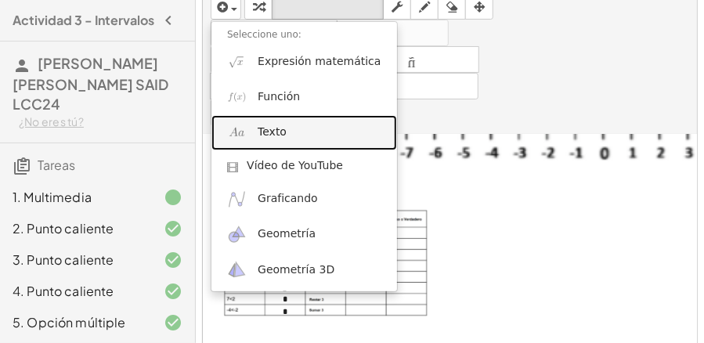
click at [277, 127] on font "Texto" at bounding box center [272, 131] width 29 height 13
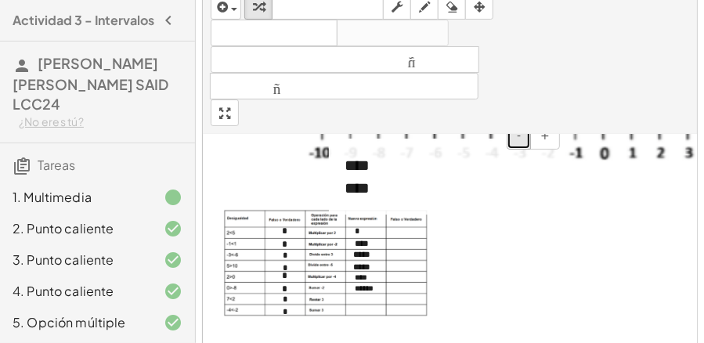
click at [525, 142] on button "-" at bounding box center [519, 136] width 24 height 27
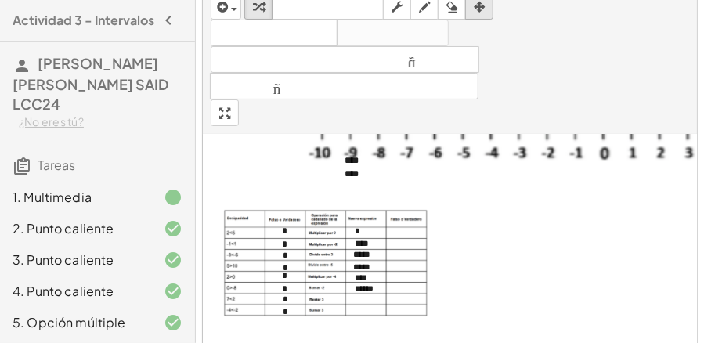
click at [476, 9] on icon "button" at bounding box center [479, 7] width 11 height 19
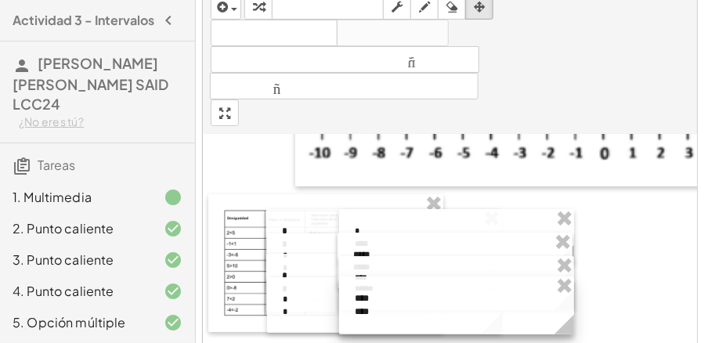
drag, startPoint x: 415, startPoint y: 164, endPoint x: 425, endPoint y: 302, distance: 138.2
click at [425, 302] on div at bounding box center [456, 305] width 235 height 58
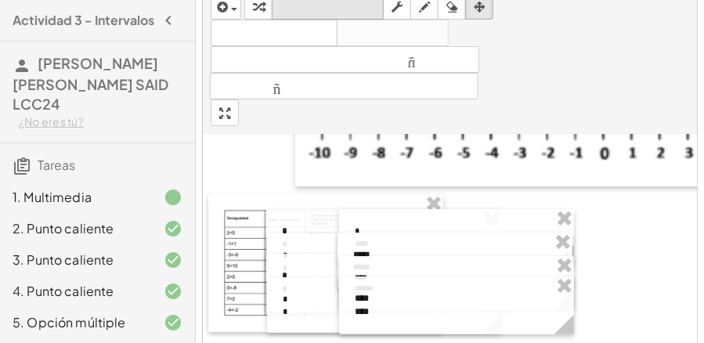
click at [349, 2] on font "teclado" at bounding box center [328, 6] width 104 height 15
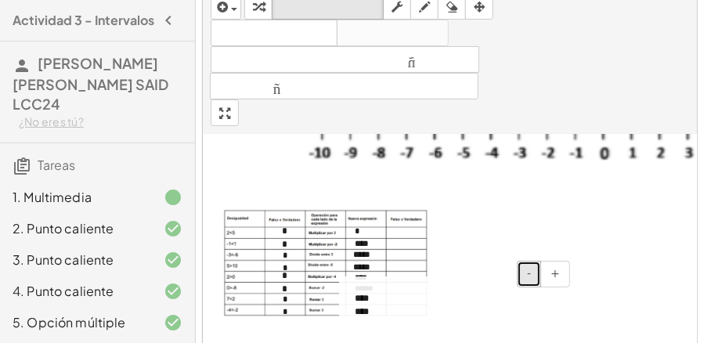
click at [539, 263] on button "-" at bounding box center [529, 274] width 24 height 27
click at [538, 263] on button "-" at bounding box center [529, 274] width 24 height 27
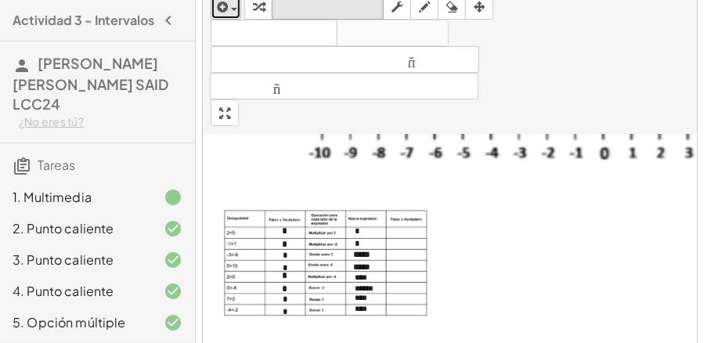
click at [219, 9] on icon "button" at bounding box center [222, 7] width 14 height 19
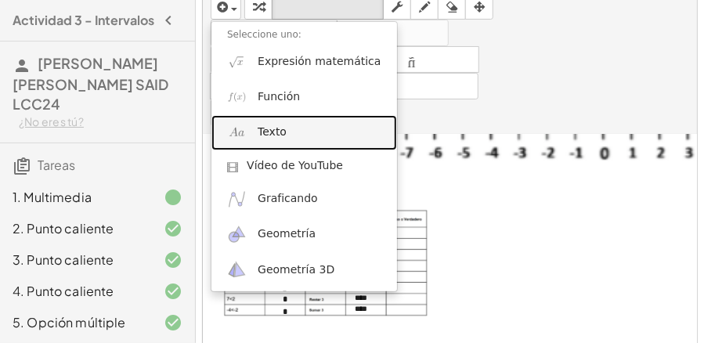
click at [276, 135] on font "Texto" at bounding box center [272, 131] width 29 height 13
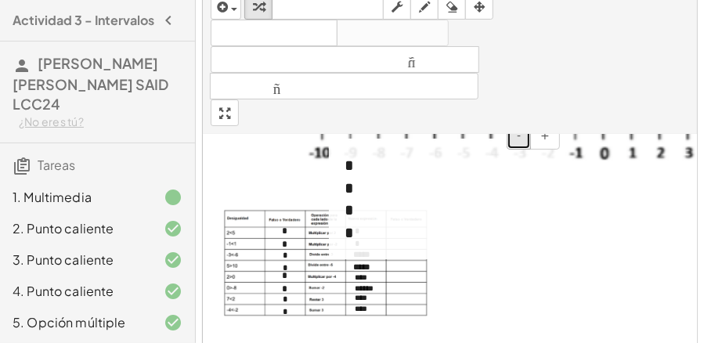
click at [523, 141] on button "-" at bounding box center [519, 136] width 24 height 27
click at [523, 140] on button "-" at bounding box center [519, 136] width 24 height 27
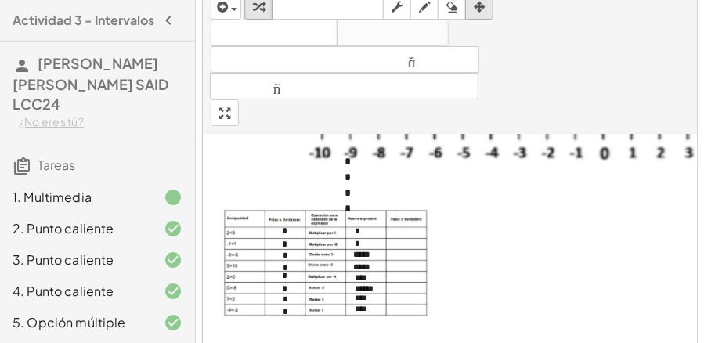
click at [483, 9] on icon "button" at bounding box center [479, 7] width 11 height 19
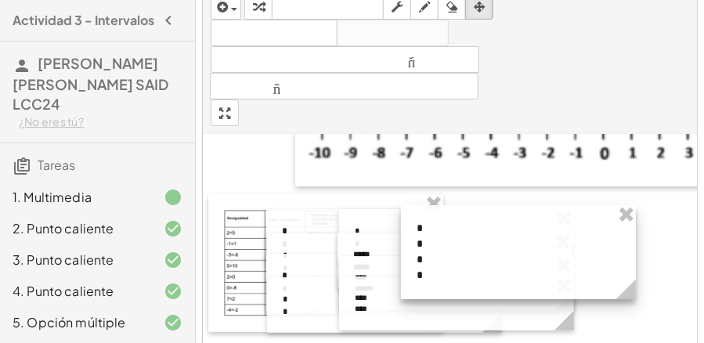
drag, startPoint x: 396, startPoint y: 175, endPoint x: 468, endPoint y: 241, distance: 98.1
click at [468, 241] on div at bounding box center [518, 252] width 235 height 94
click at [341, 13] on font "teclado" at bounding box center [328, 6] width 104 height 15
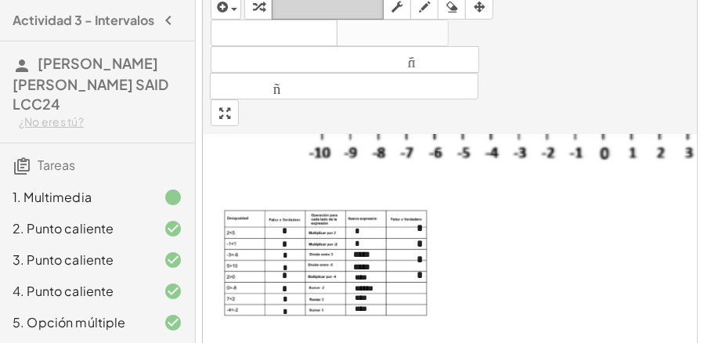
click at [343, 8] on font "teclado" at bounding box center [328, 6] width 104 height 15
click at [479, 4] on icon "button" at bounding box center [479, 7] width 11 height 19
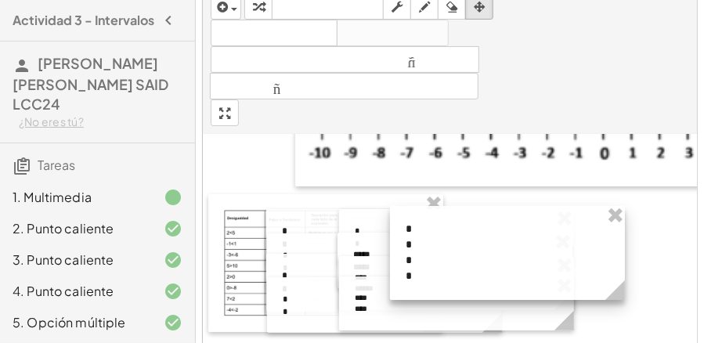
drag, startPoint x: 463, startPoint y: 233, endPoint x: 453, endPoint y: 234, distance: 11.0
click at [453, 234] on div at bounding box center [507, 253] width 235 height 94
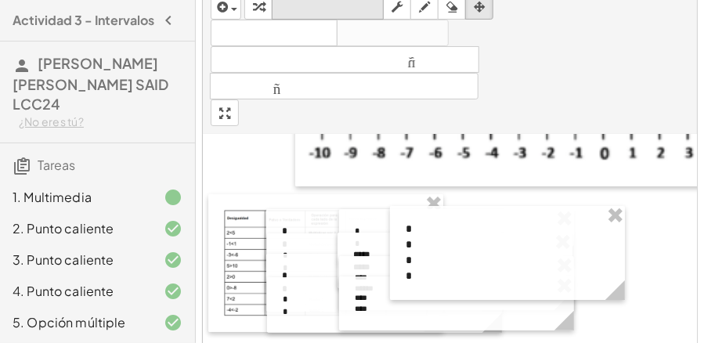
click at [341, 4] on font "teclado" at bounding box center [328, 6] width 104 height 15
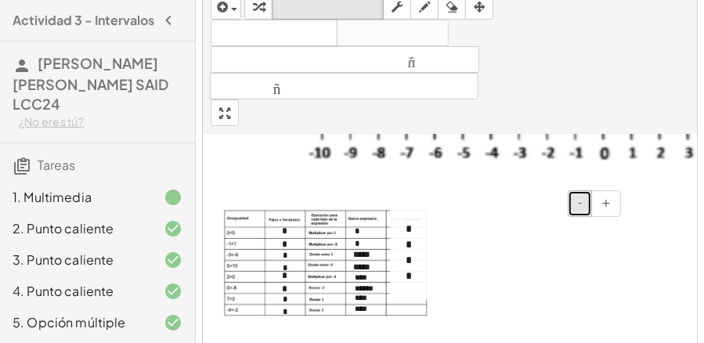
click at [577, 205] on button "-" at bounding box center [580, 203] width 24 height 27
click at [577, 204] on button "-" at bounding box center [580, 203] width 24 height 27
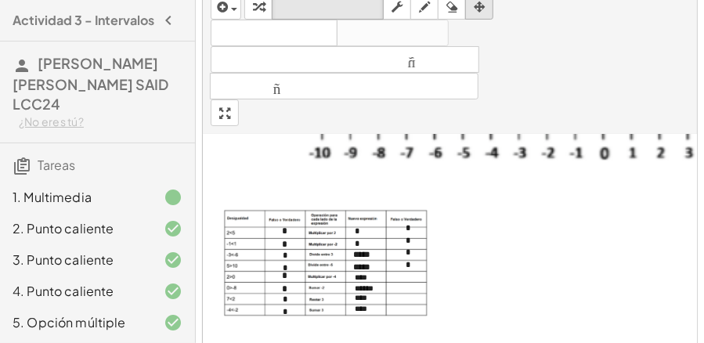
click at [478, 13] on icon "button" at bounding box center [479, 7] width 11 height 19
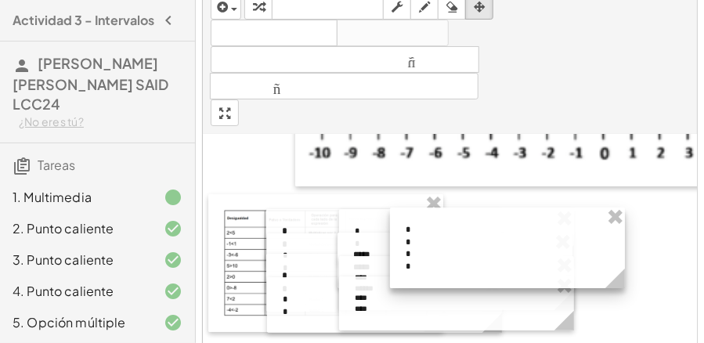
click at [446, 224] on div at bounding box center [507, 247] width 235 height 81
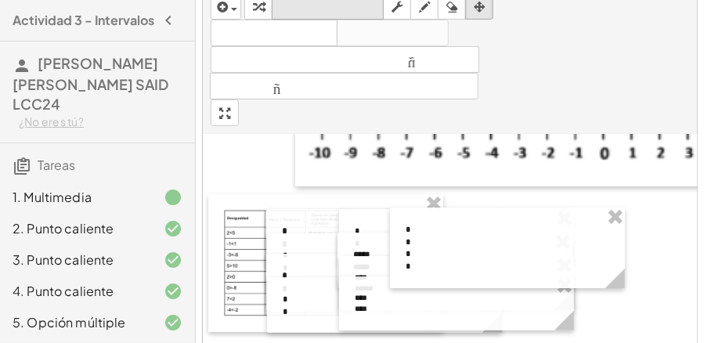
click at [334, 5] on font "teclado" at bounding box center [328, 6] width 104 height 15
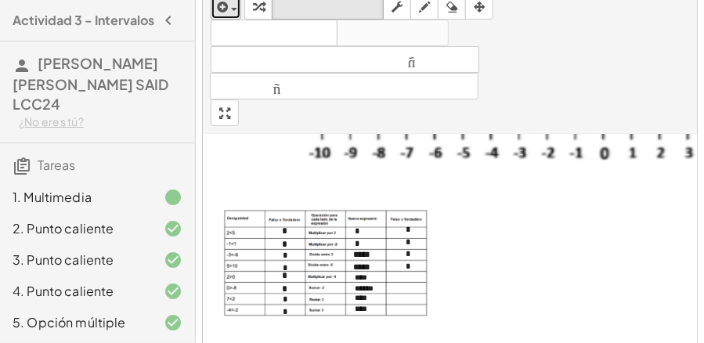
click at [227, 3] on icon "button" at bounding box center [222, 7] width 14 height 19
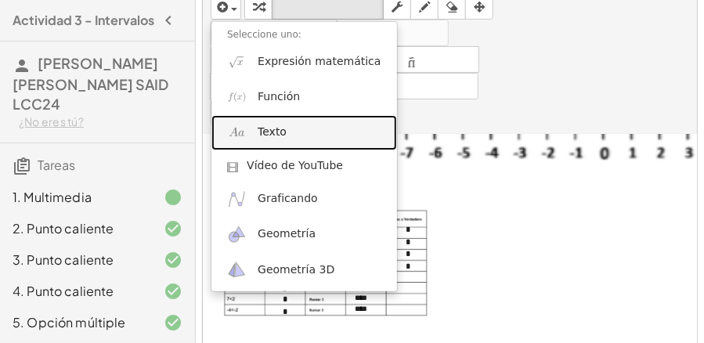
click at [274, 138] on font "Texto" at bounding box center [272, 131] width 29 height 13
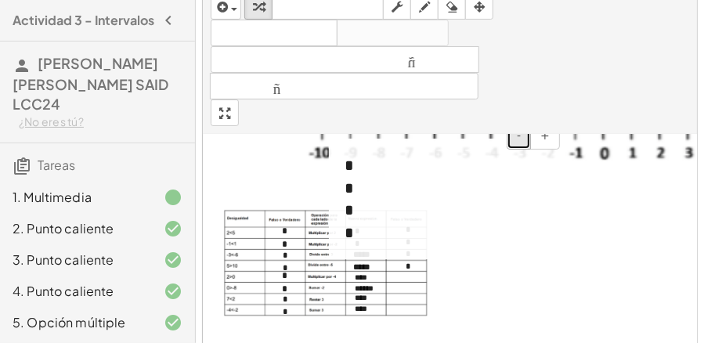
click at [521, 136] on span "-" at bounding box center [519, 135] width 4 height 13
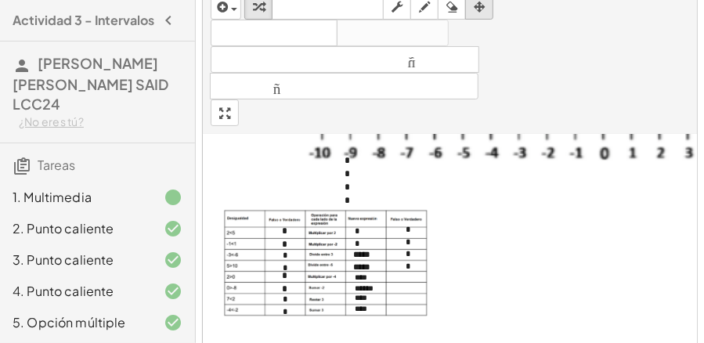
click at [481, 12] on icon "button" at bounding box center [479, 7] width 11 height 19
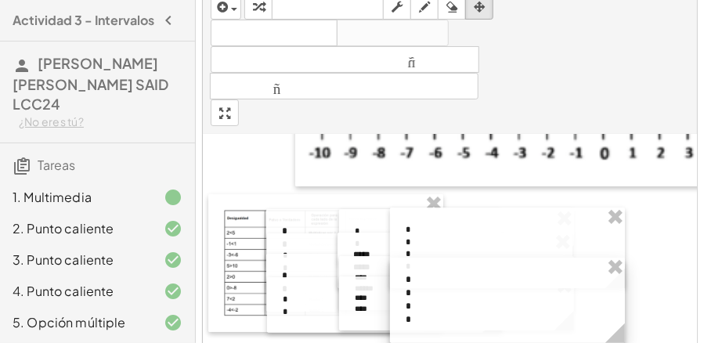
drag, startPoint x: 468, startPoint y: 158, endPoint x: 529, endPoint y: 276, distance: 133.1
click at [529, 276] on div at bounding box center [507, 300] width 235 height 85
click at [347, 5] on font "teclado" at bounding box center [328, 6] width 104 height 15
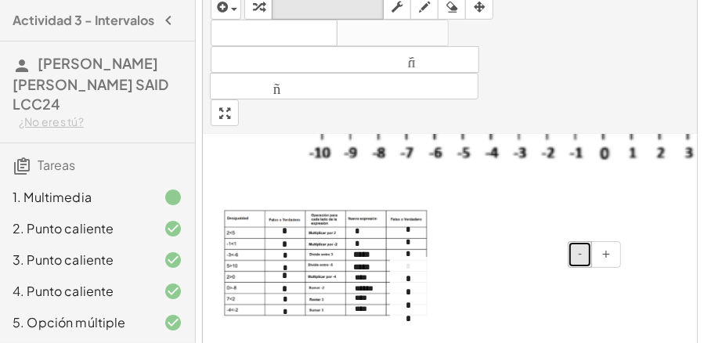
click at [576, 254] on button "-" at bounding box center [580, 254] width 24 height 27
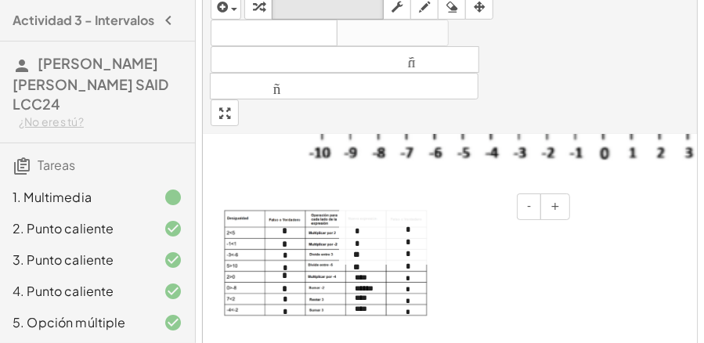
click at [366, 209] on div "- +" at bounding box center [452, 206] width 235 height 27
click at [366, 208] on div "- +" at bounding box center [452, 206] width 235 height 27
click at [366, 216] on div "* *" at bounding box center [456, 237] width 235 height 56
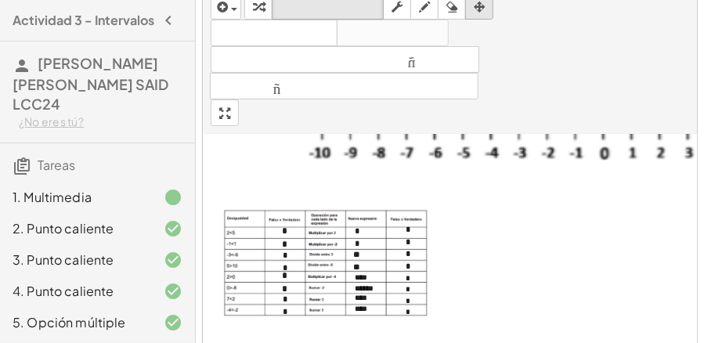
click at [482, 9] on icon "button" at bounding box center [479, 7] width 11 height 19
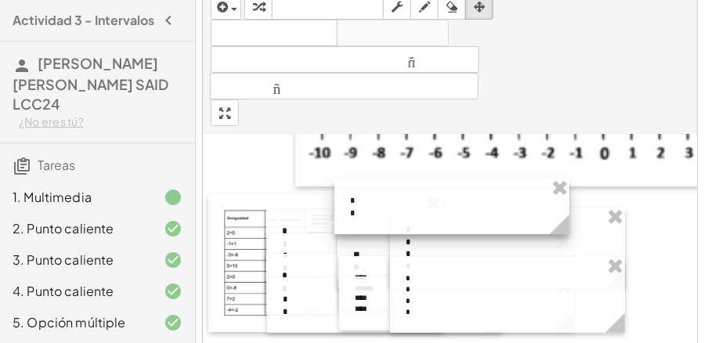
drag, startPoint x: 361, startPoint y: 213, endPoint x: 355, endPoint y: 180, distance: 33.3
click at [355, 180] on div at bounding box center [451, 207] width 235 height 56
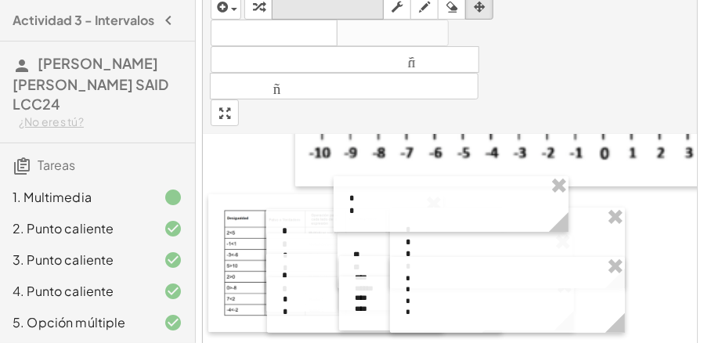
click at [349, 16] on button "teclado teclado" at bounding box center [328, 6] width 112 height 27
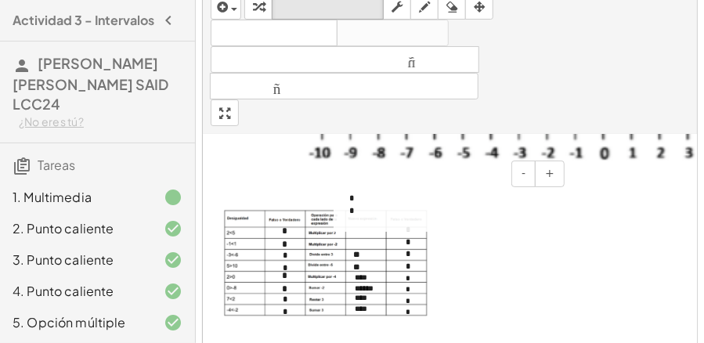
click at [368, 192] on div "* *" at bounding box center [451, 204] width 235 height 56
click at [486, 13] on div "button" at bounding box center [479, 6] width 20 height 19
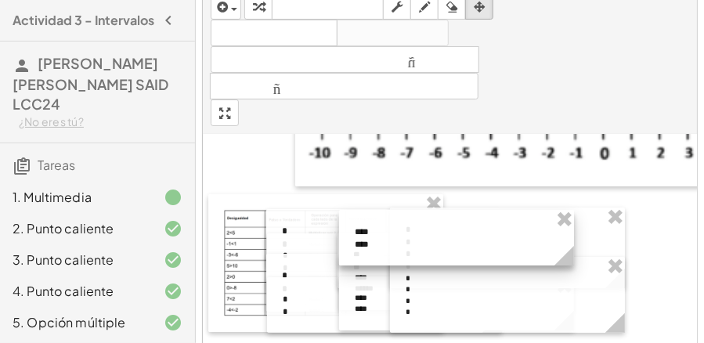
drag, startPoint x: 420, startPoint y: 184, endPoint x: 426, endPoint y: 218, distance: 34.1
click at [426, 218] on div at bounding box center [456, 238] width 235 height 56
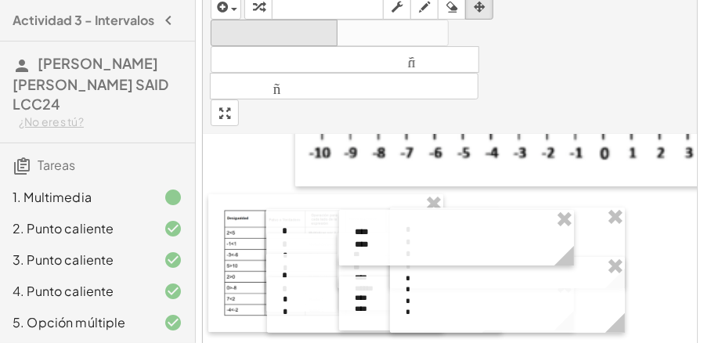
click at [328, 3] on font "teclado" at bounding box center [328, 6] width 104 height 15
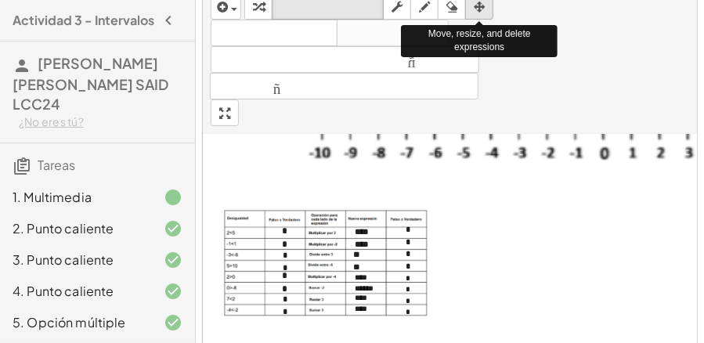
click at [481, 16] on button "arreglar" at bounding box center [479, 6] width 28 height 27
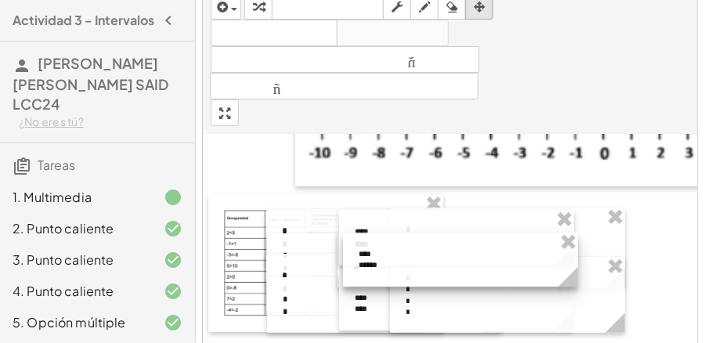
drag, startPoint x: 370, startPoint y: 268, endPoint x: 373, endPoint y: 244, distance: 23.8
click at [373, 244] on div at bounding box center [460, 260] width 235 height 54
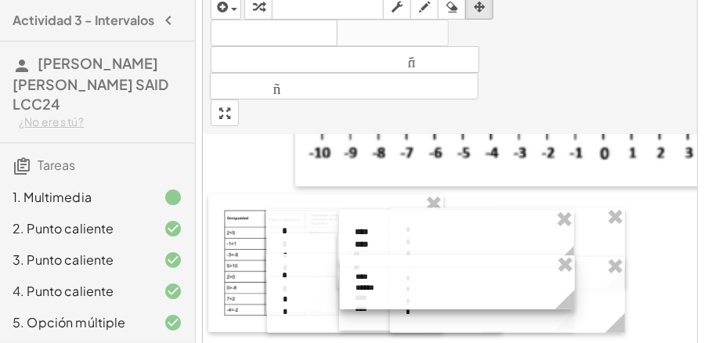
drag, startPoint x: 425, startPoint y: 250, endPoint x: 422, endPoint y: 272, distance: 22.9
click at [422, 272] on div at bounding box center [457, 282] width 235 height 54
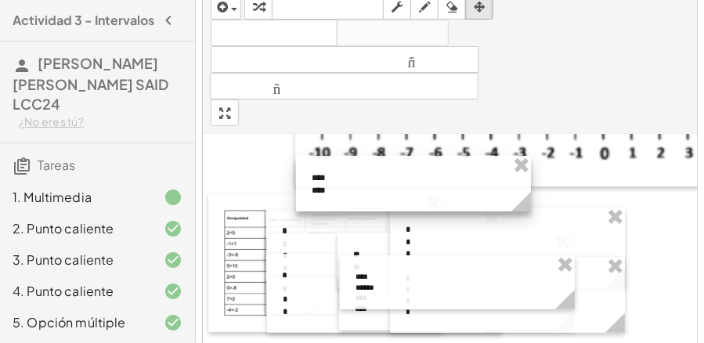
drag, startPoint x: 403, startPoint y: 218, endPoint x: 360, endPoint y: 164, distance: 69.1
click at [360, 164] on div at bounding box center [413, 184] width 235 height 56
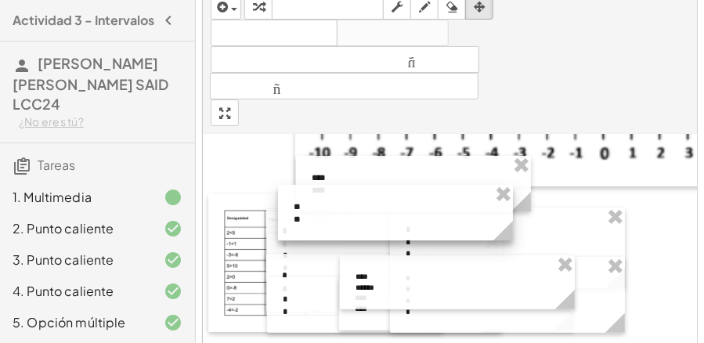
drag, startPoint x: 368, startPoint y: 239, endPoint x: 308, endPoint y: 191, distance: 76.3
click at [308, 191] on div at bounding box center [395, 213] width 235 height 56
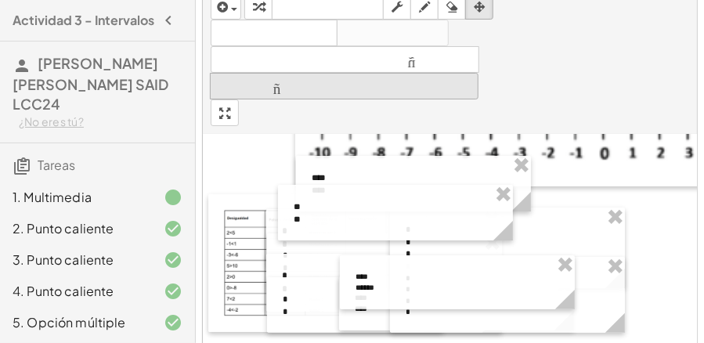
click at [354, 16] on button "teclado teclado" at bounding box center [328, 6] width 112 height 27
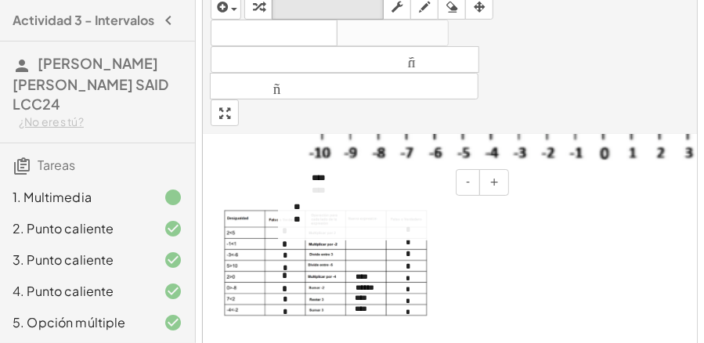
click at [315, 205] on div "** **" at bounding box center [395, 213] width 235 height 56
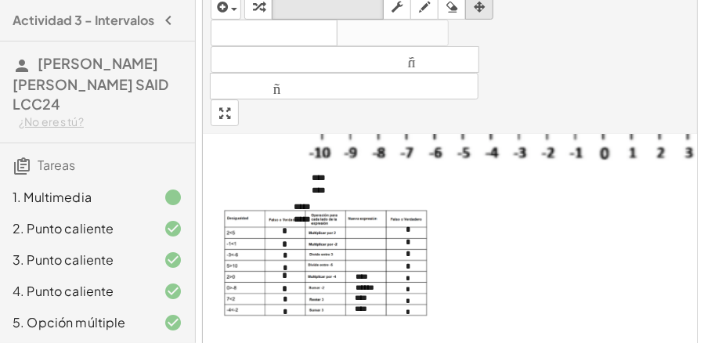
click at [486, 2] on div "button" at bounding box center [479, 6] width 20 height 19
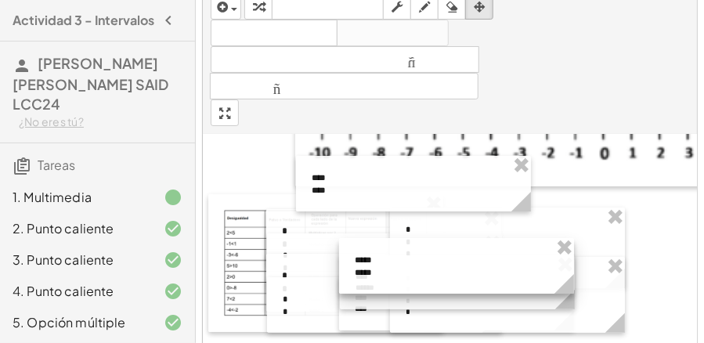
drag, startPoint x: 370, startPoint y: 199, endPoint x: 431, endPoint y: 252, distance: 81.0
click at [431, 252] on div at bounding box center [456, 266] width 235 height 56
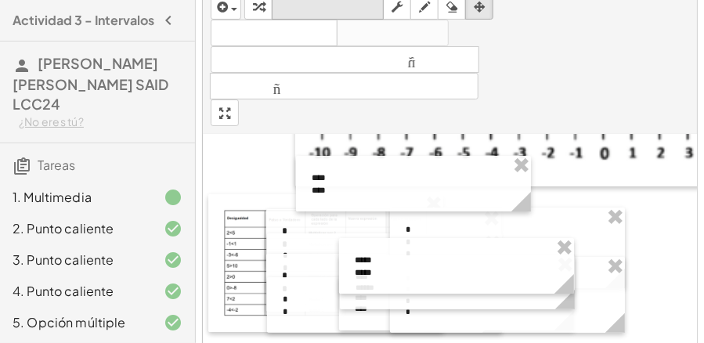
click at [341, 11] on font "teclado" at bounding box center [328, 6] width 104 height 15
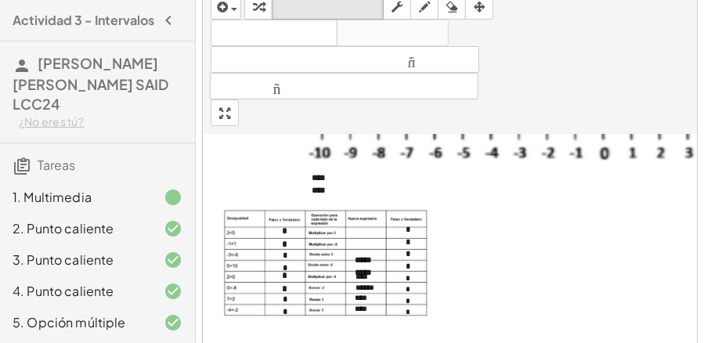
click at [481, 9] on icon "button" at bounding box center [479, 7] width 11 height 19
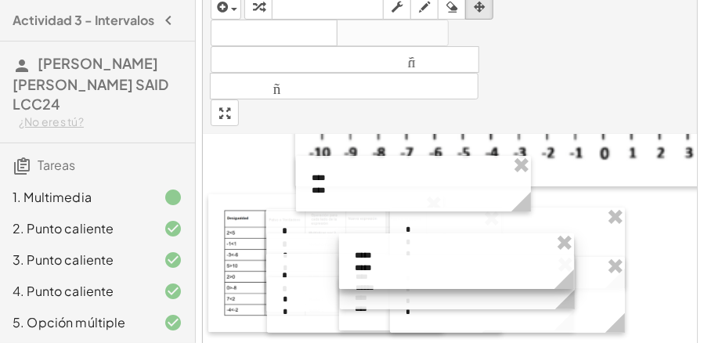
click at [395, 250] on div at bounding box center [456, 261] width 235 height 56
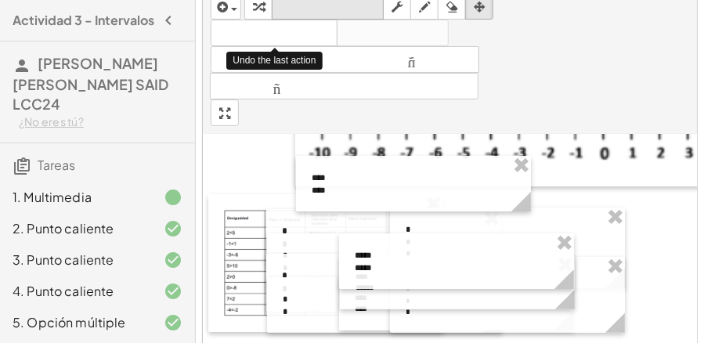
click at [335, 6] on font "teclado" at bounding box center [328, 6] width 104 height 15
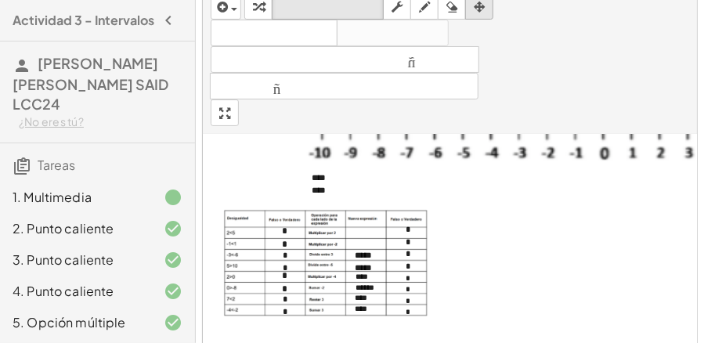
click at [473, 6] on div "button" at bounding box center [479, 6] width 20 height 19
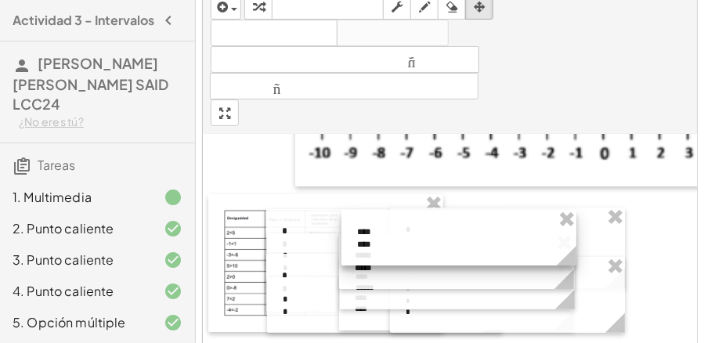
drag, startPoint x: 351, startPoint y: 175, endPoint x: 396, endPoint y: 229, distance: 70.6
click at [396, 229] on div at bounding box center [458, 238] width 235 height 56
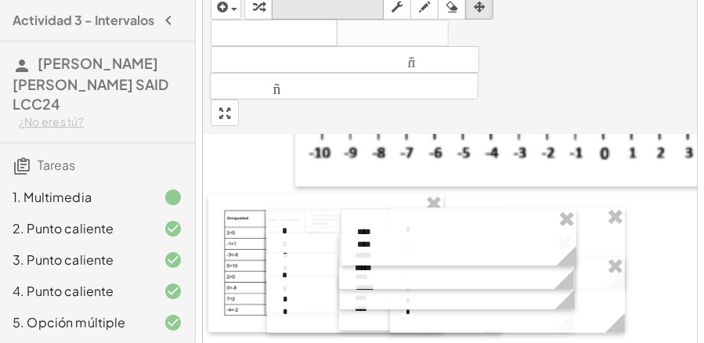
click at [353, 3] on font "teclado" at bounding box center [328, 6] width 104 height 15
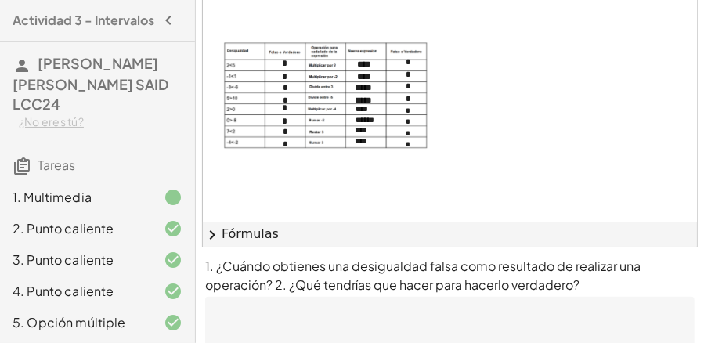
scroll to position [290, 0]
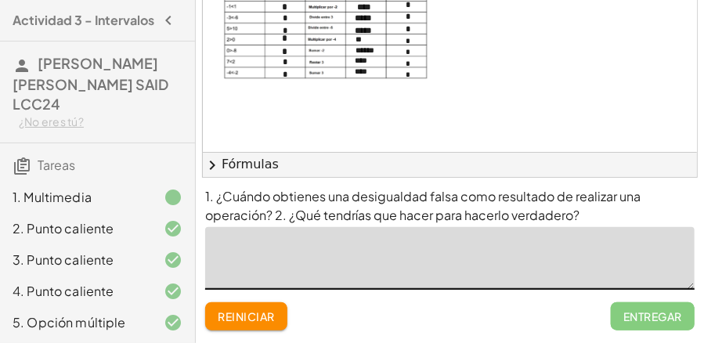
click at [467, 251] on textarea at bounding box center [449, 258] width 489 height 63
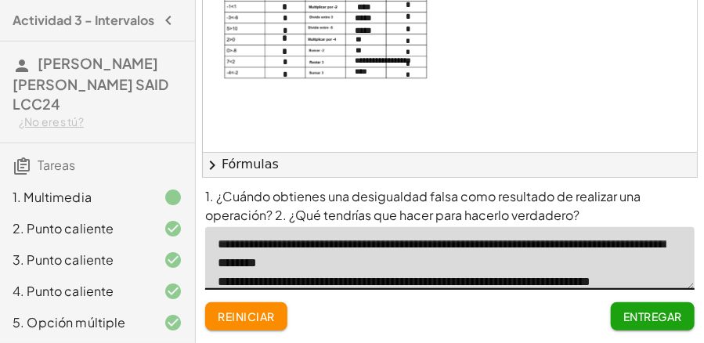
scroll to position [23, 0]
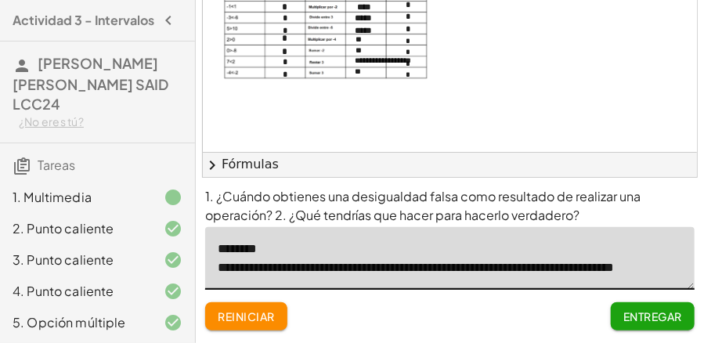
type textarea "**********"
drag, startPoint x: 698, startPoint y: 0, endPoint x: 470, endPoint y: 215, distance: 314.0
click at [470, 215] on font "1. ¿Cuándo obtienes una desigualdad falsa como resultado de realizar una operac…" at bounding box center [424, 205] width 438 height 35
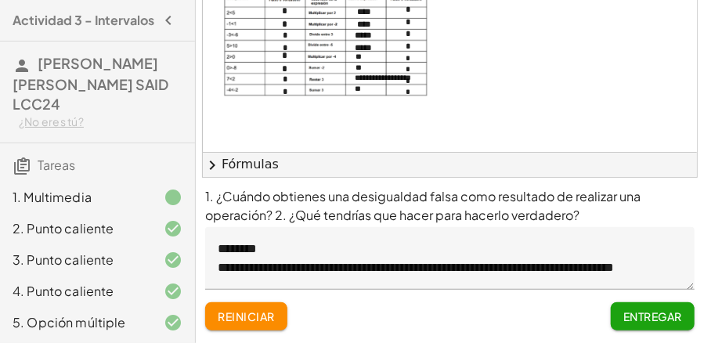
scroll to position [52, 0]
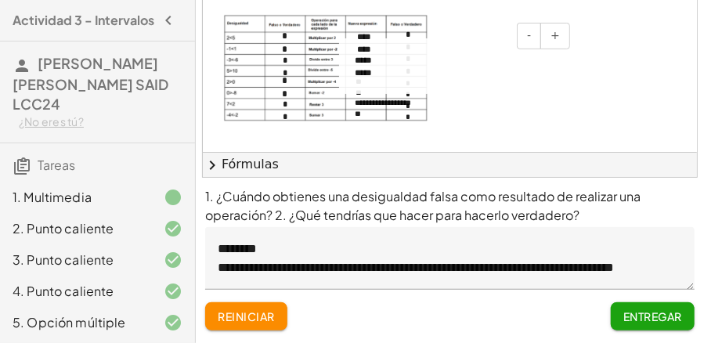
click at [366, 77] on div "***** *****" at bounding box center [456, 66] width 235 height 56
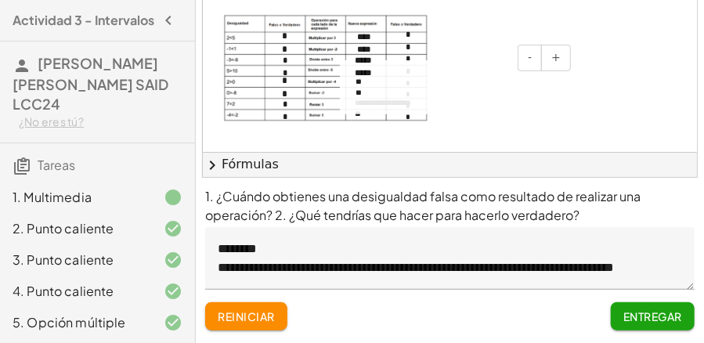
click at [373, 95] on div "** **" at bounding box center [457, 87] width 235 height 54
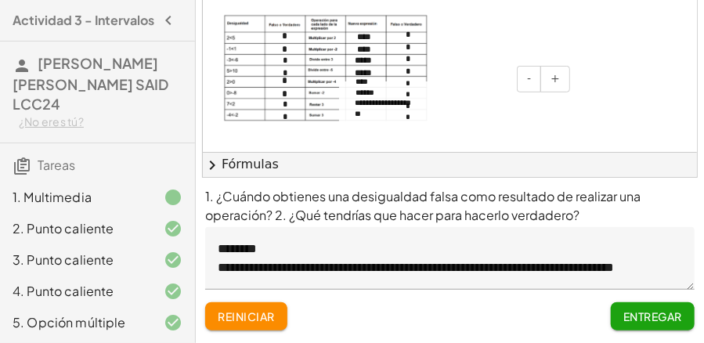
click at [374, 117] on div "**********" at bounding box center [456, 108] width 235 height 54
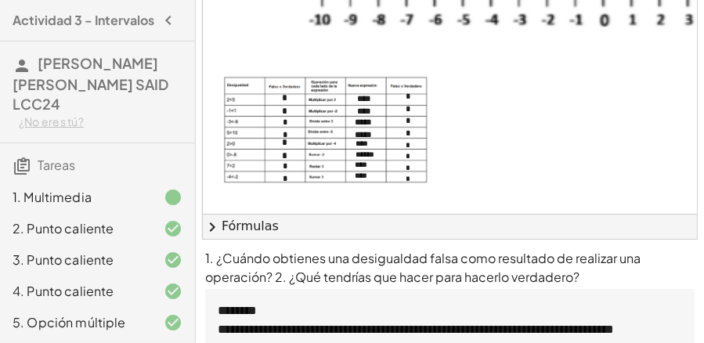
scroll to position [182, 0]
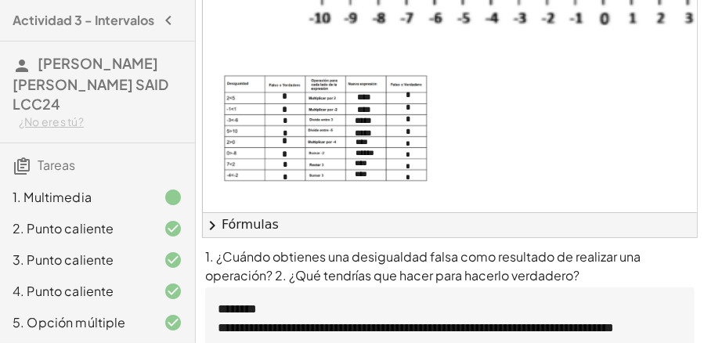
scroll to position [290, 0]
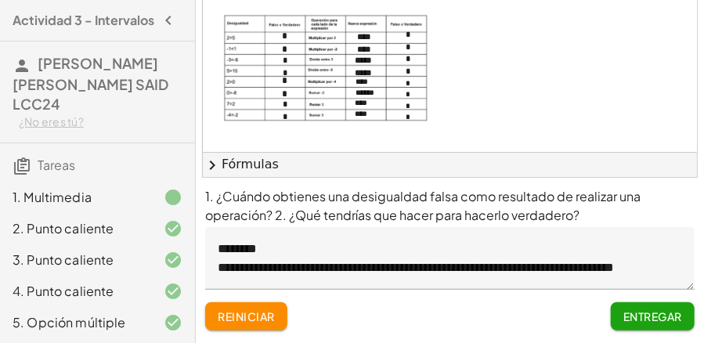
click at [669, 325] on button "Entregar" at bounding box center [653, 316] width 84 height 28
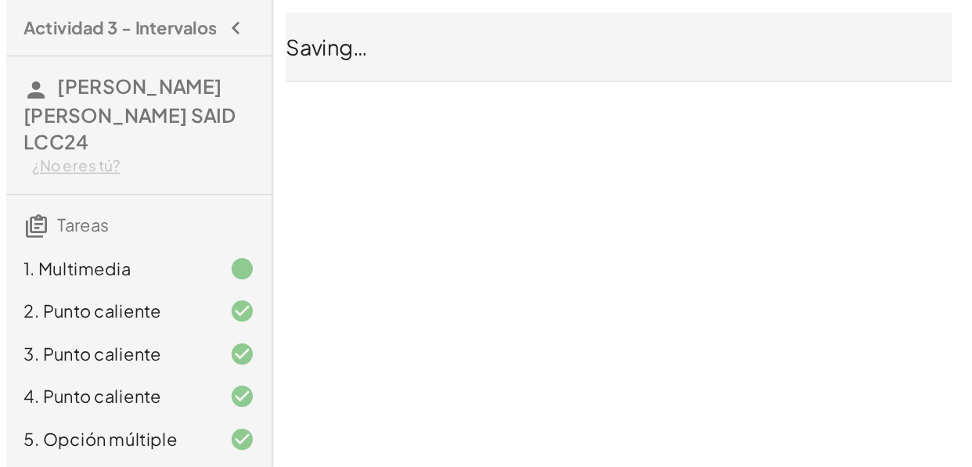
scroll to position [0, 0]
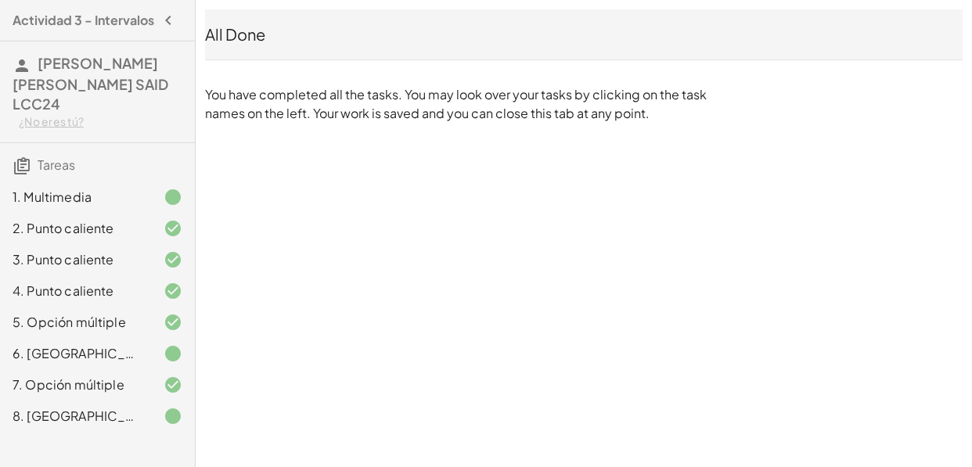
drag, startPoint x: 701, startPoint y: 7, endPoint x: 681, endPoint y: 129, distance: 123.7
click at [681, 129] on div "All Done You have completed all the tasks. You may look over your tasks by clic…" at bounding box center [584, 66] width 777 height 132
